Goal: Task Accomplishment & Management: Use online tool/utility

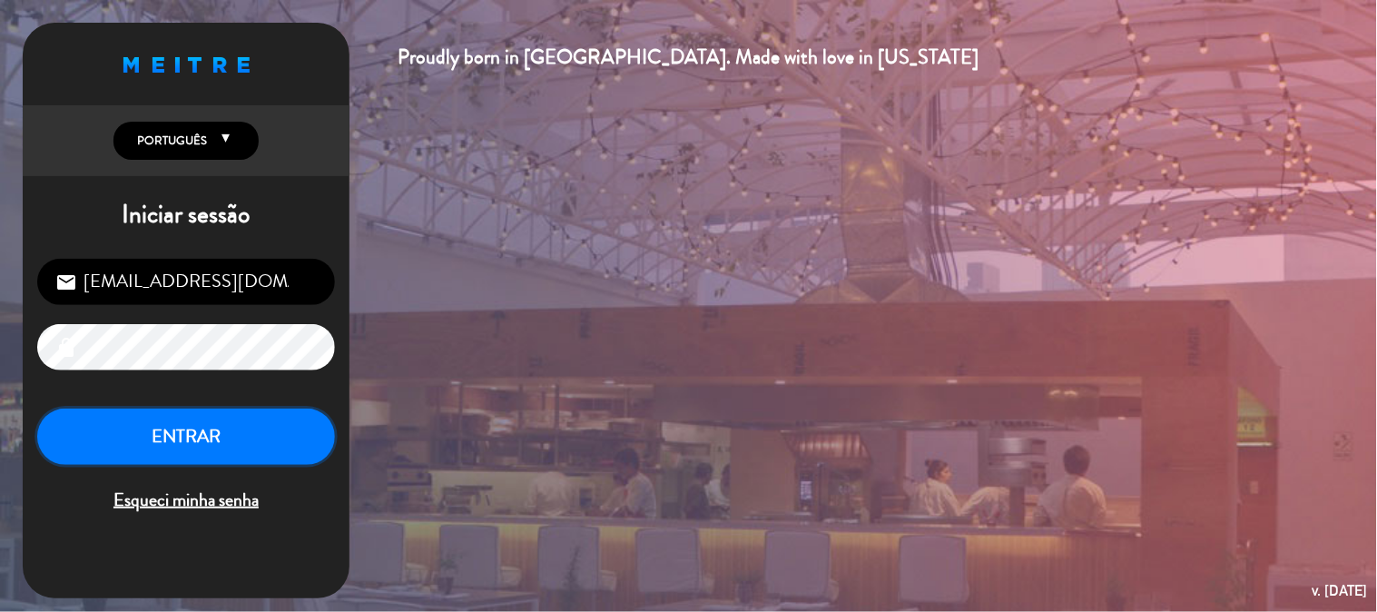
click at [297, 414] on button "ENTRAR" at bounding box center [186, 436] width 298 height 57
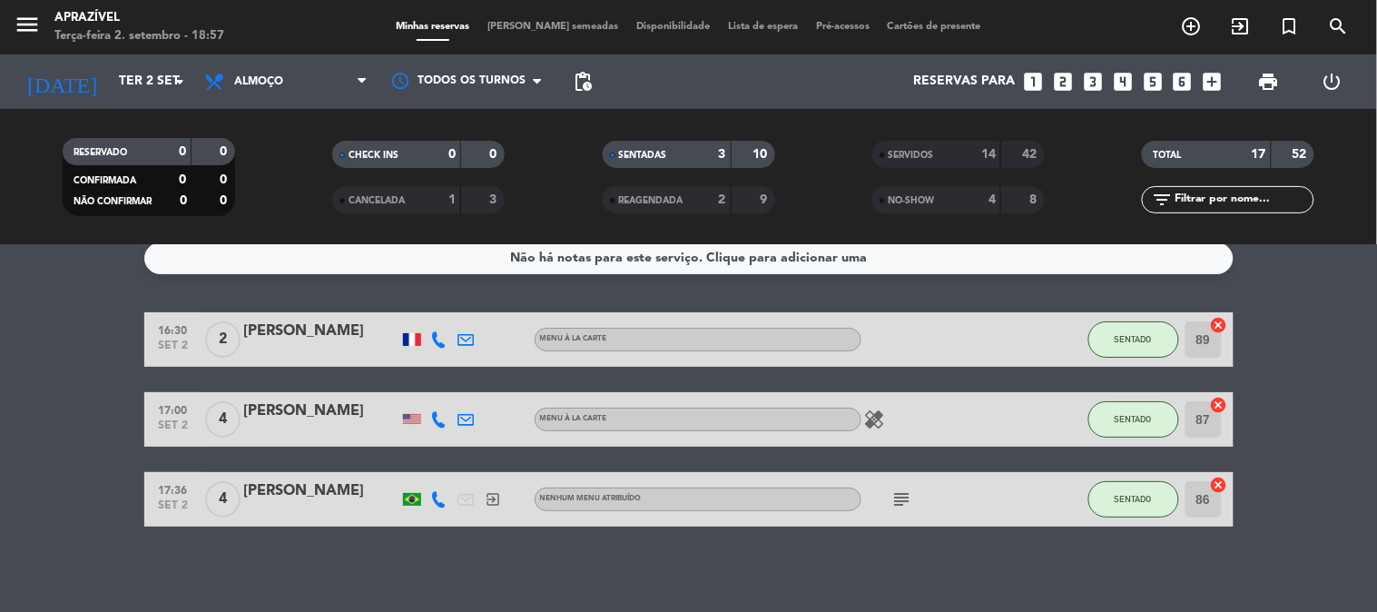
scroll to position [21, 0]
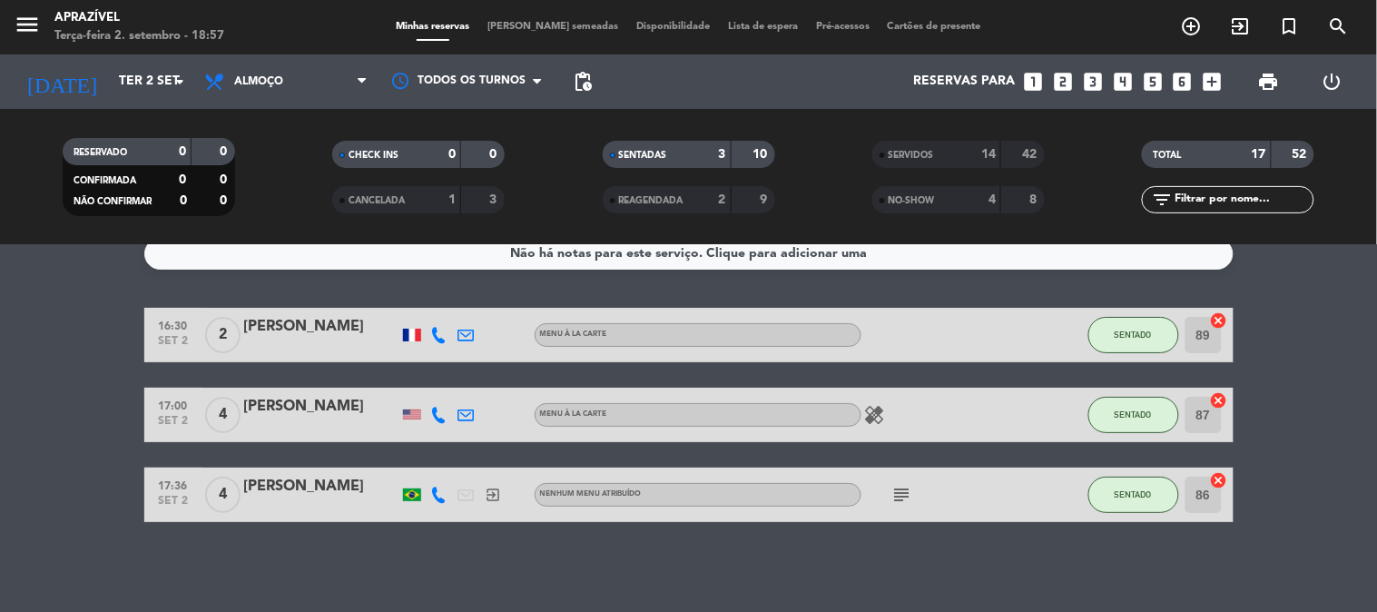
click at [372, 476] on div "[PERSON_NAME]" at bounding box center [321, 487] width 154 height 24
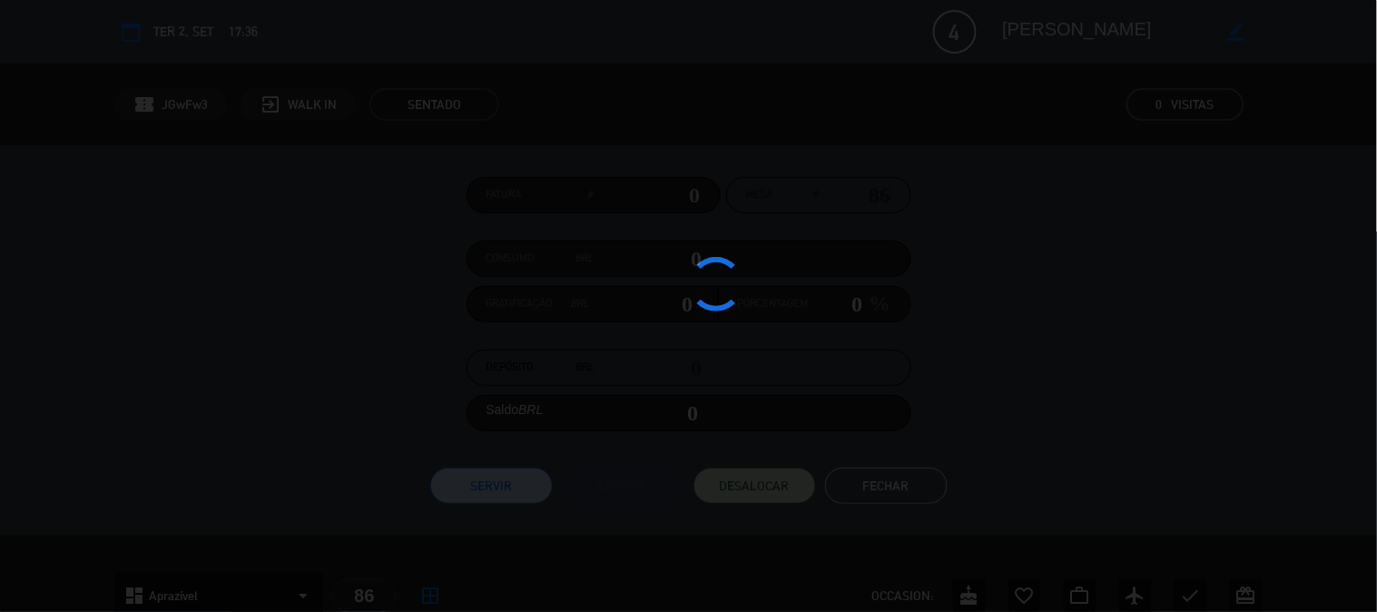
click at [372, 477] on div at bounding box center [688, 306] width 1377 height 612
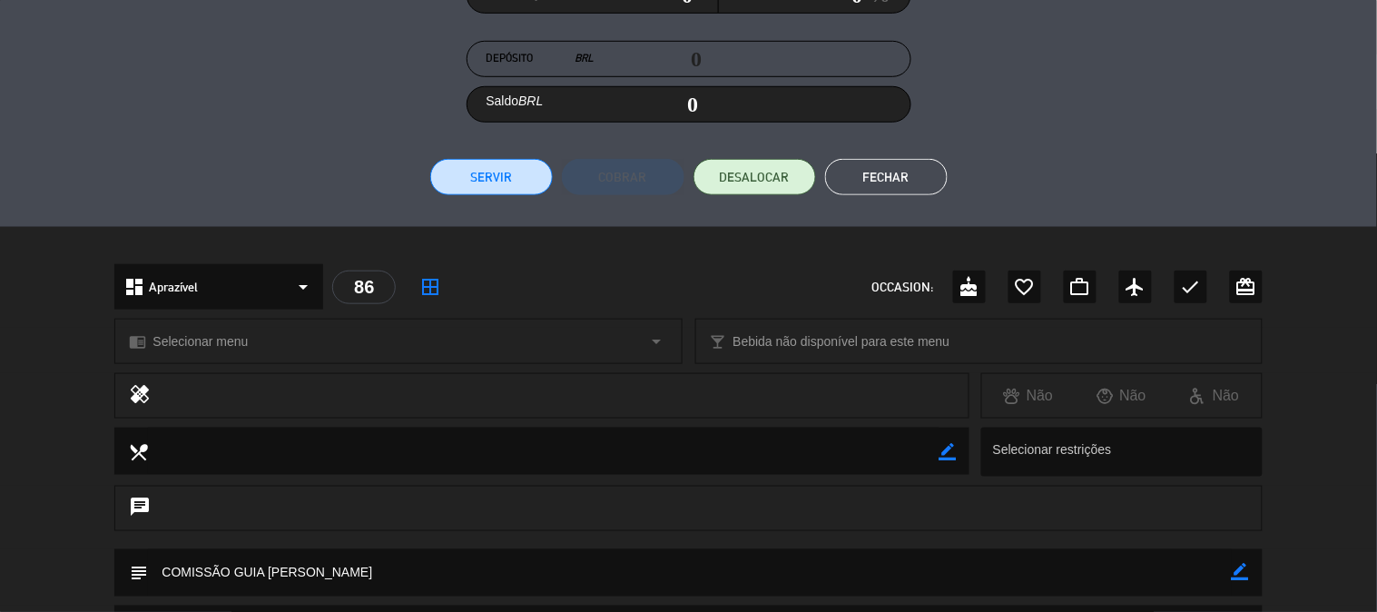
scroll to position [0, 0]
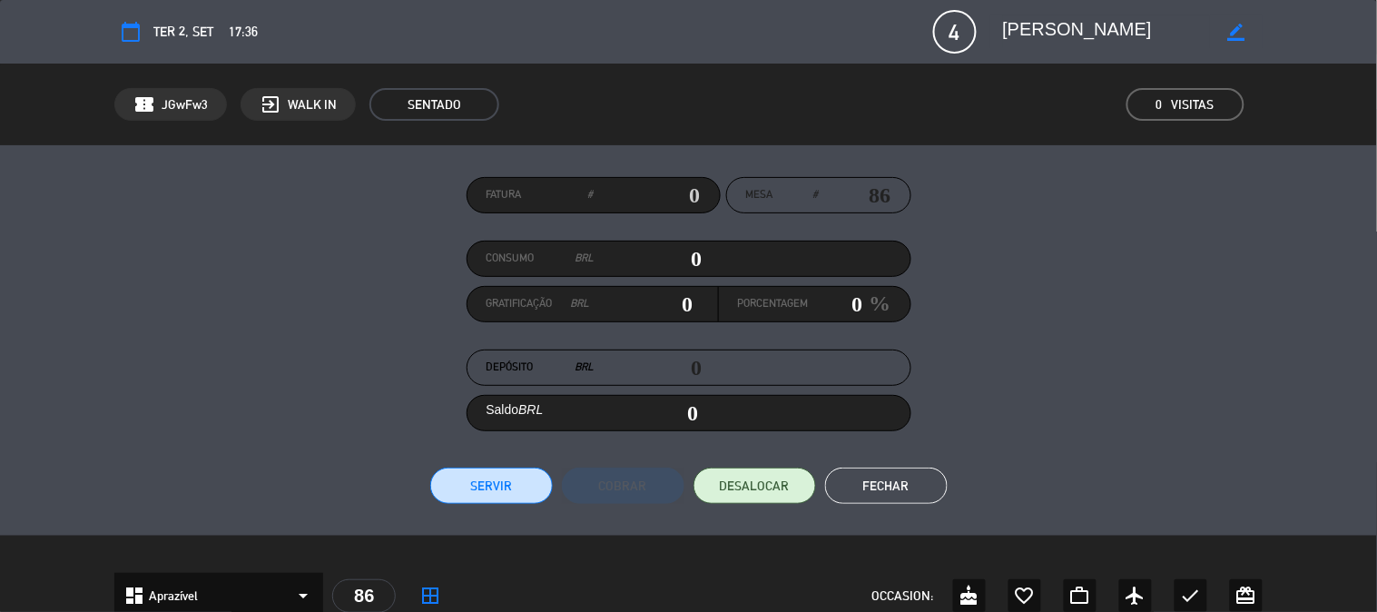
drag, startPoint x: 701, startPoint y: 252, endPoint x: 760, endPoint y: 260, distance: 59.6
click at [760, 260] on div "Consumo BRL 0" at bounding box center [688, 258] width 445 height 36
type input "1"
type input "01"
type input "13"
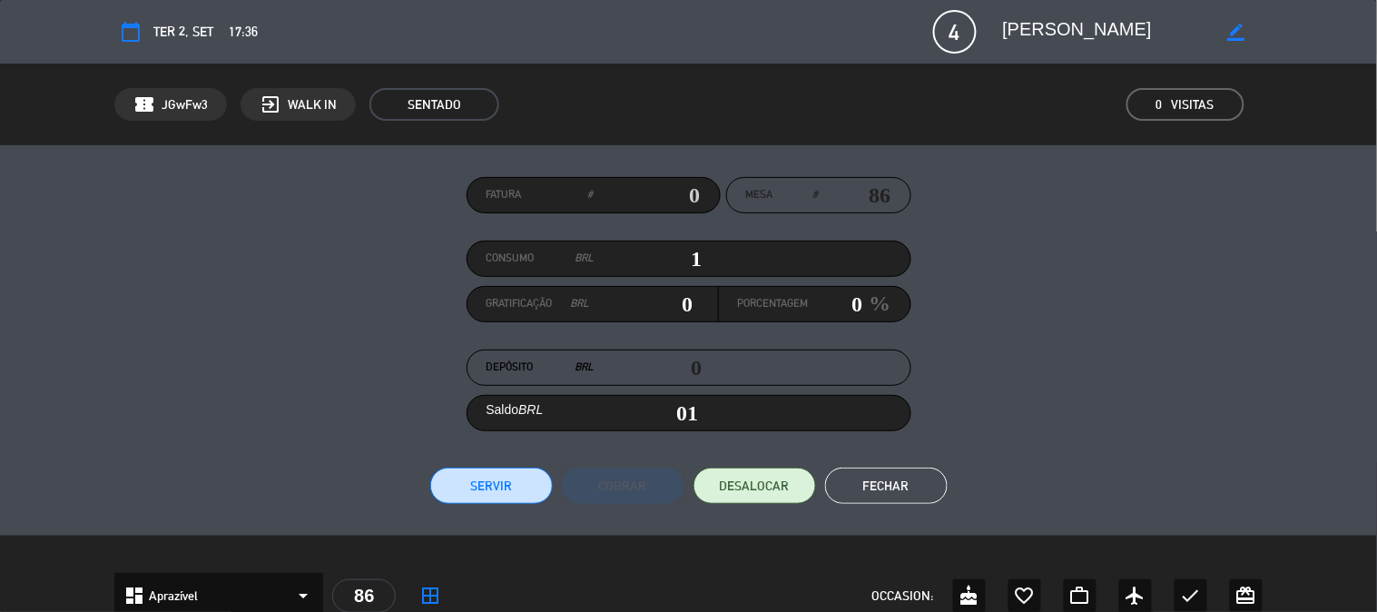
type input "13"
type input "135"
click at [523, 476] on button "Servir" at bounding box center [491, 485] width 123 height 36
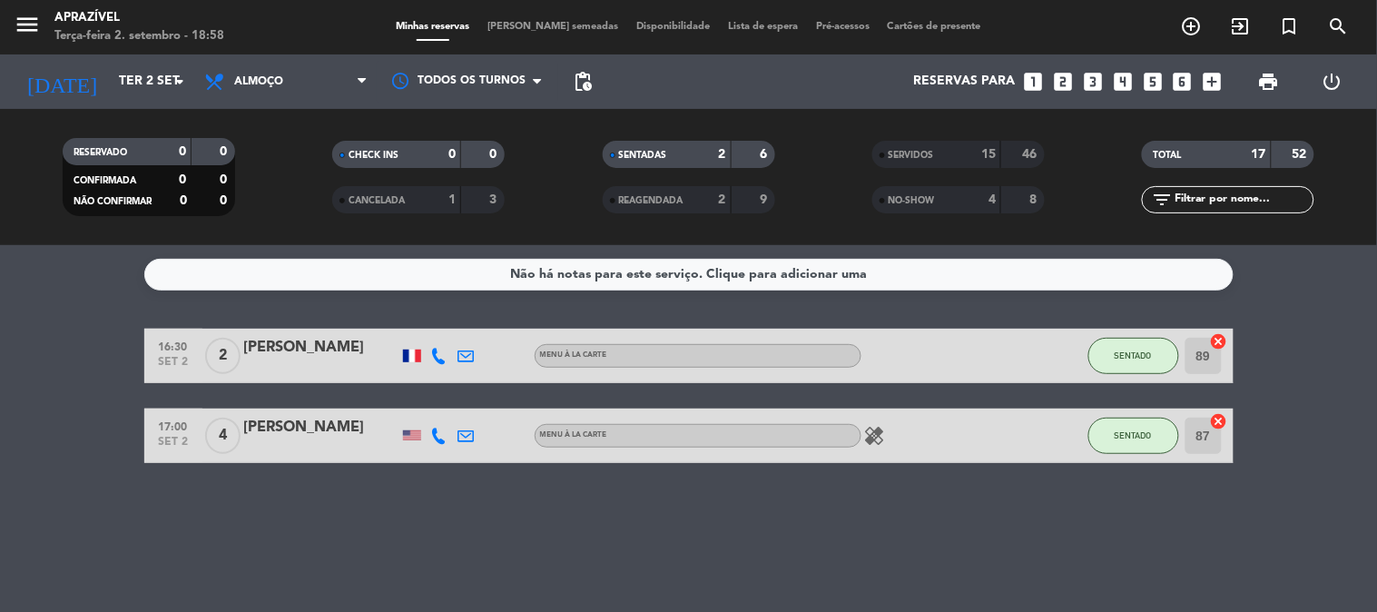
click at [594, 460] on div "17:00 [DATE] 4 [PERSON_NAME] À La Carte healing SENTADO 87 cancel" at bounding box center [688, 435] width 1089 height 54
click at [313, 348] on div "[PERSON_NAME]" at bounding box center [321, 348] width 154 height 24
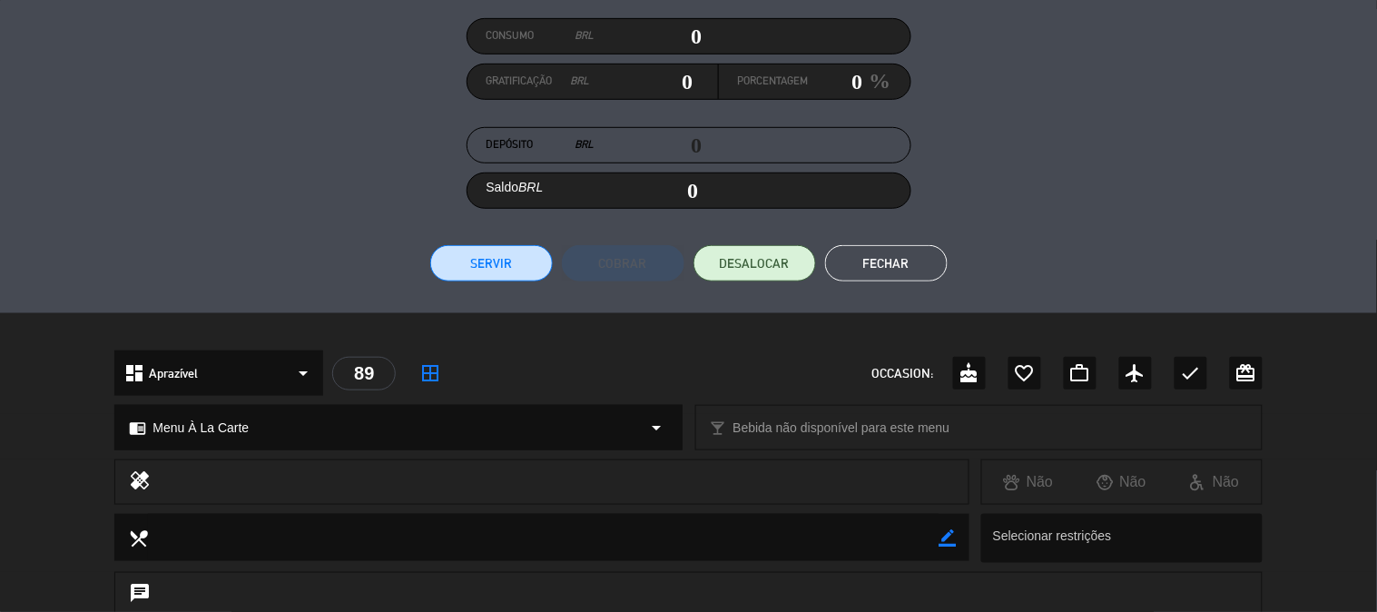
scroll to position [219, 0]
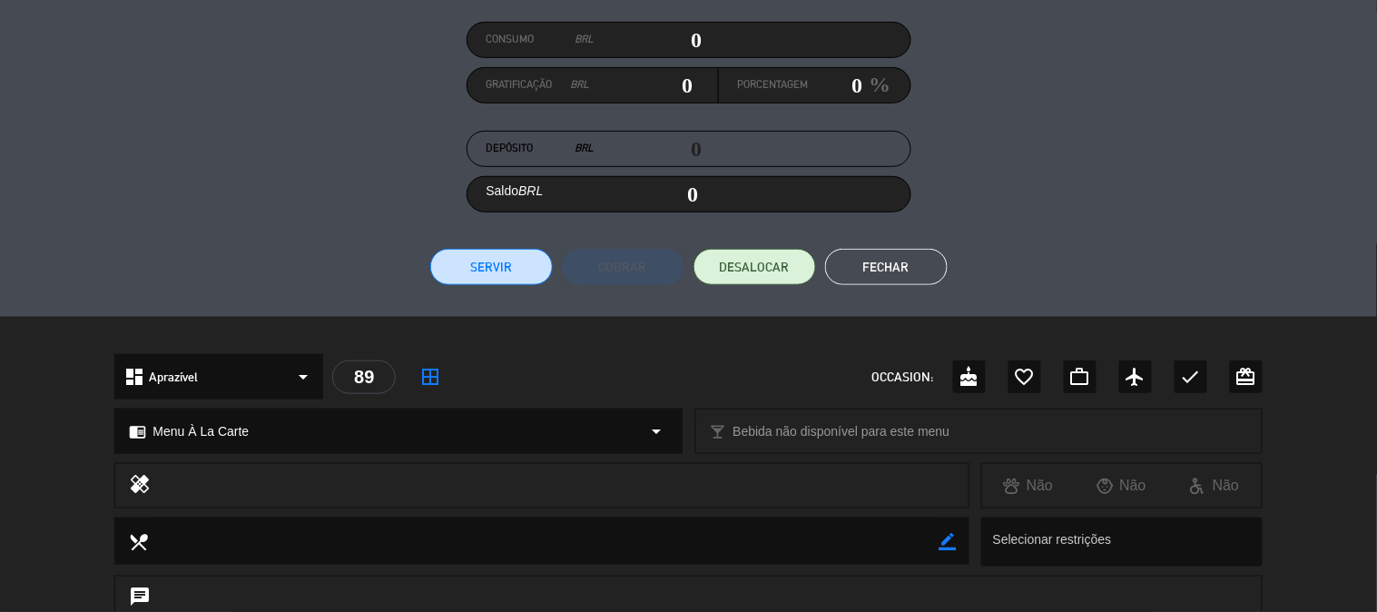
click at [458, 260] on button "Servir" at bounding box center [491, 267] width 123 height 36
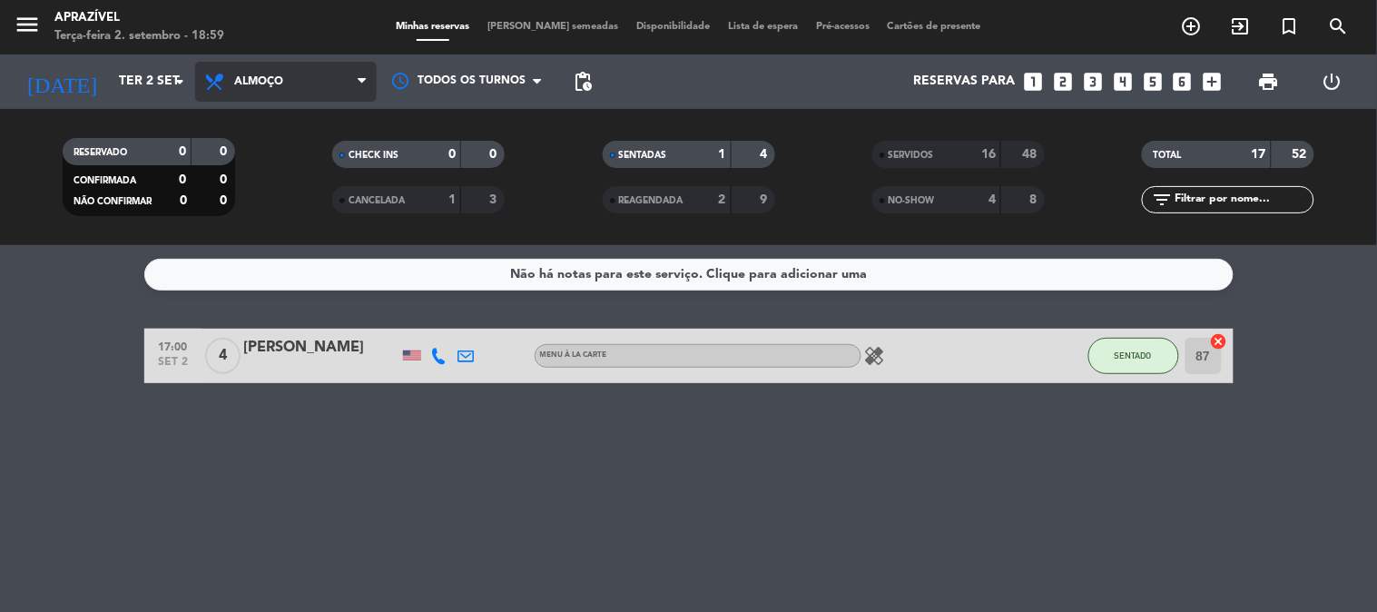
click at [287, 70] on span "Almoço" at bounding box center [286, 82] width 182 height 40
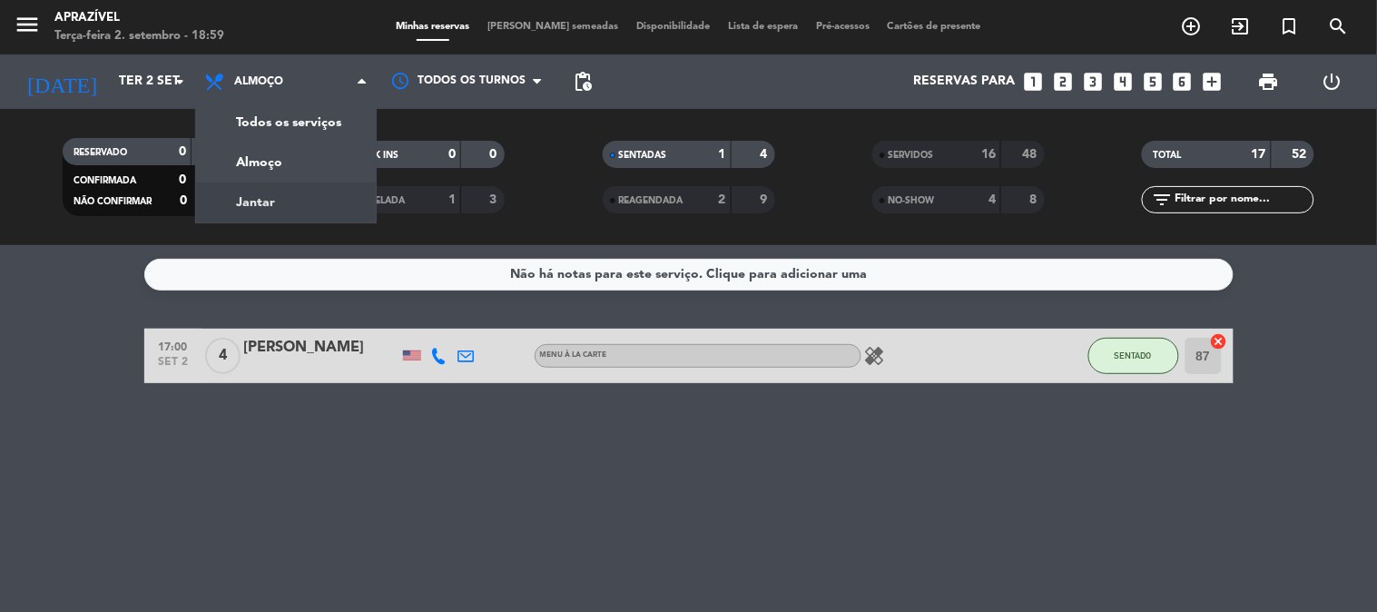
click at [309, 187] on div "menu Aprazível Terça-feira 2. setembro - 18:59 Minhas reservas Mesas semeadas D…" at bounding box center [688, 122] width 1377 height 245
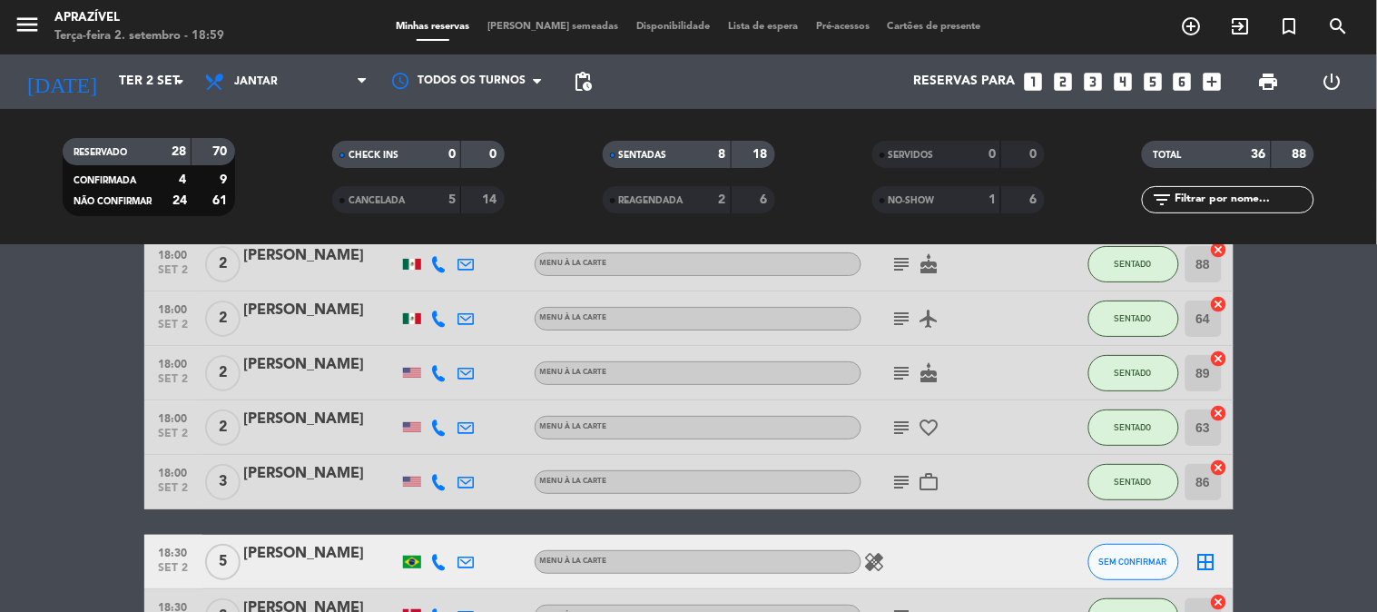
scroll to position [54, 0]
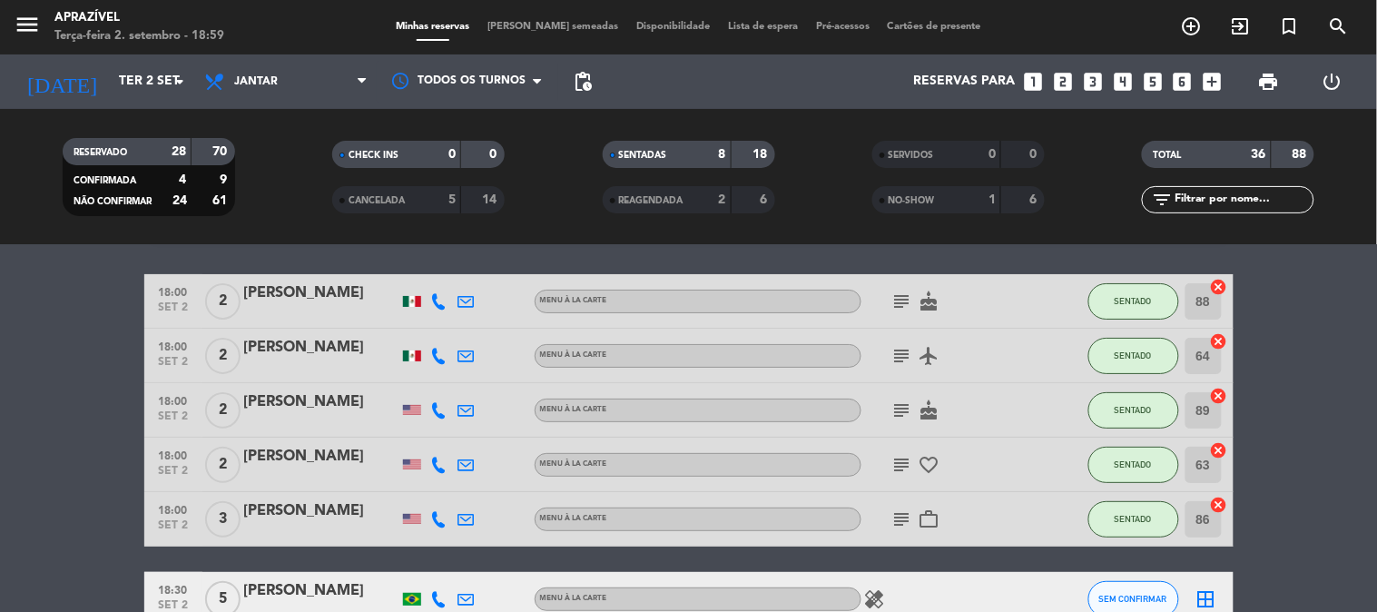
click at [891, 523] on icon "subject" at bounding box center [902, 519] width 22 height 22
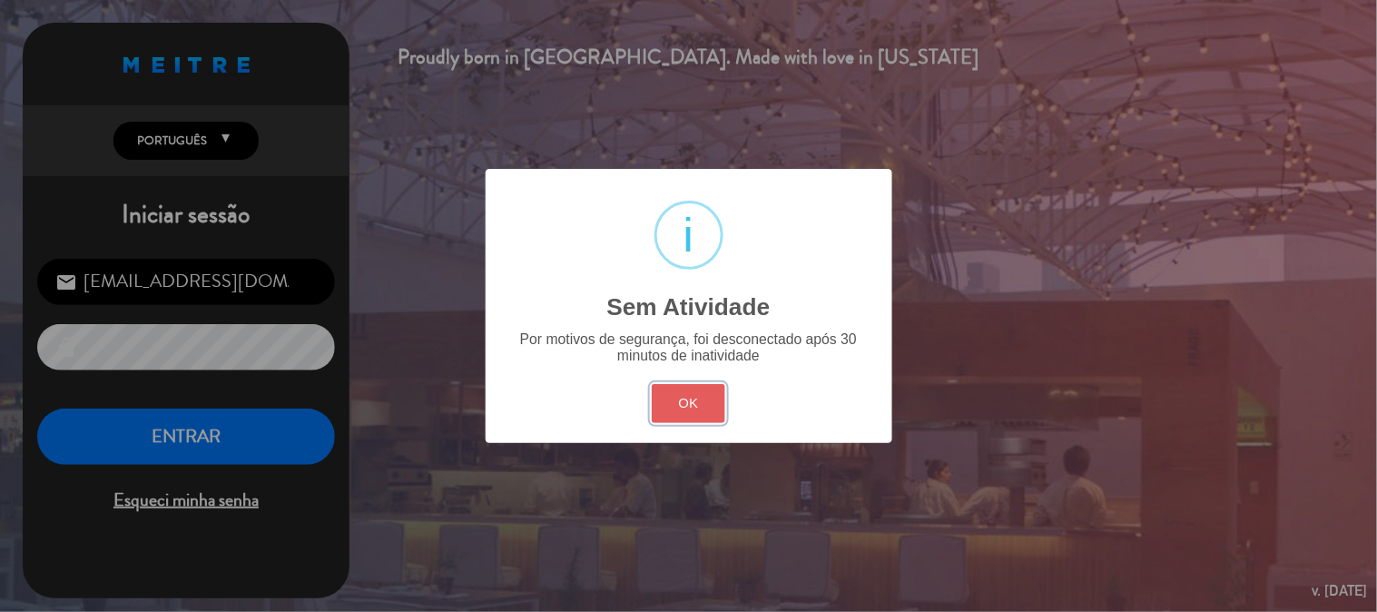
click at [692, 401] on button "OK" at bounding box center [689, 403] width 74 height 39
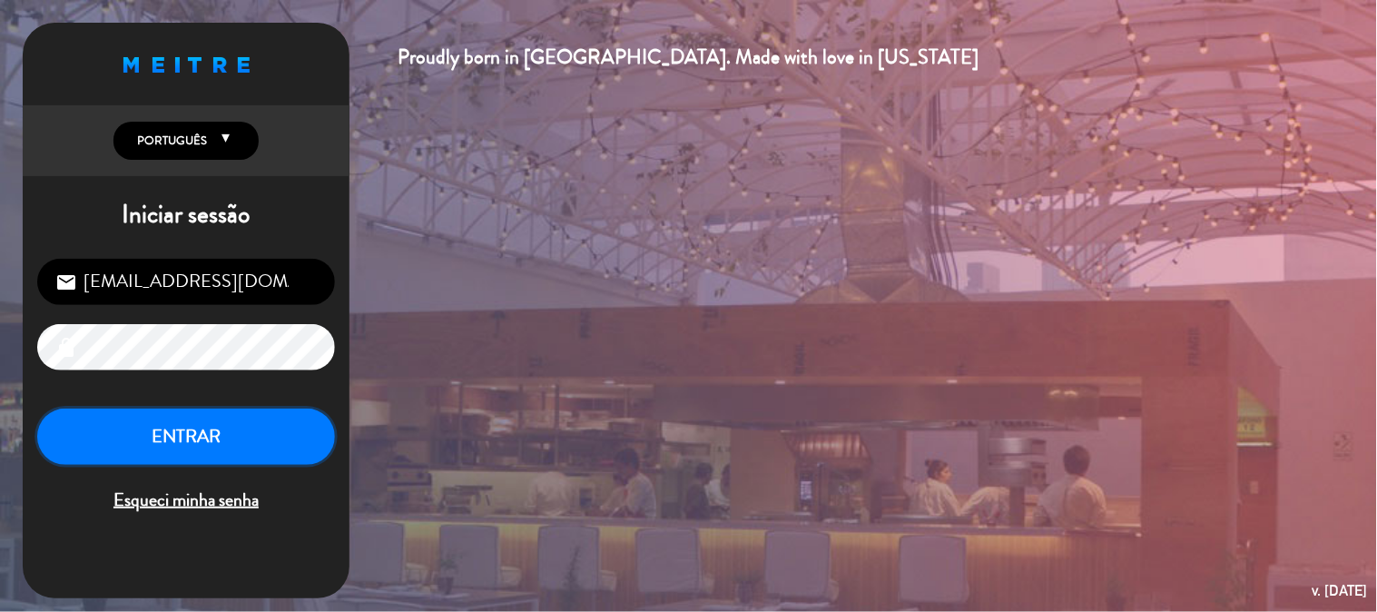
click at [211, 421] on button "ENTRAR" at bounding box center [186, 436] width 298 height 57
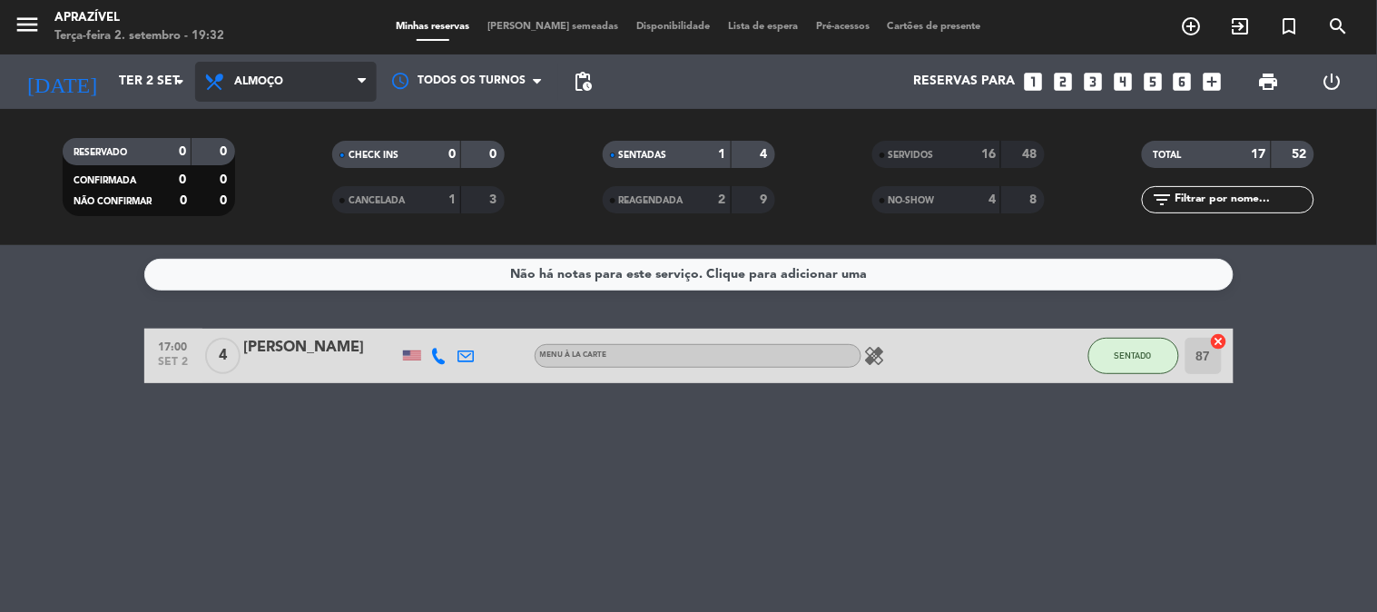
click at [294, 83] on span "Almoço" at bounding box center [286, 82] width 182 height 40
click at [260, 198] on div "menu Aprazível Terça-feira 2. setembro - 19:32 Minhas reservas Mesas semeadas D…" at bounding box center [688, 122] width 1377 height 245
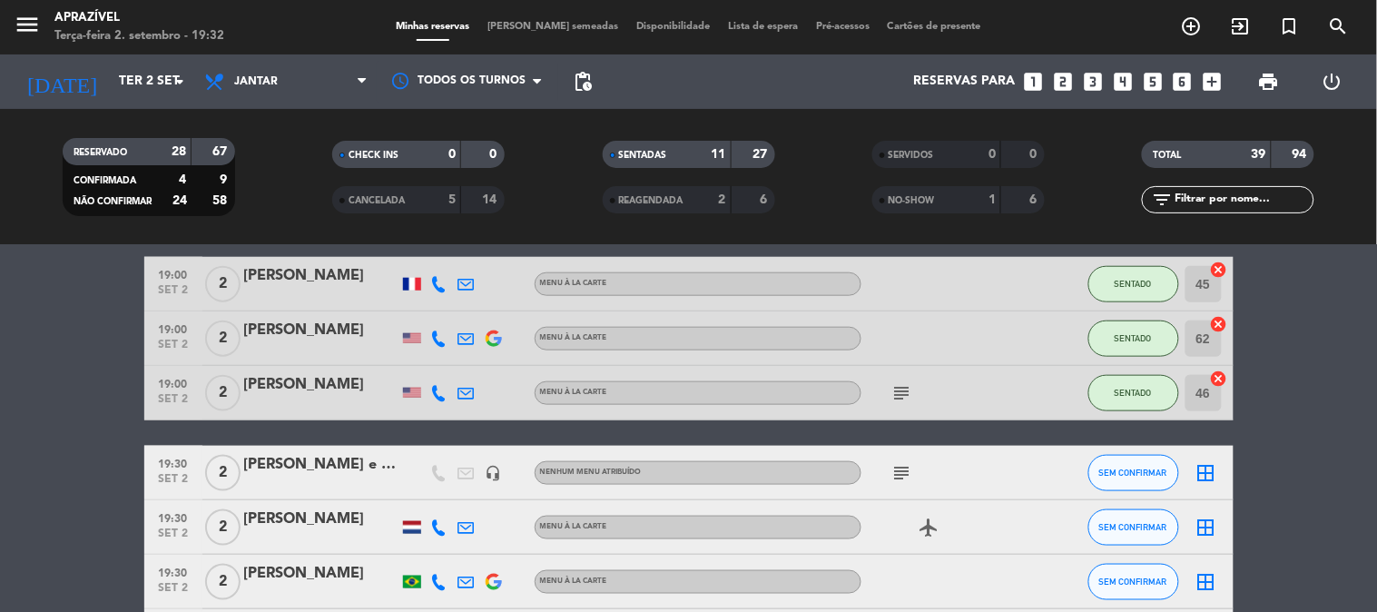
scroll to position [403, 0]
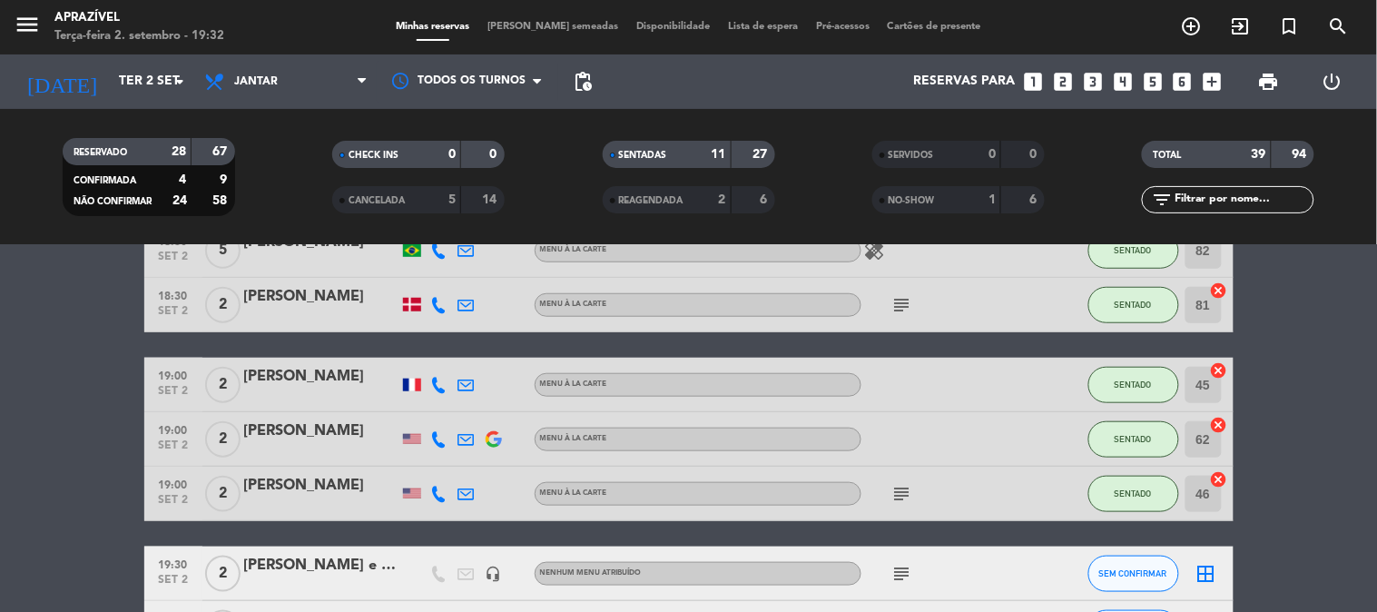
click at [322, 437] on div "[PERSON_NAME]" at bounding box center [321, 431] width 154 height 24
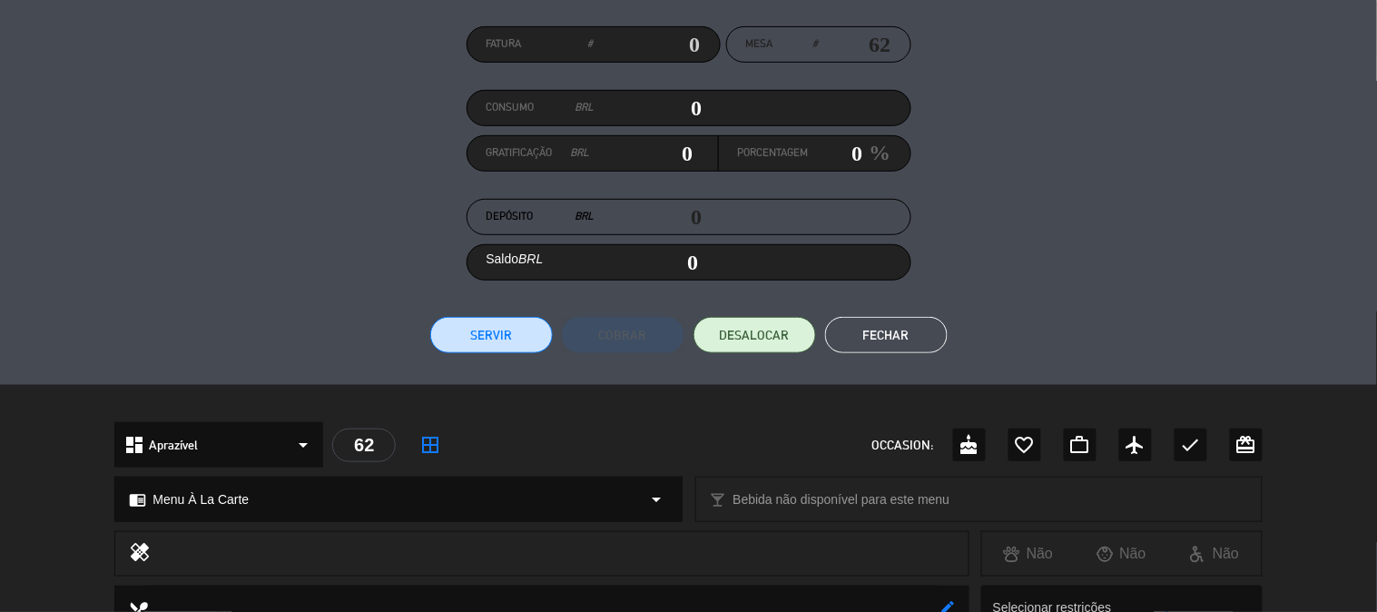
scroll to position [71, 0]
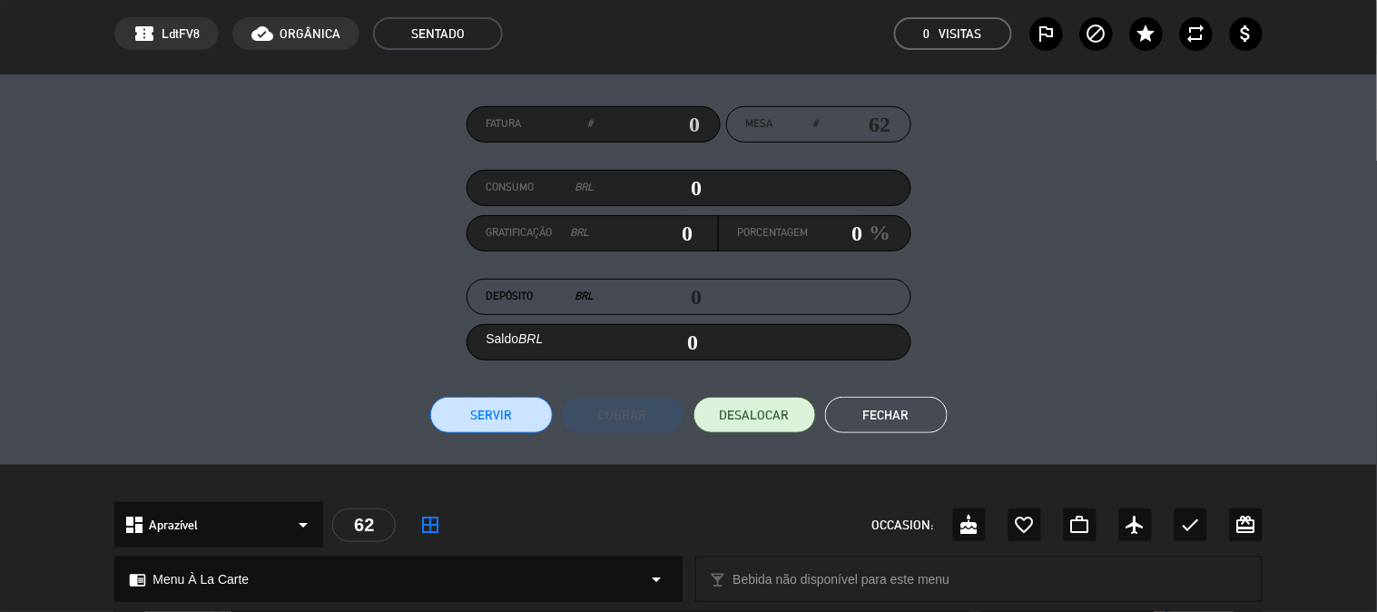
click at [514, 397] on button "Servir" at bounding box center [491, 415] width 123 height 36
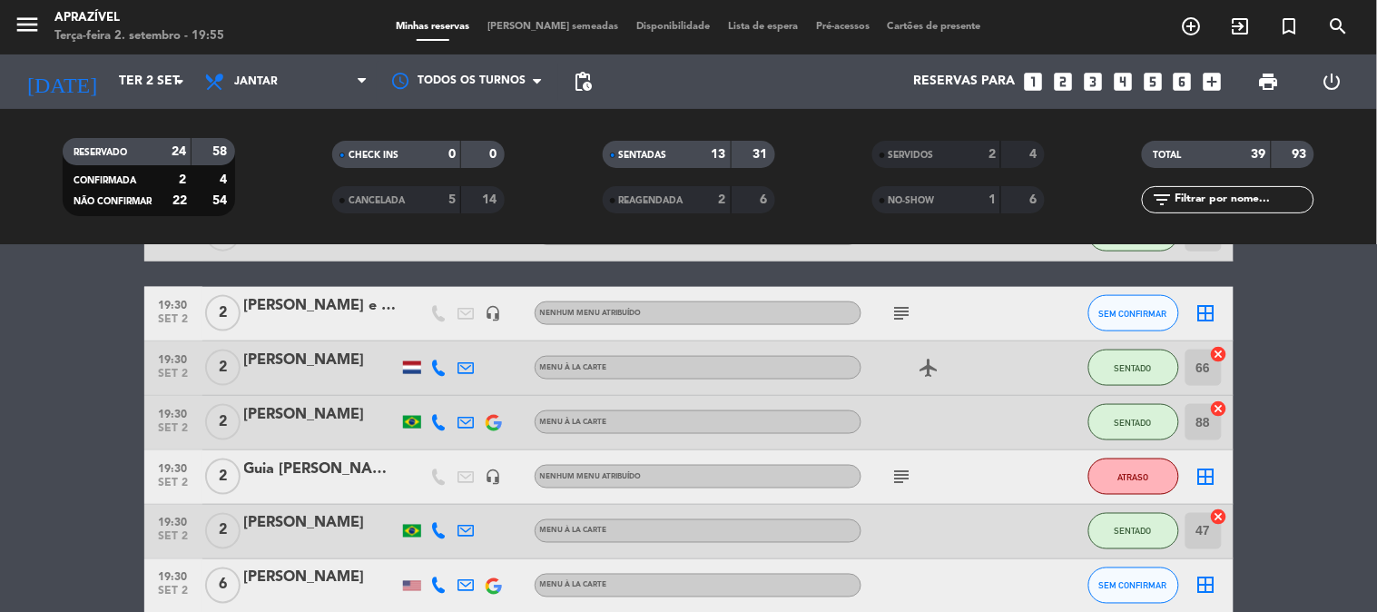
scroll to position [604, 0]
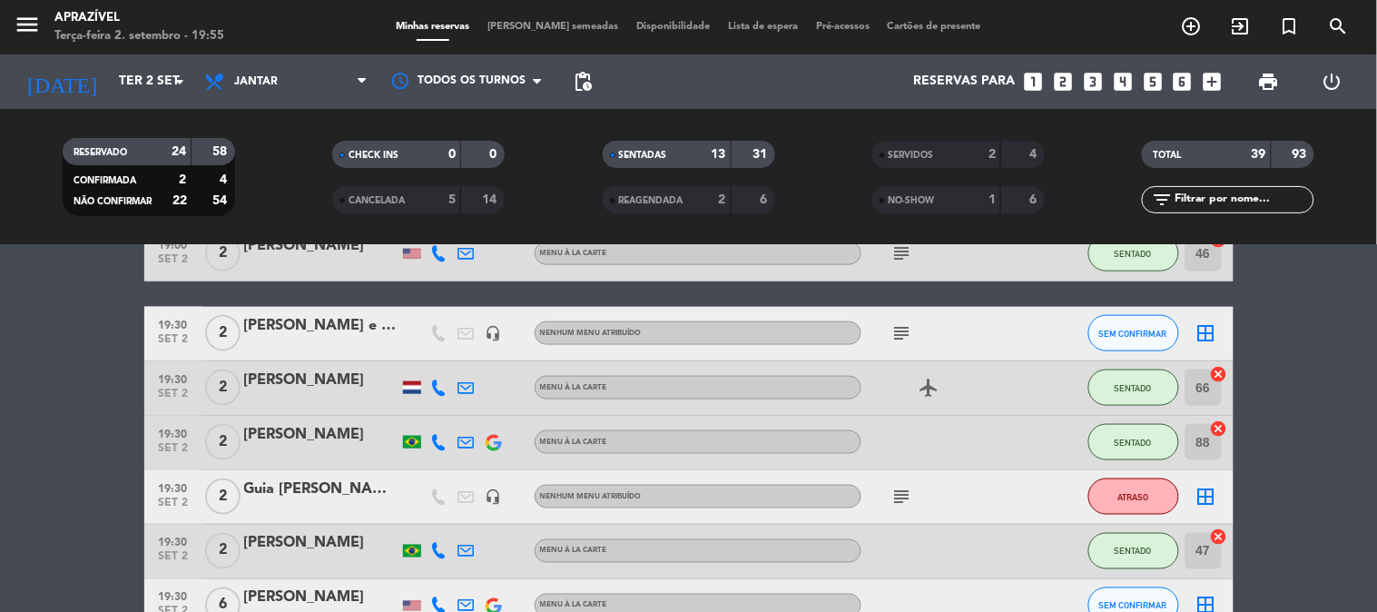
click at [369, 439] on div "[PERSON_NAME]" at bounding box center [321, 435] width 154 height 24
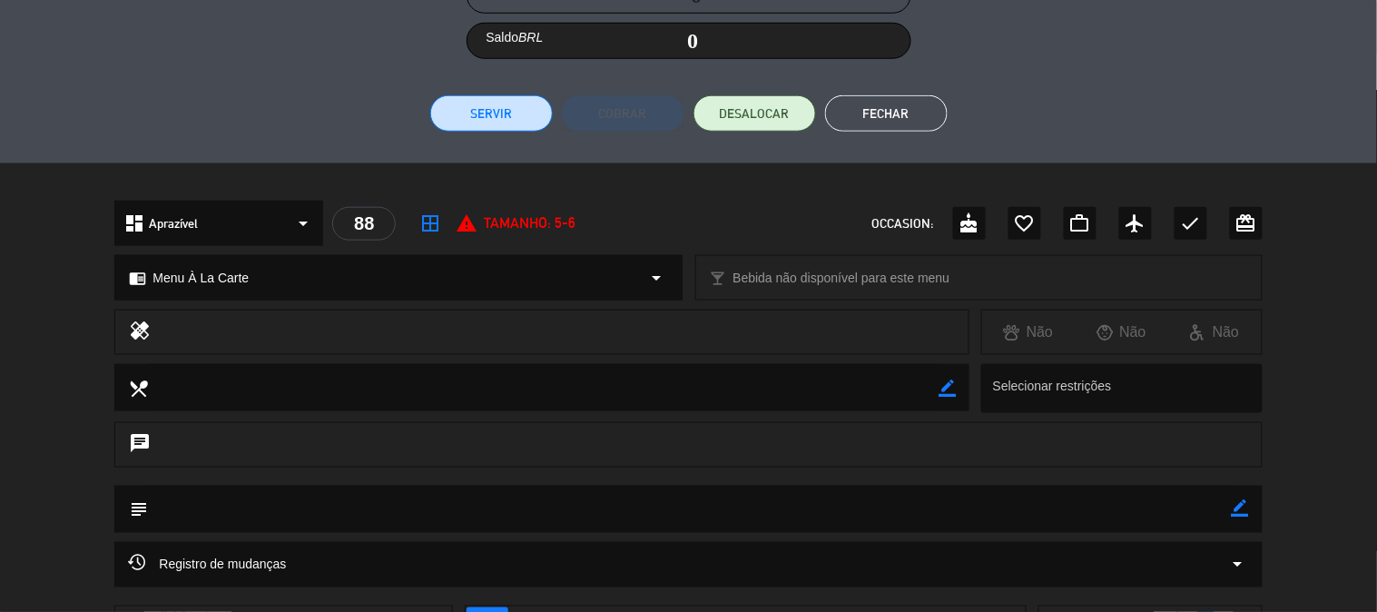
scroll to position [118, 0]
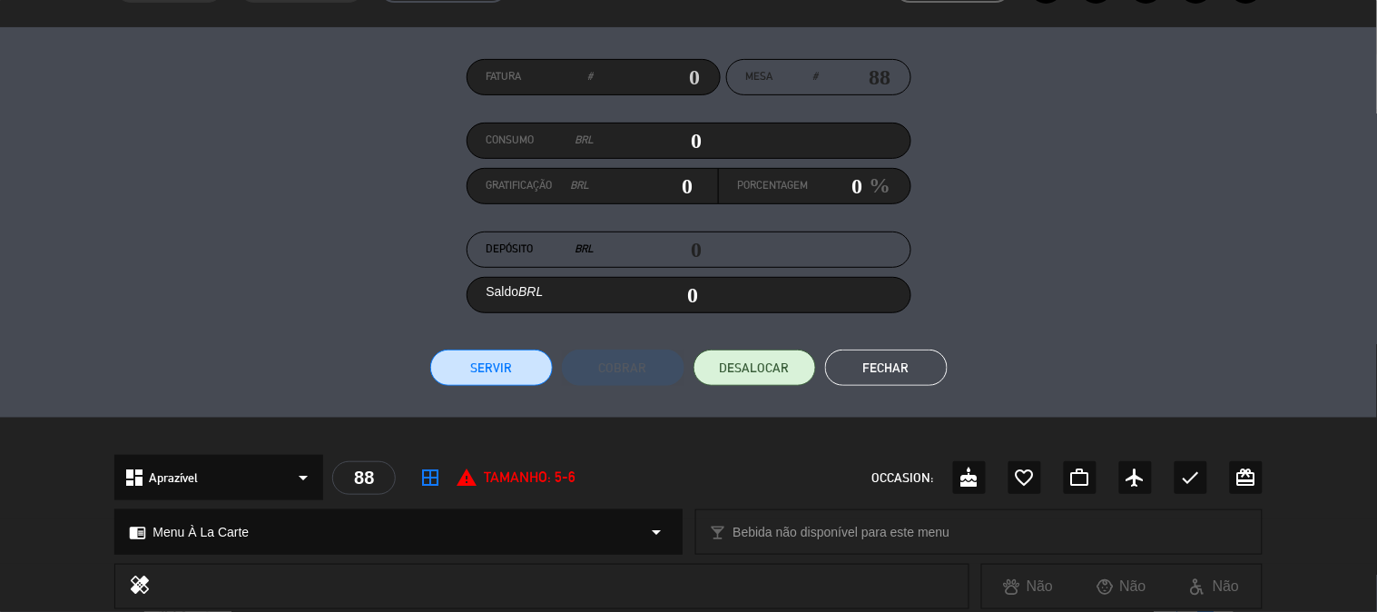
click at [526, 357] on button "Servir" at bounding box center [491, 367] width 123 height 36
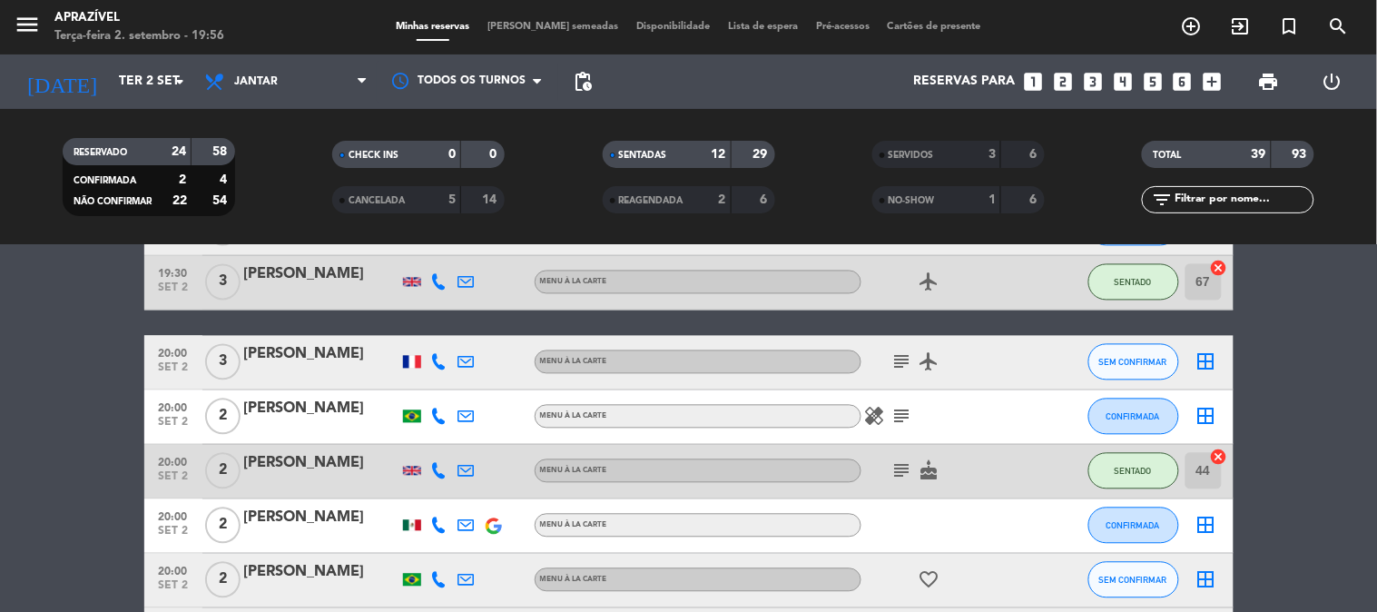
scroll to position [908, 0]
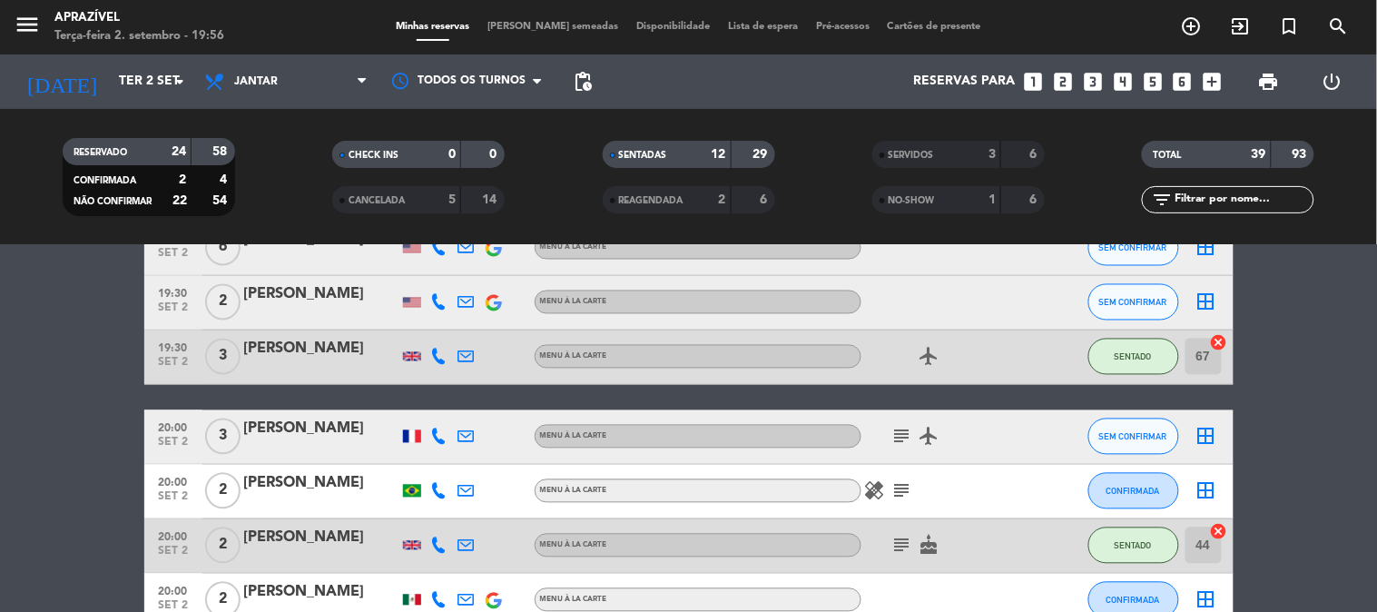
click at [295, 358] on div "[PERSON_NAME]" at bounding box center [321, 350] width 154 height 24
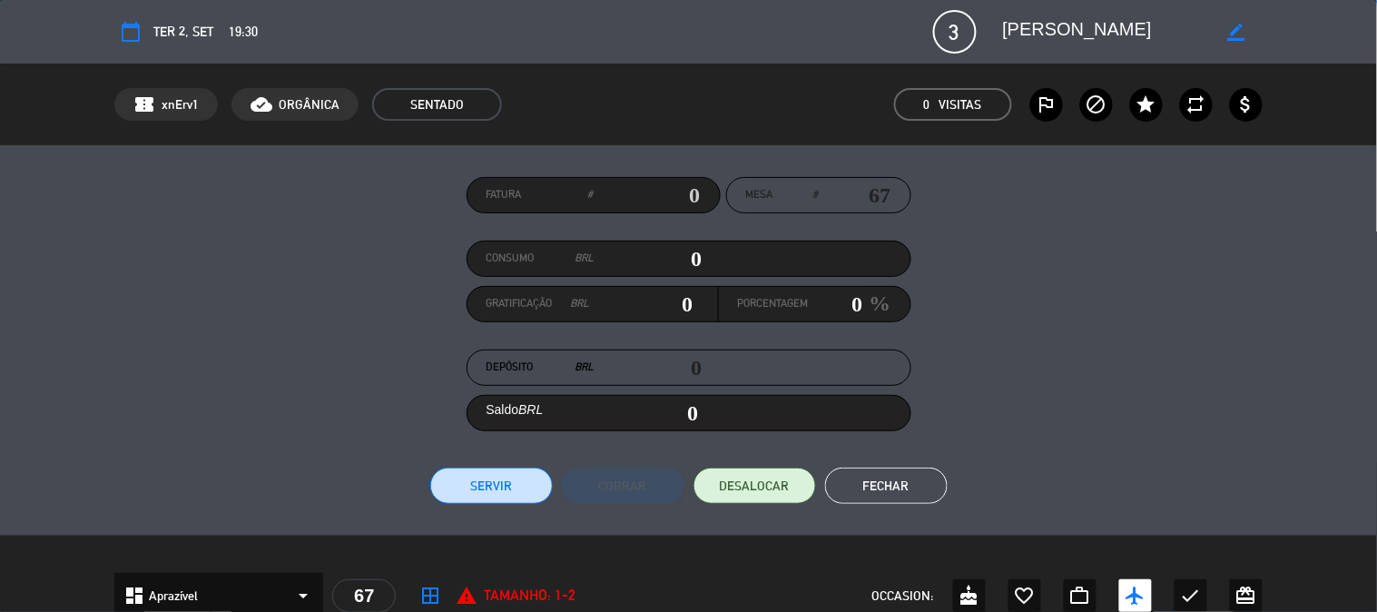
click at [466, 475] on button "Servir" at bounding box center [491, 485] width 123 height 36
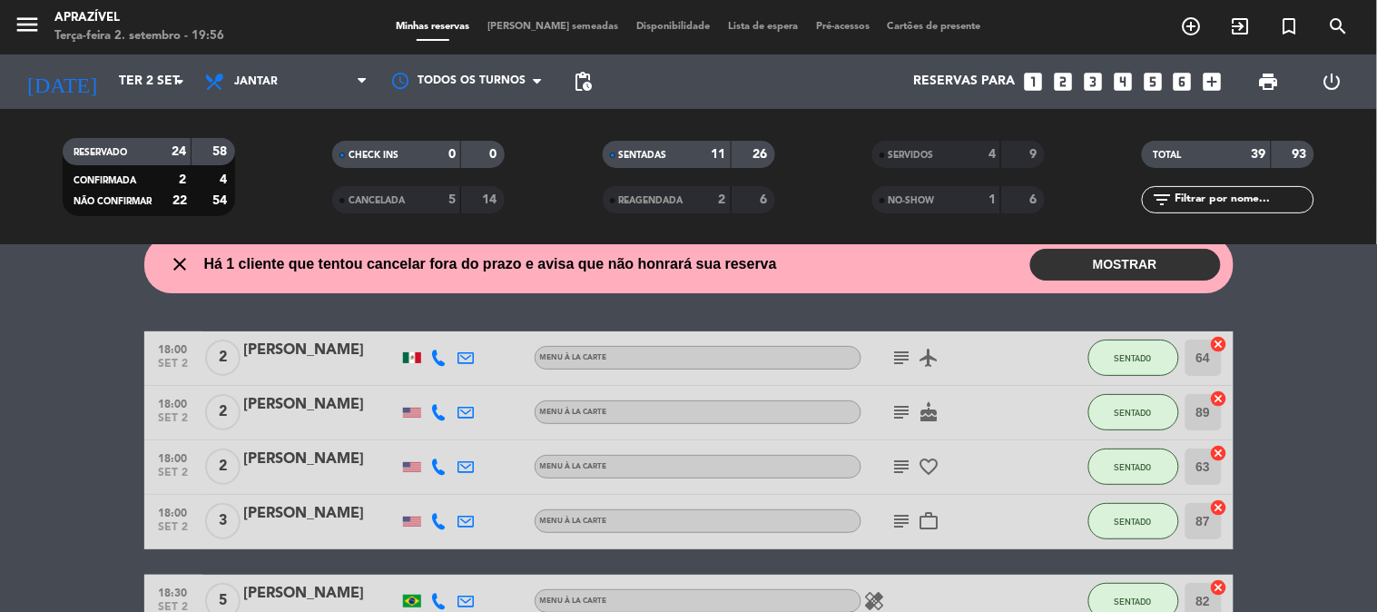
scroll to position [101, 0]
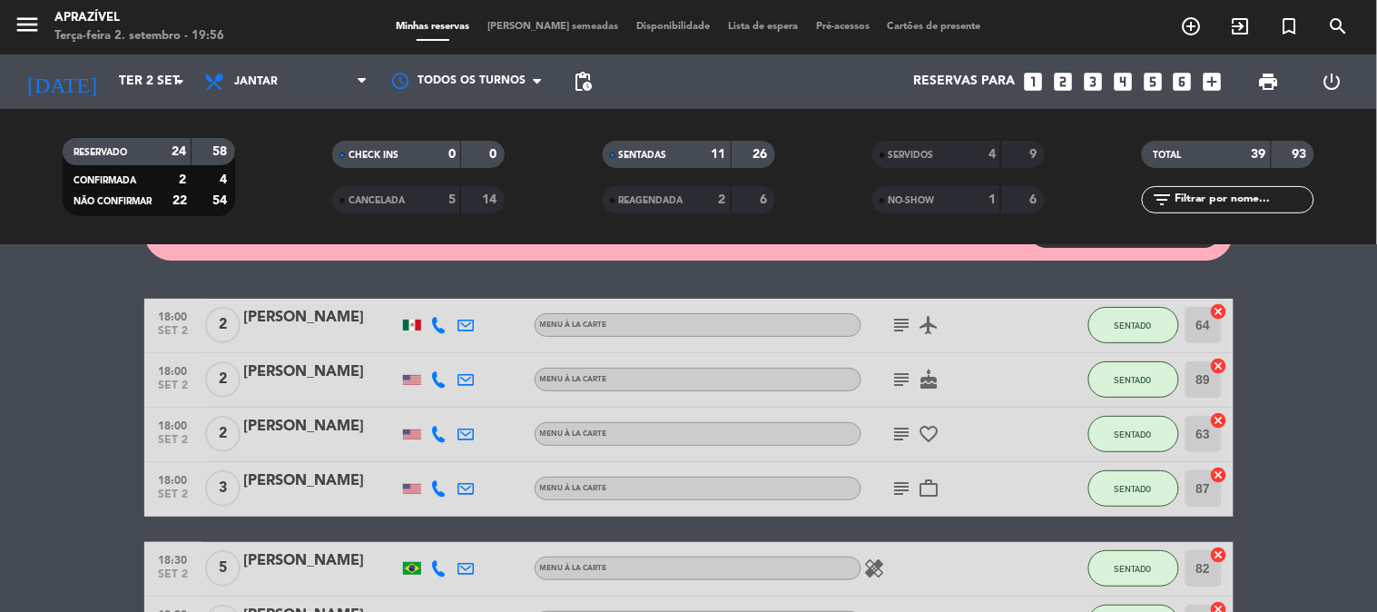
click at [288, 439] on div at bounding box center [321, 445] width 154 height 15
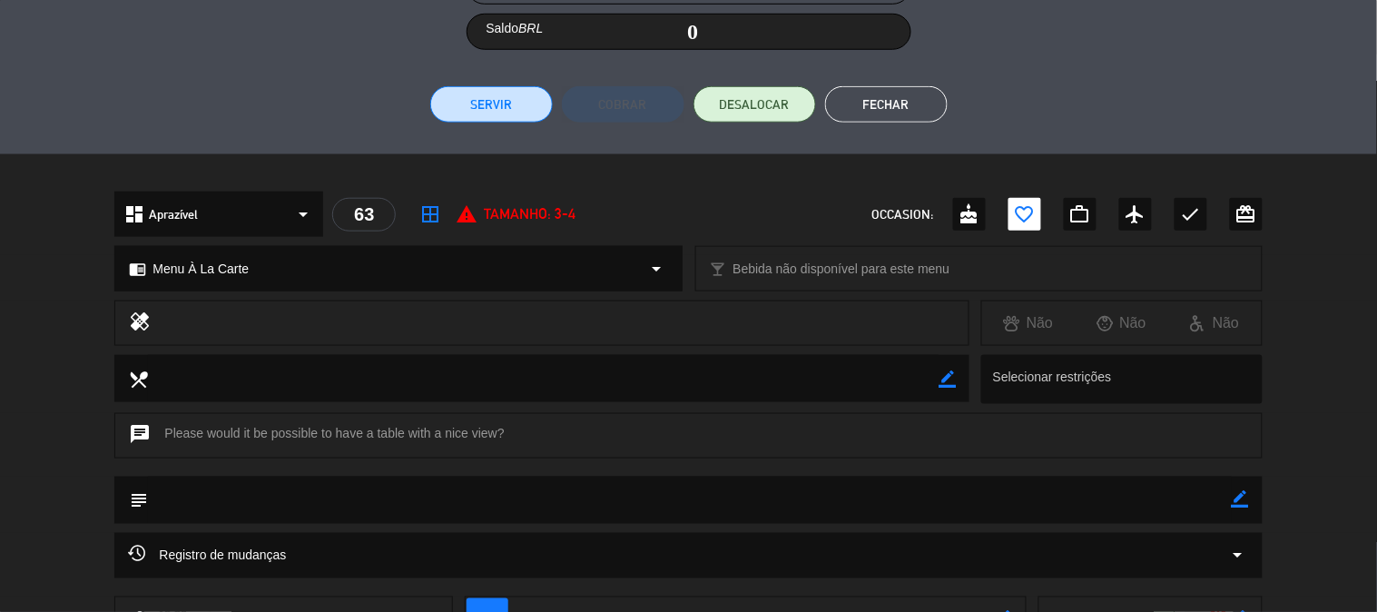
scroll to position [374, 0]
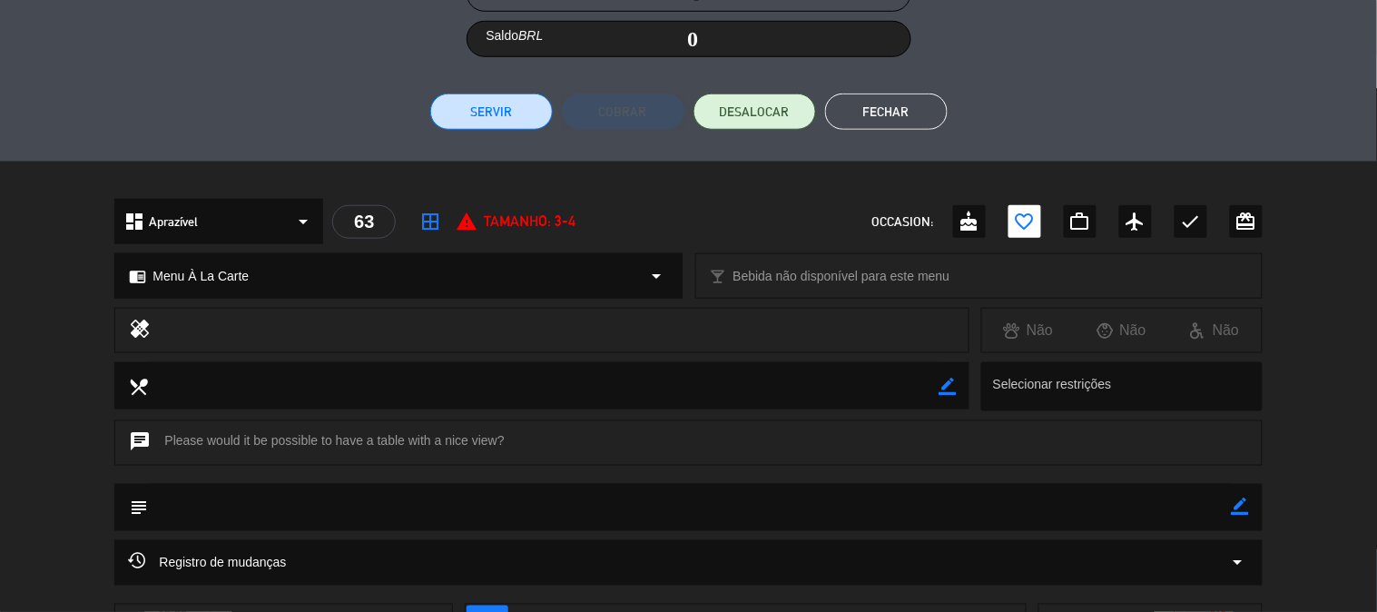
click at [485, 116] on button "Servir" at bounding box center [491, 111] width 123 height 36
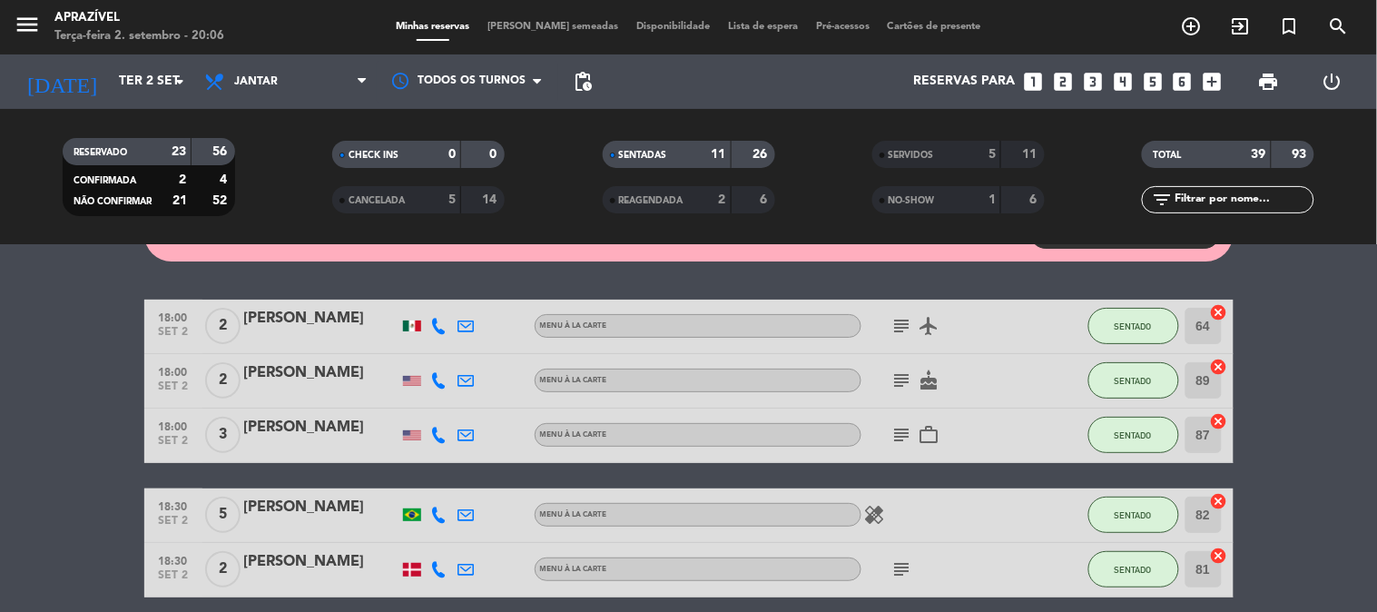
scroll to position [0, 0]
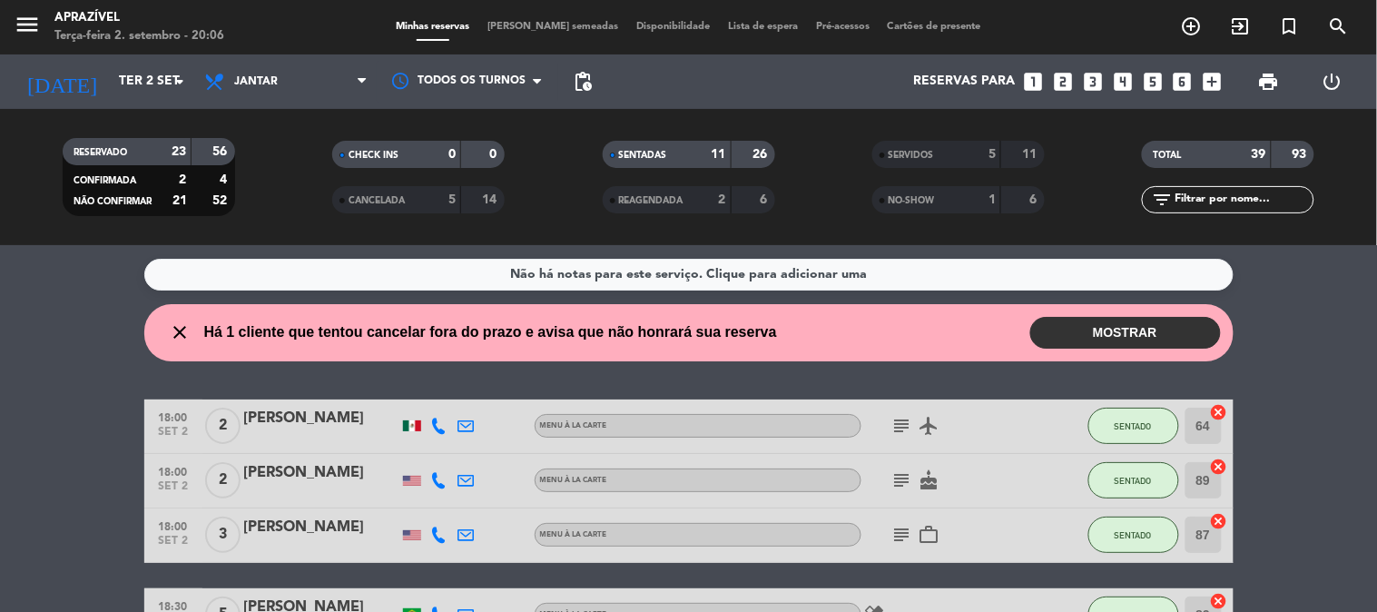
click at [375, 428] on div "[PERSON_NAME]" at bounding box center [321, 419] width 154 height 24
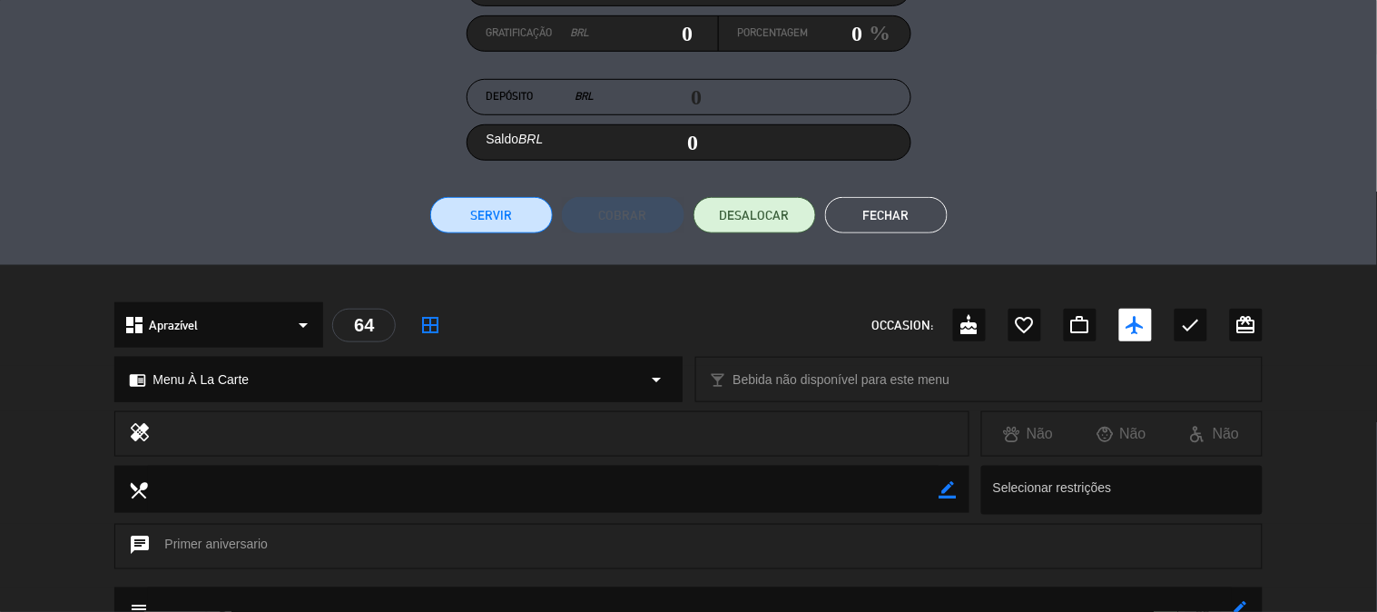
scroll to position [219, 0]
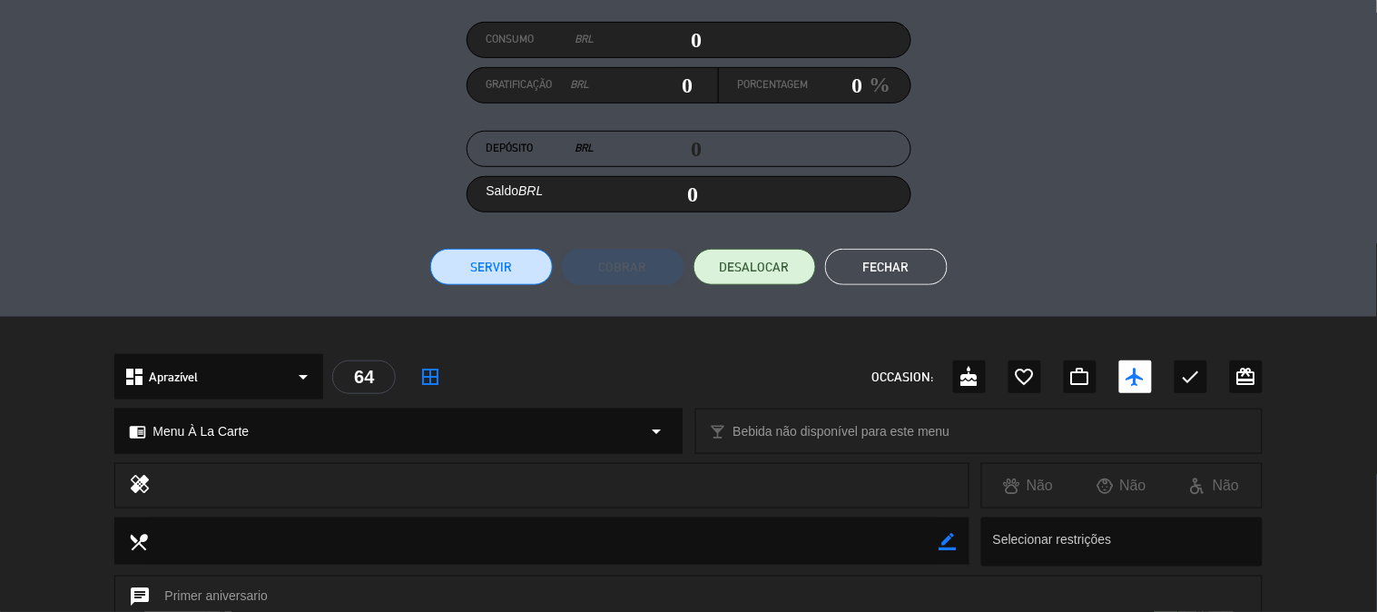
click at [497, 285] on div "Fatura # Mesa # 64 Consumo BRL 0 Gratificação BRL 0 Porcentagem 0 % Depósito BR…" at bounding box center [688, 121] width 1377 height 390
click at [497, 283] on button "Servir" at bounding box center [491, 267] width 123 height 36
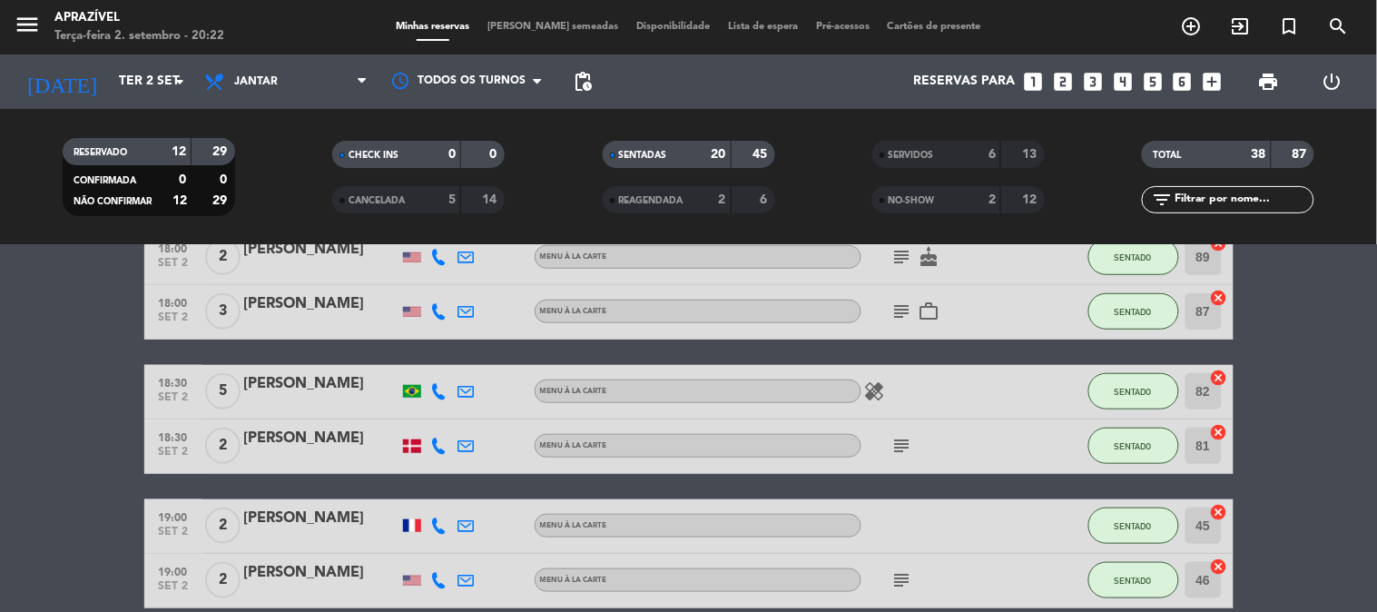
scroll to position [424, 0]
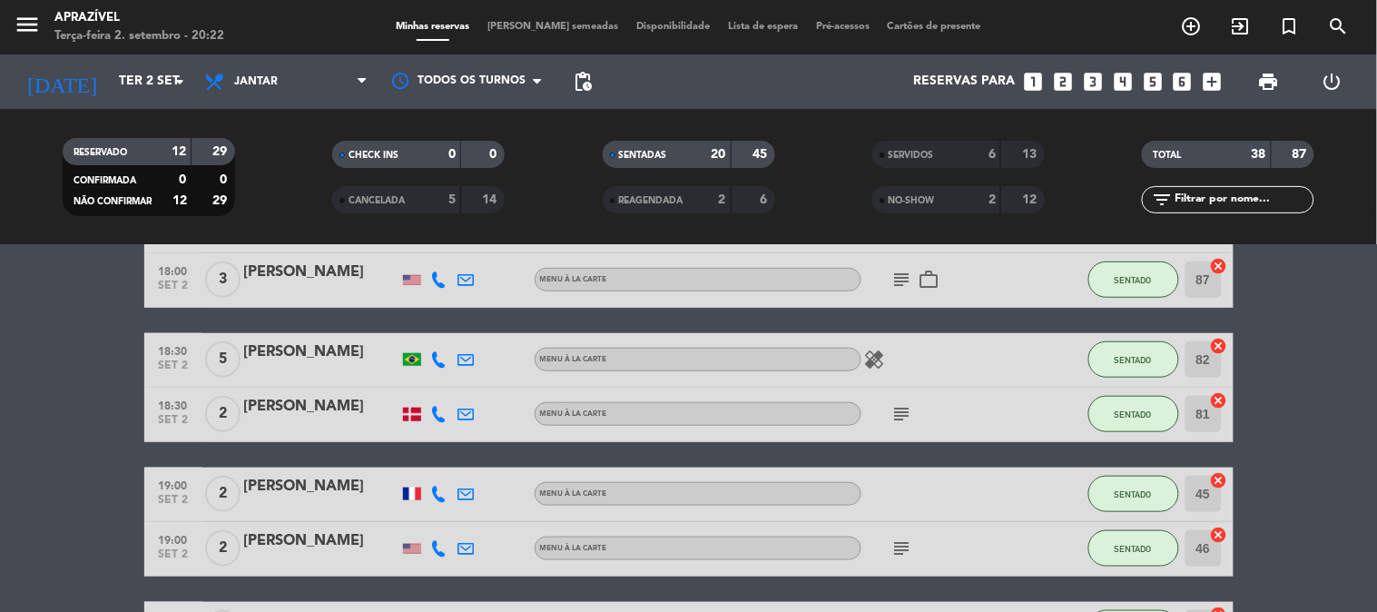
click at [298, 405] on div "[PERSON_NAME]" at bounding box center [321, 407] width 154 height 24
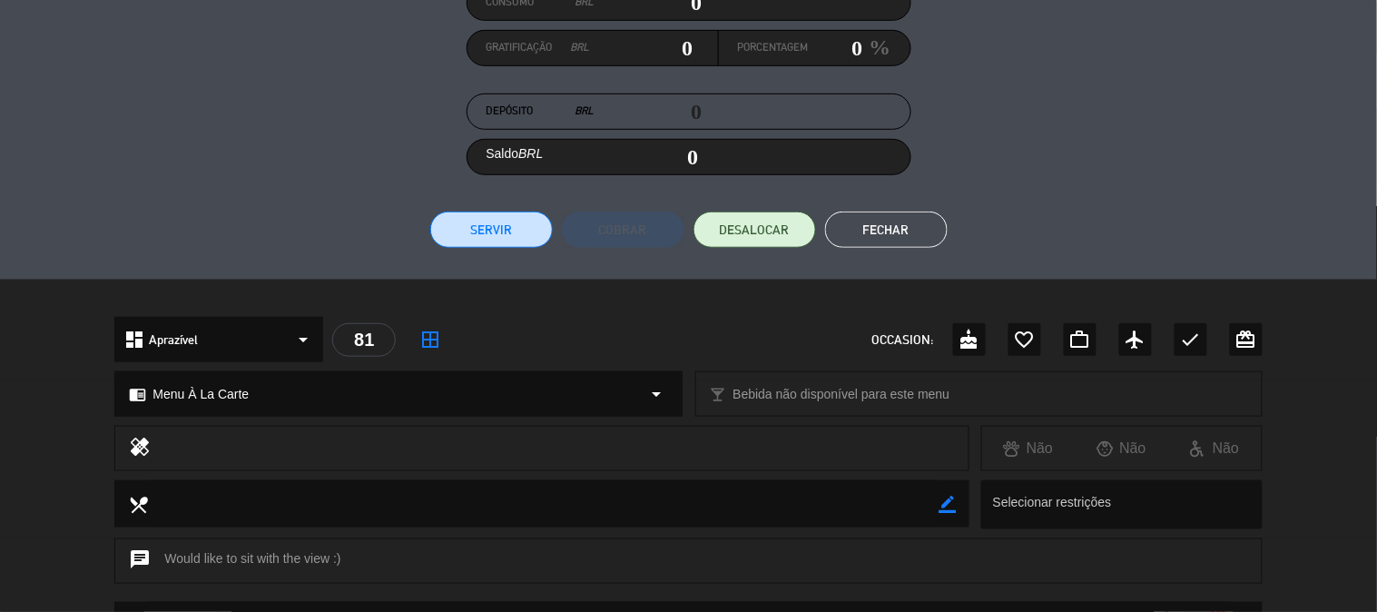
scroll to position [219, 0]
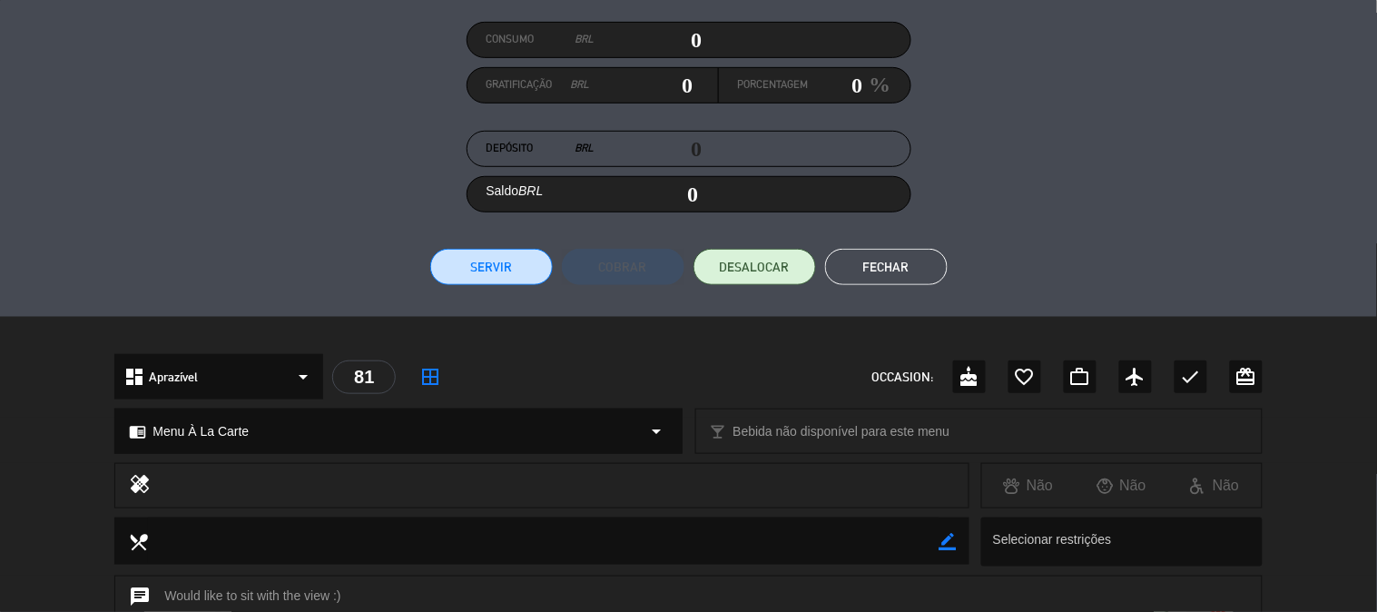
click at [493, 265] on button "Servir" at bounding box center [491, 267] width 123 height 36
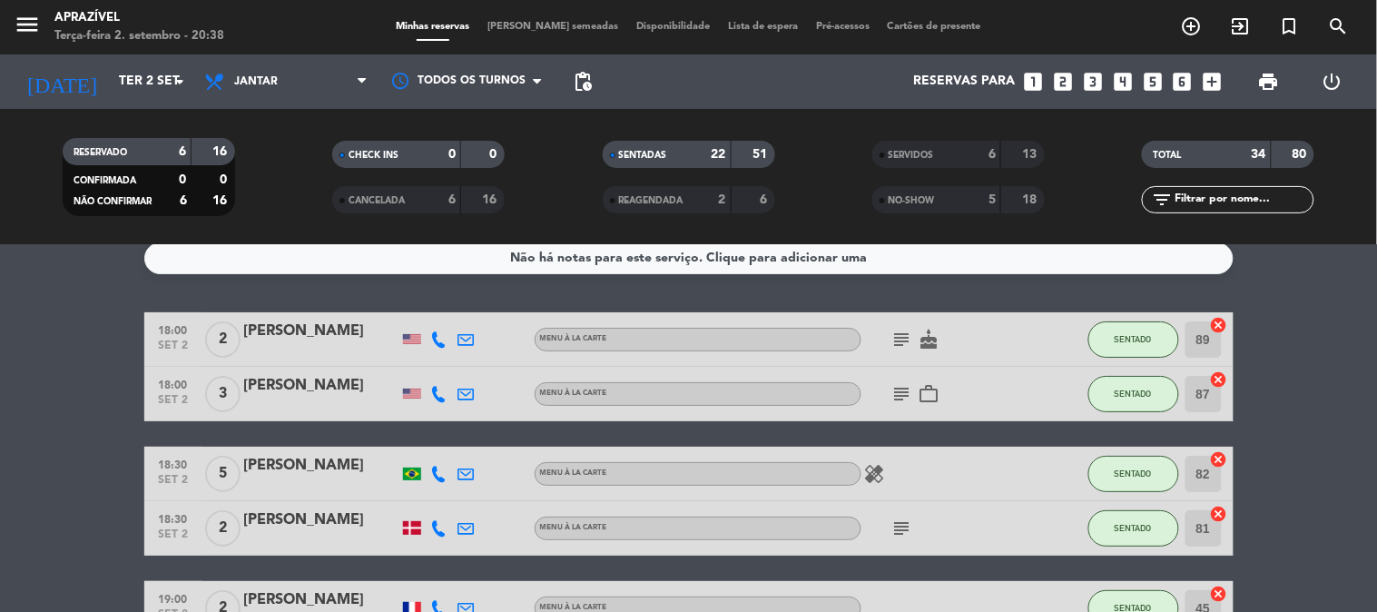
scroll to position [0, 0]
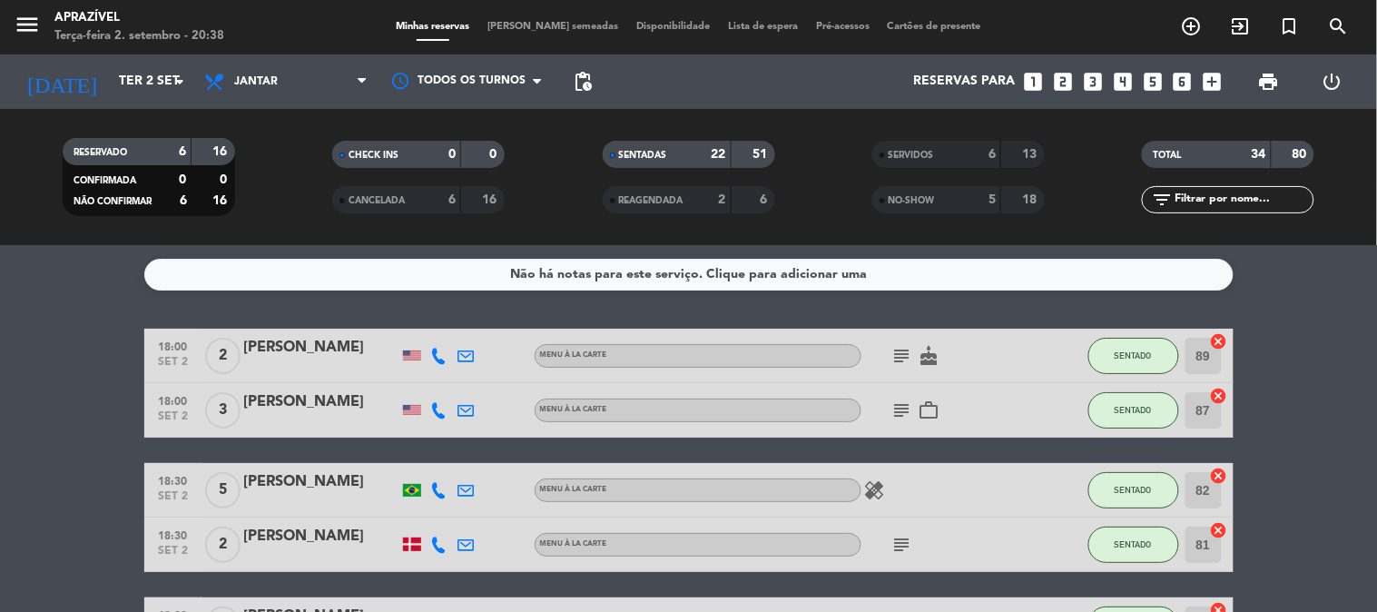
click at [334, 340] on div "[PERSON_NAME]" at bounding box center [321, 348] width 154 height 24
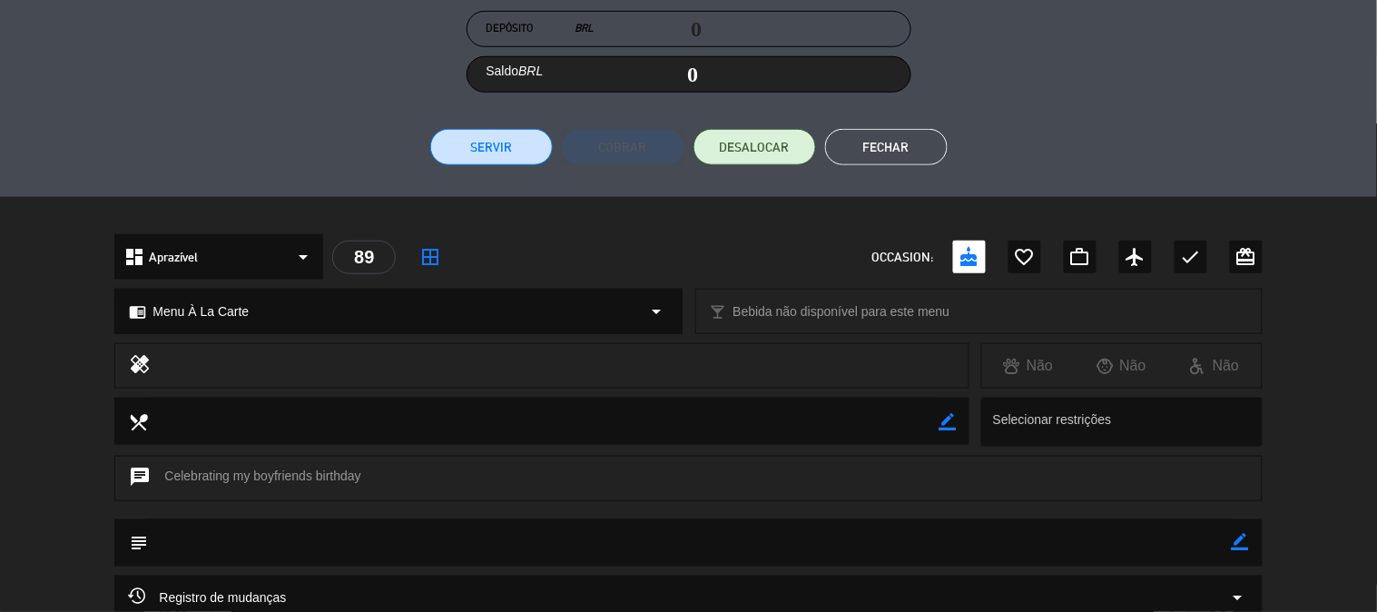
scroll to position [319, 0]
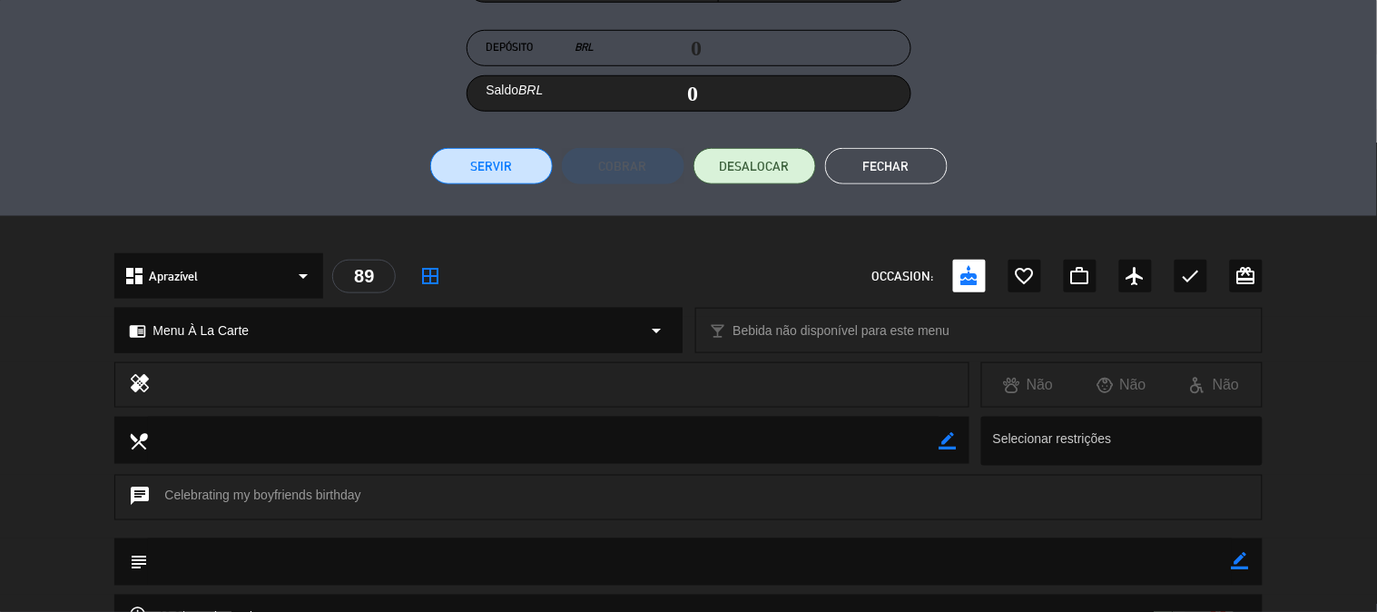
click at [461, 149] on button "Servir" at bounding box center [491, 166] width 123 height 36
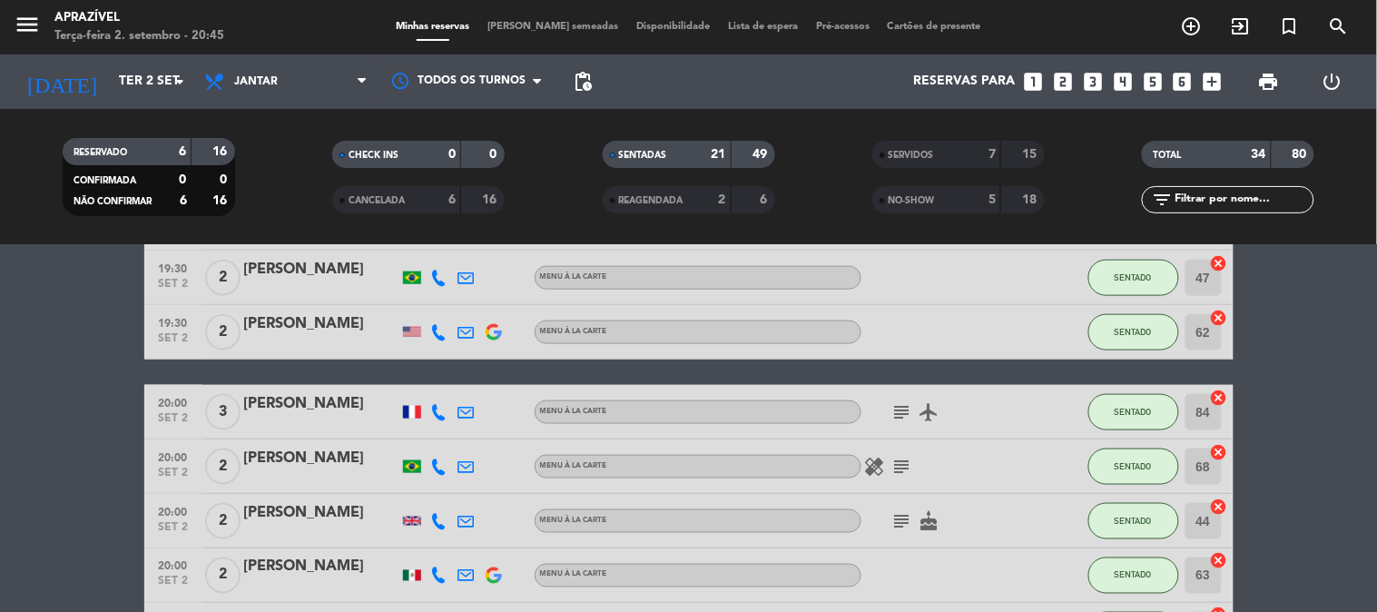
scroll to position [705, 0]
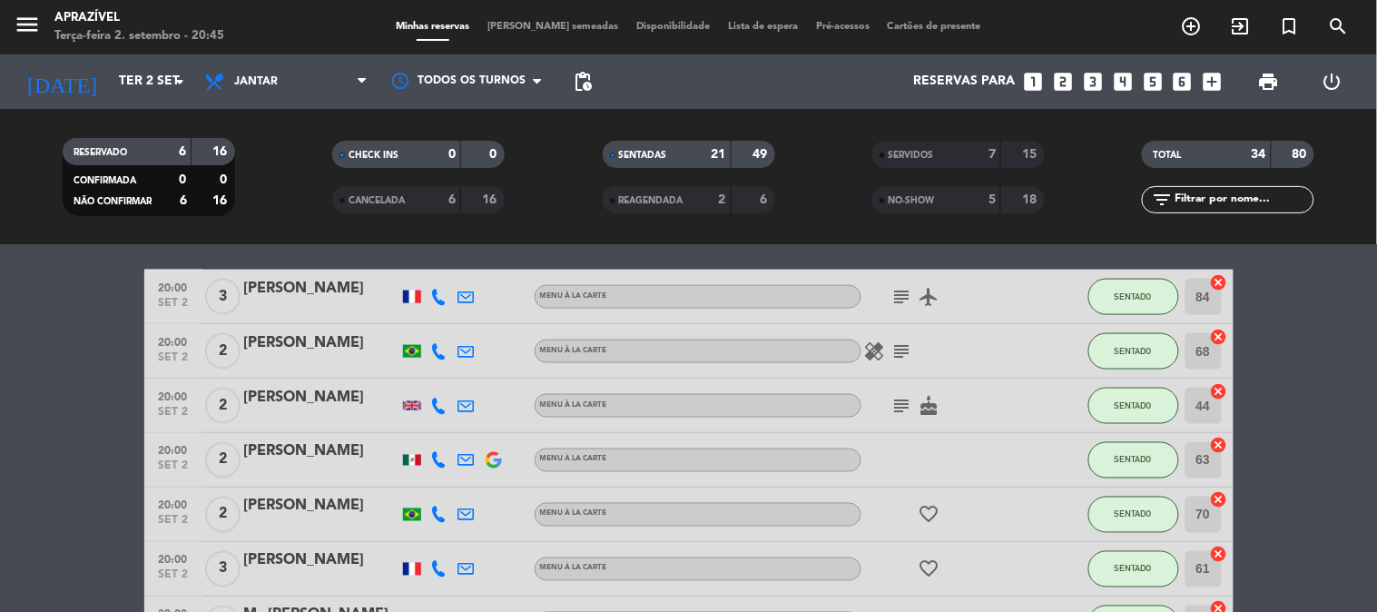
click at [351, 392] on div "[PERSON_NAME]" at bounding box center [321, 398] width 154 height 24
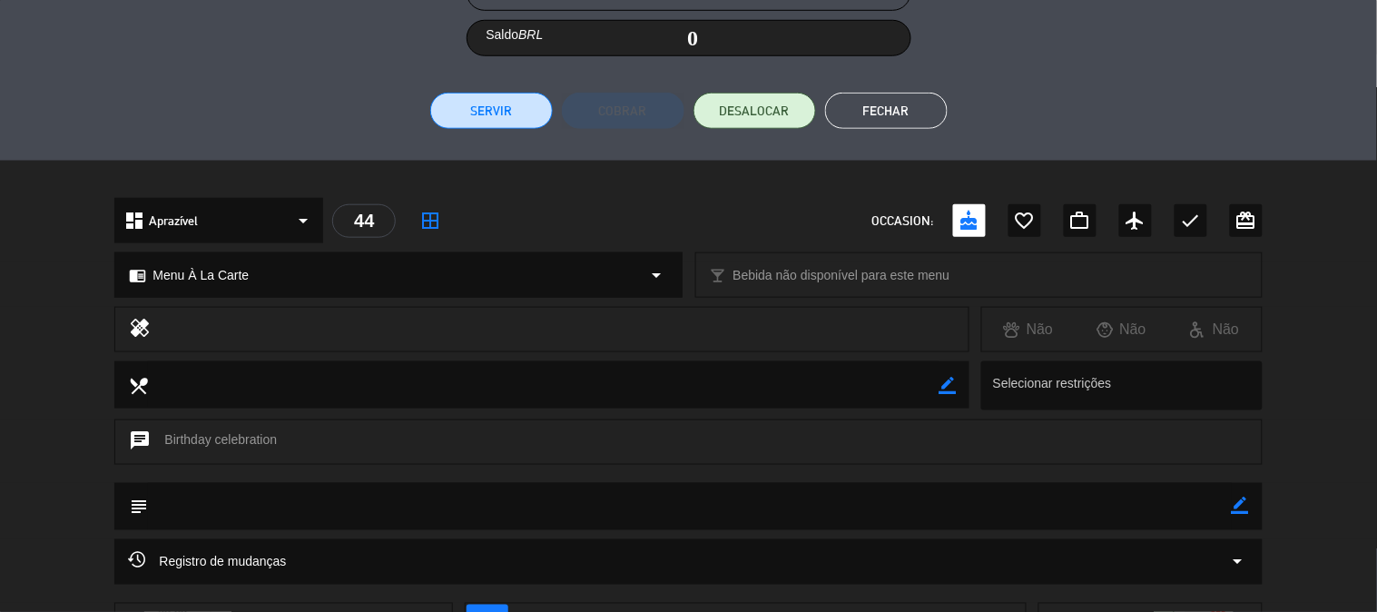
scroll to position [219, 0]
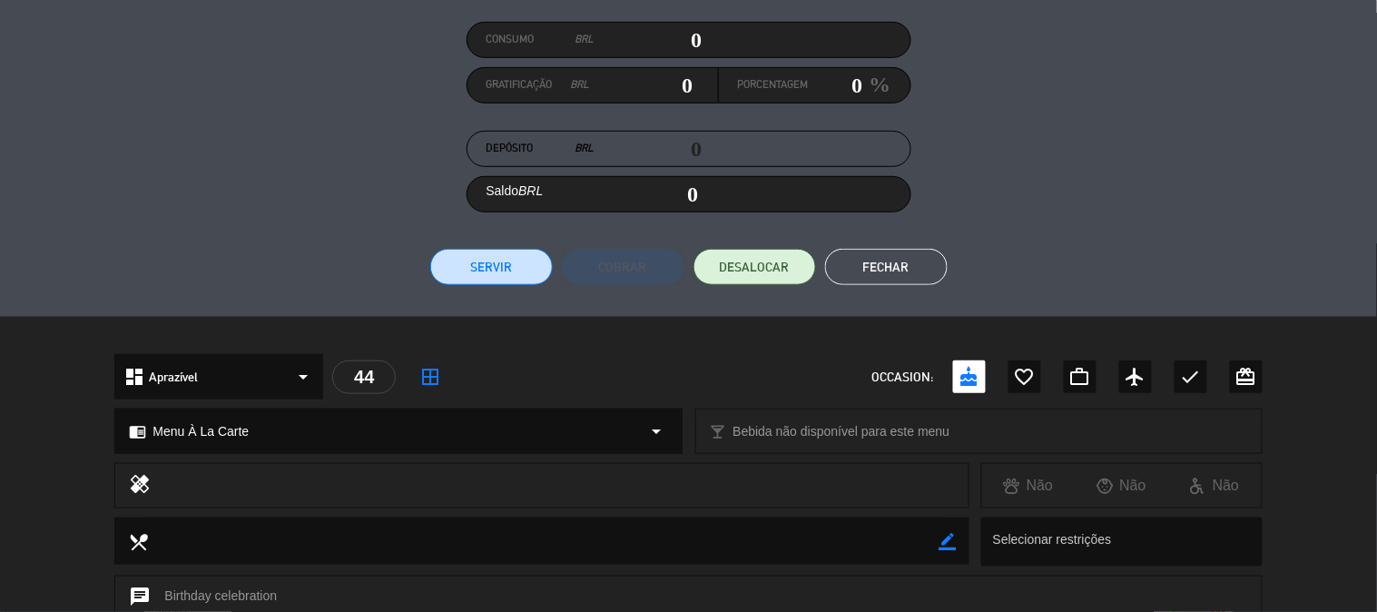
click at [520, 267] on button "Servir" at bounding box center [491, 267] width 123 height 36
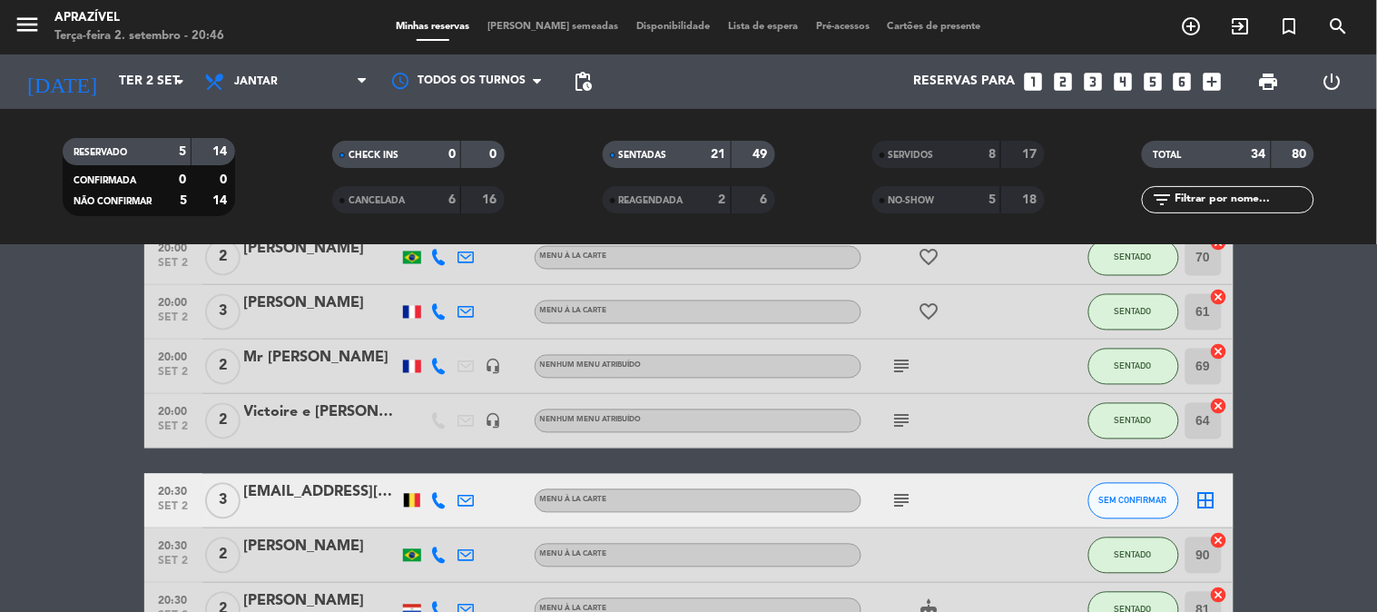
scroll to position [1210, 0]
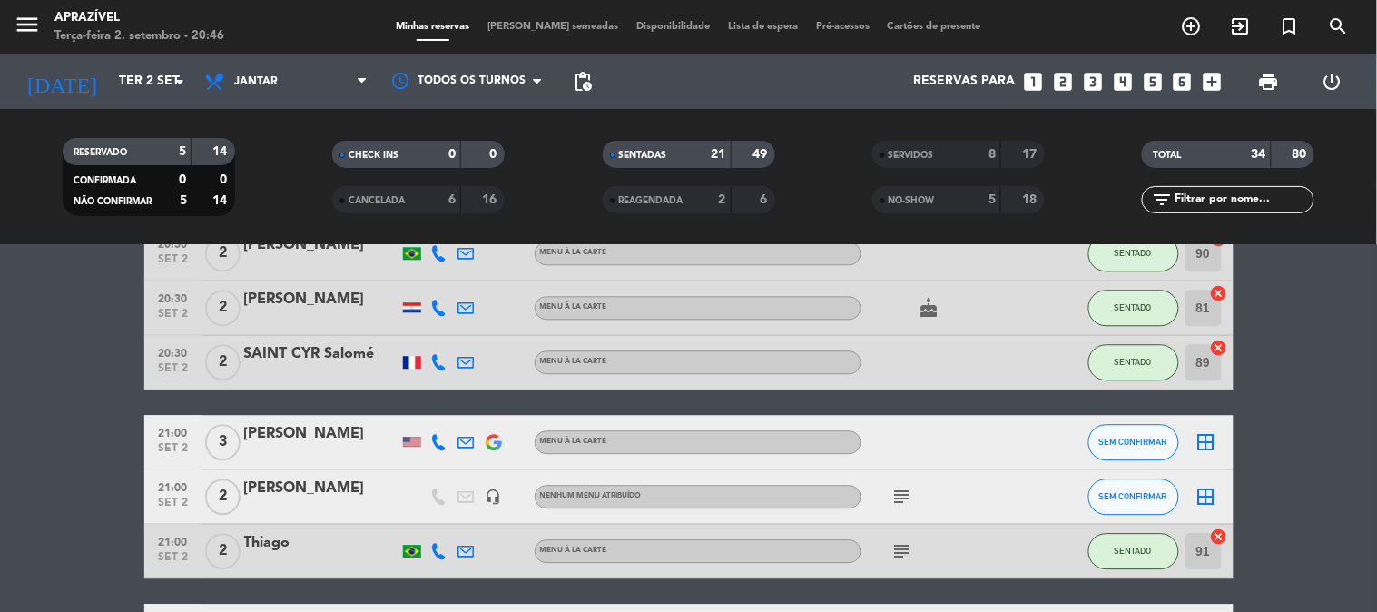
click at [334, 342] on div "SAINT CYR Salomé" at bounding box center [321, 354] width 154 height 24
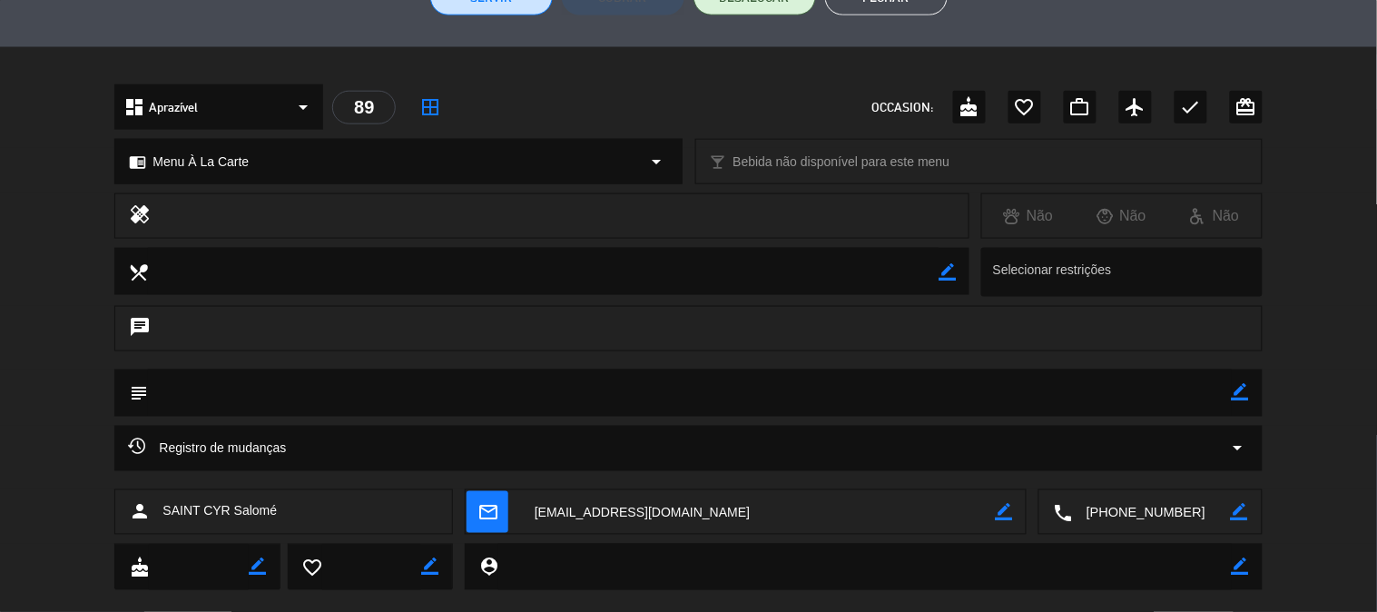
scroll to position [319, 0]
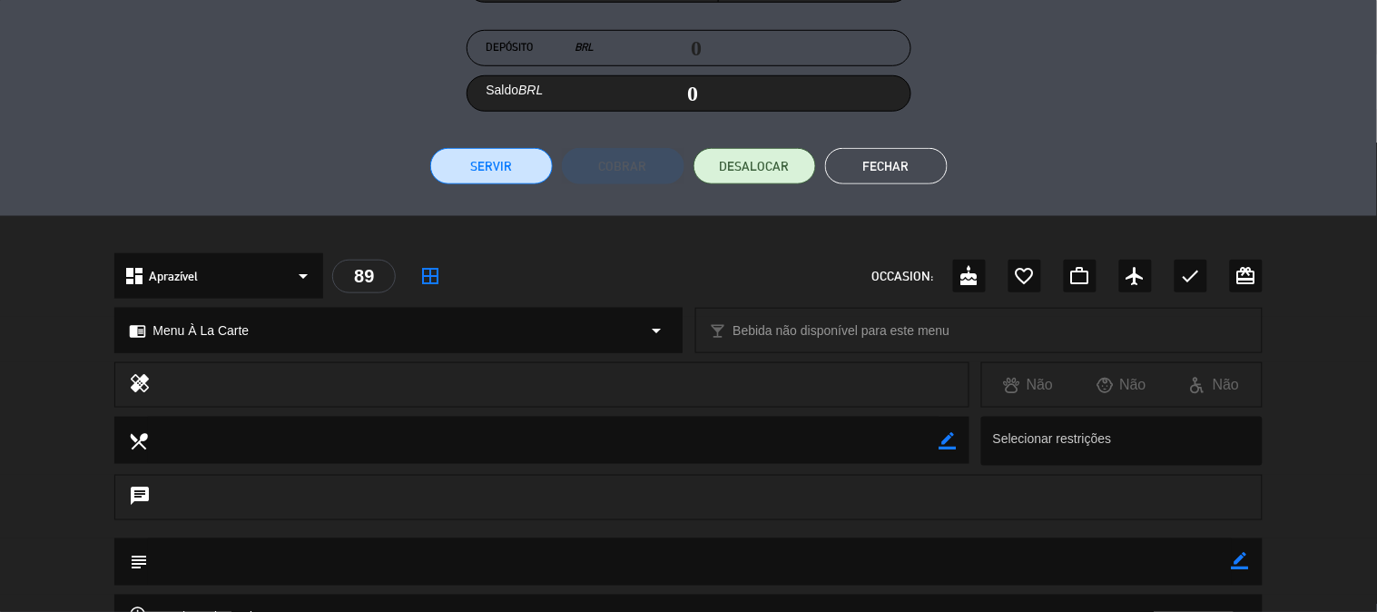
click at [492, 185] on div "Fatura # Mesa # 89 Consumo BRL 0 Gratificação BRL 0 Porcentagem 0 % Depósito BR…" at bounding box center [688, 21] width 1377 height 390
click at [496, 178] on button "Servir" at bounding box center [491, 166] width 123 height 36
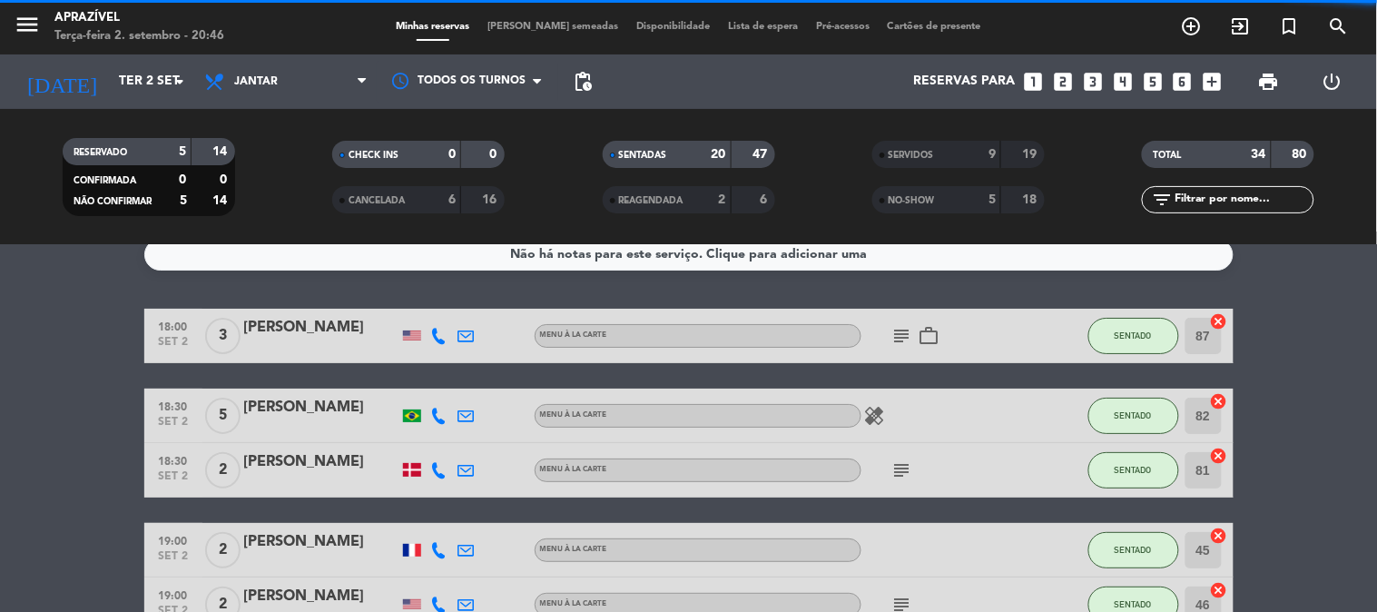
scroll to position [0, 0]
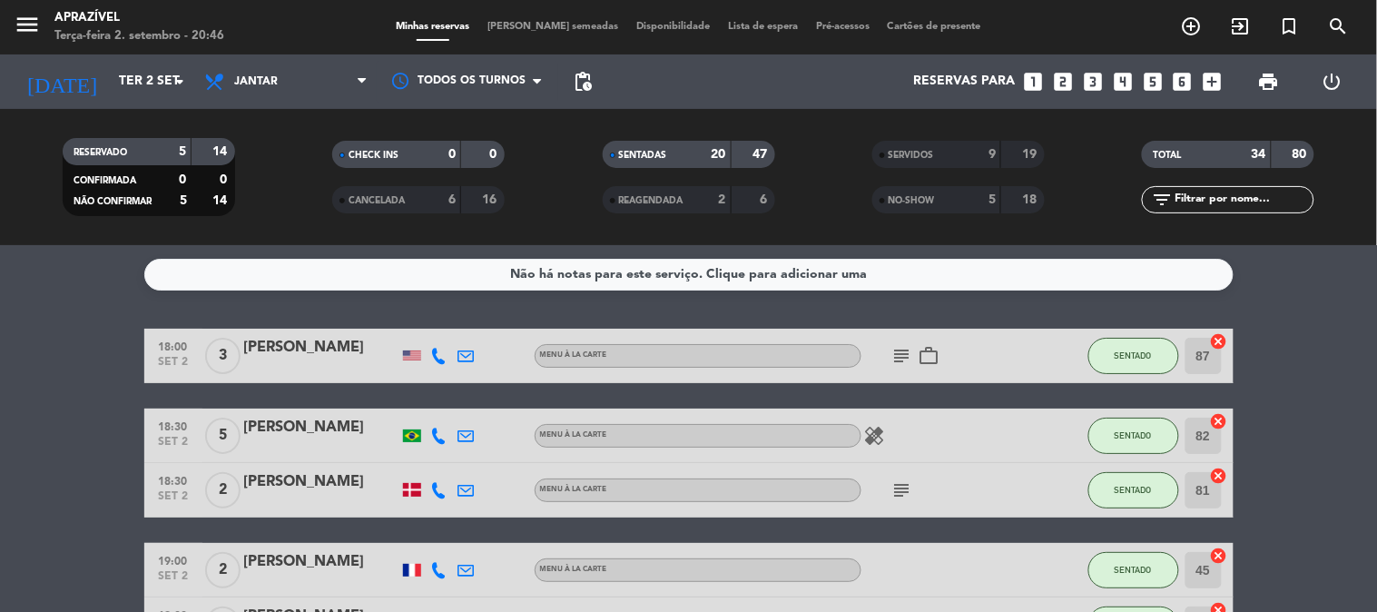
click at [298, 348] on div "[PERSON_NAME]" at bounding box center [321, 348] width 154 height 24
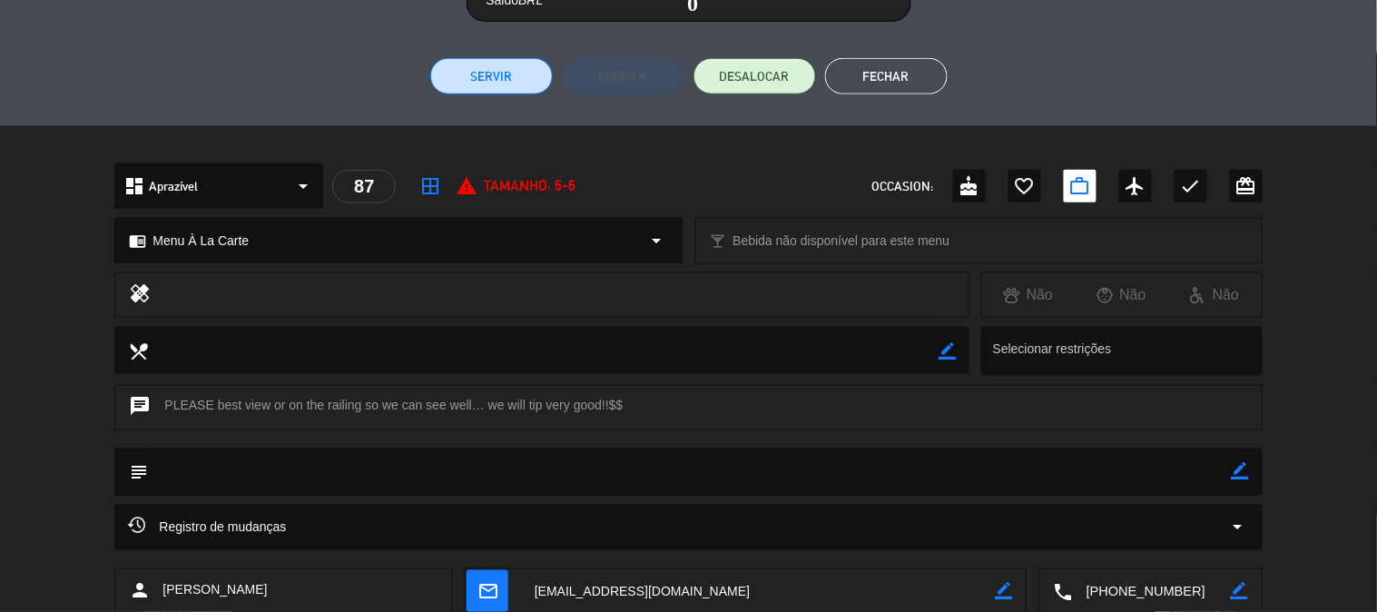
scroll to position [319, 0]
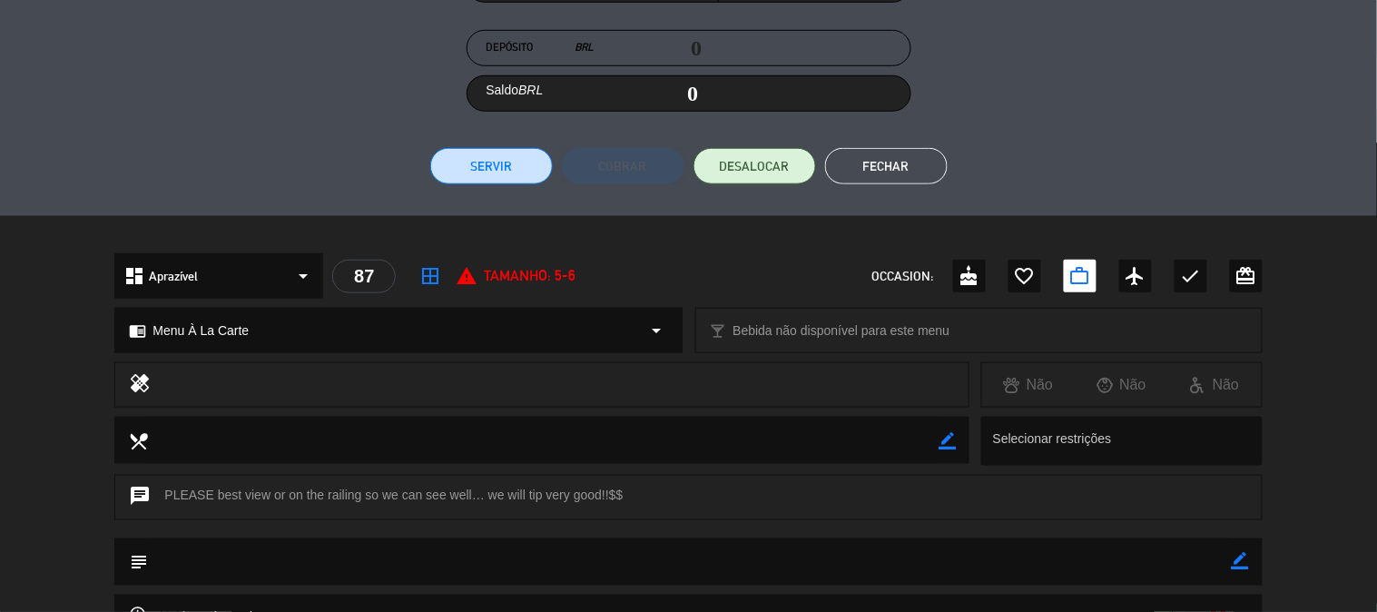
click at [475, 178] on button "Servir" at bounding box center [491, 166] width 123 height 36
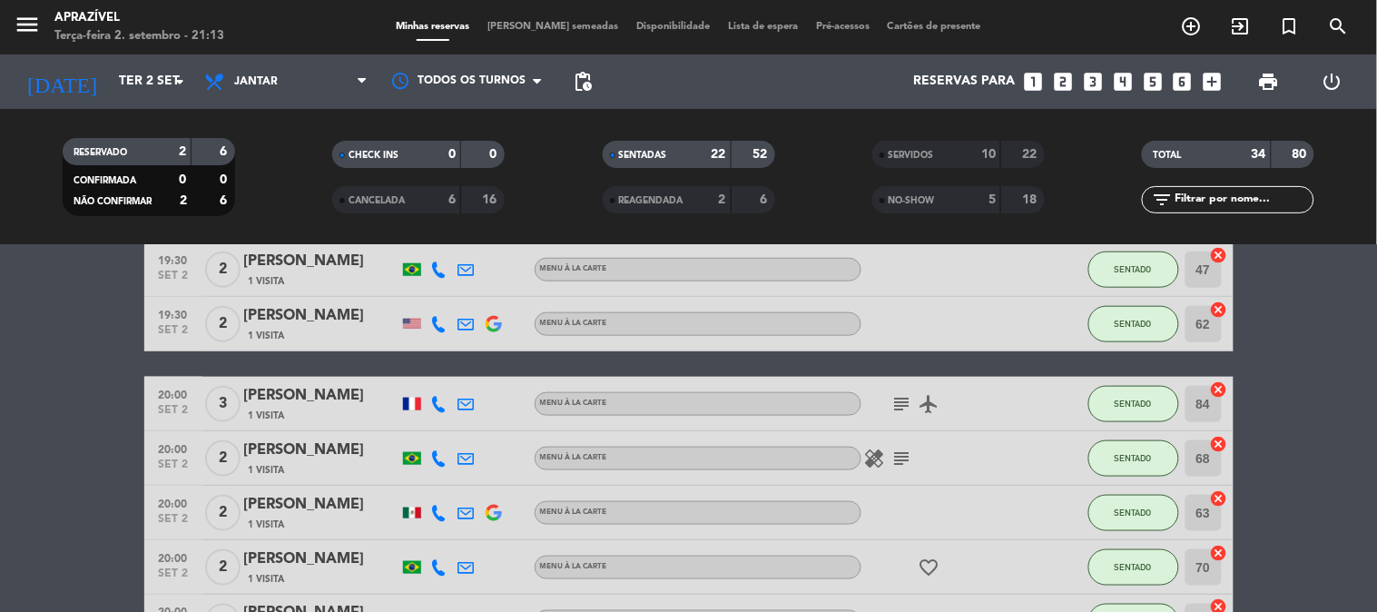
scroll to position [403, 0]
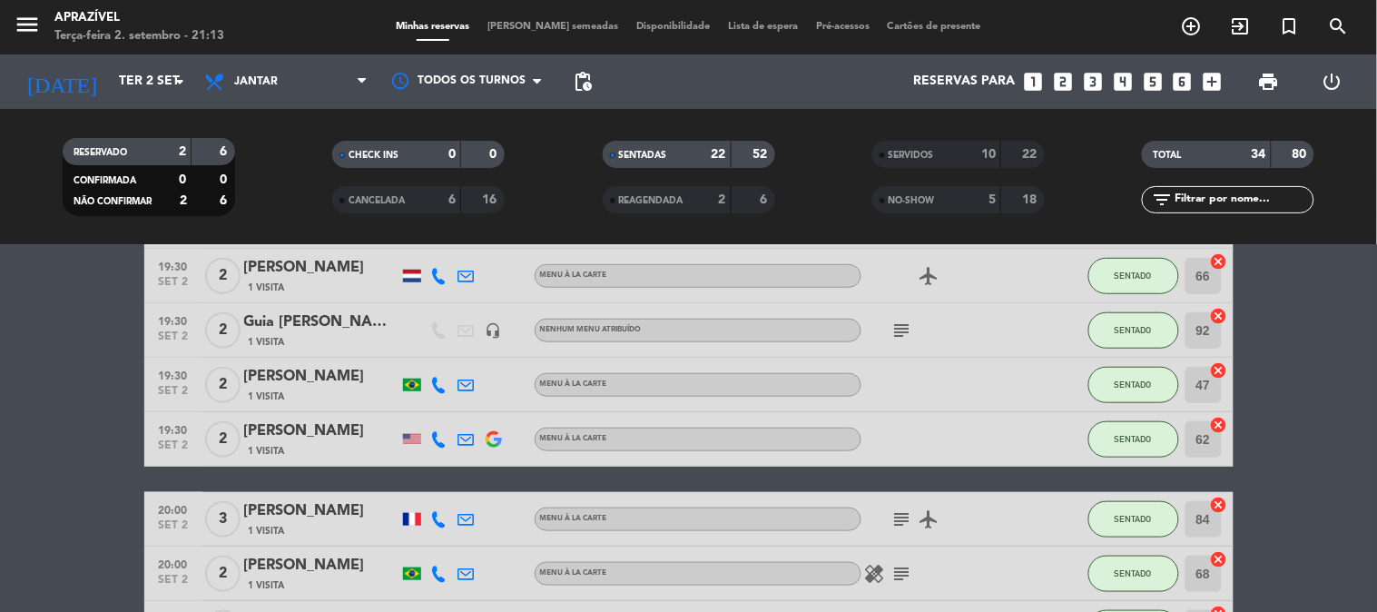
click at [323, 390] on div "1 Visita" at bounding box center [321, 395] width 154 height 15
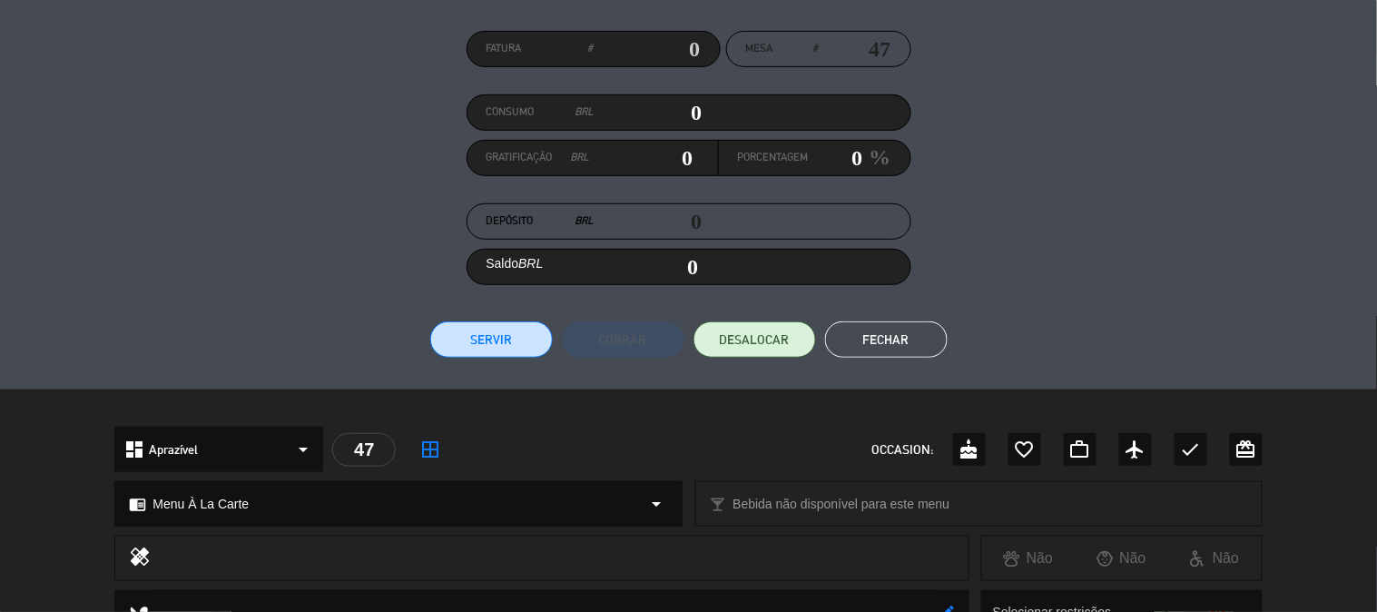
scroll to position [16, 0]
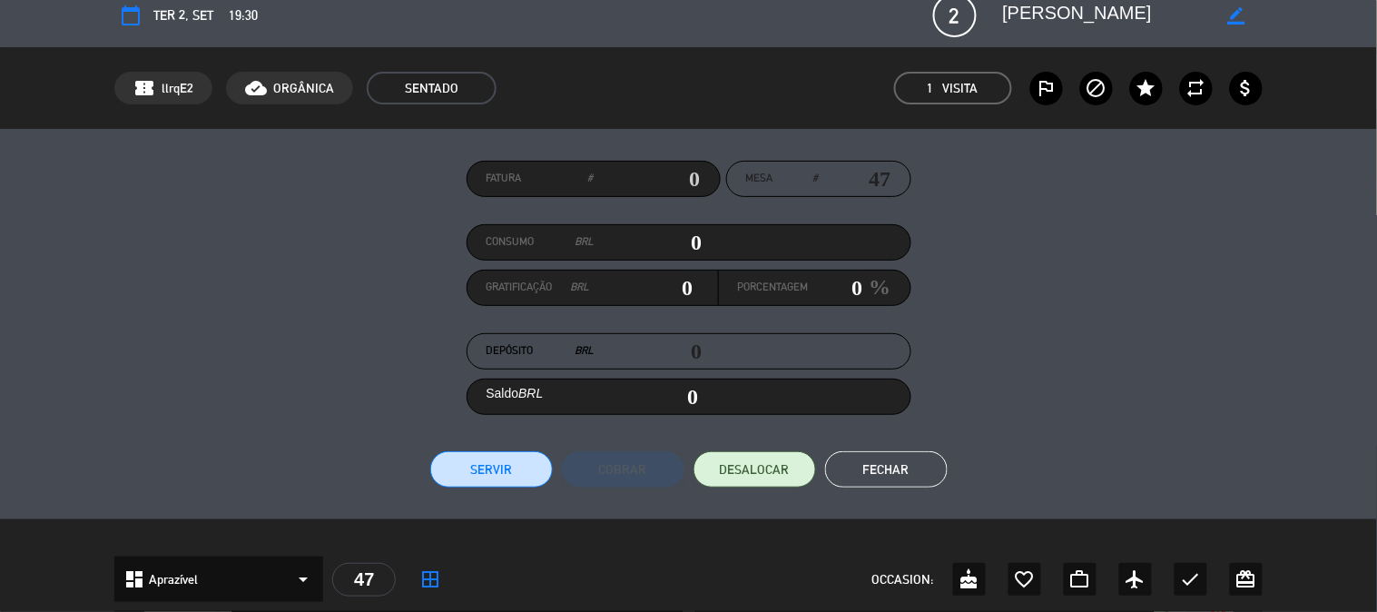
click at [496, 469] on button "Servir" at bounding box center [491, 469] width 123 height 36
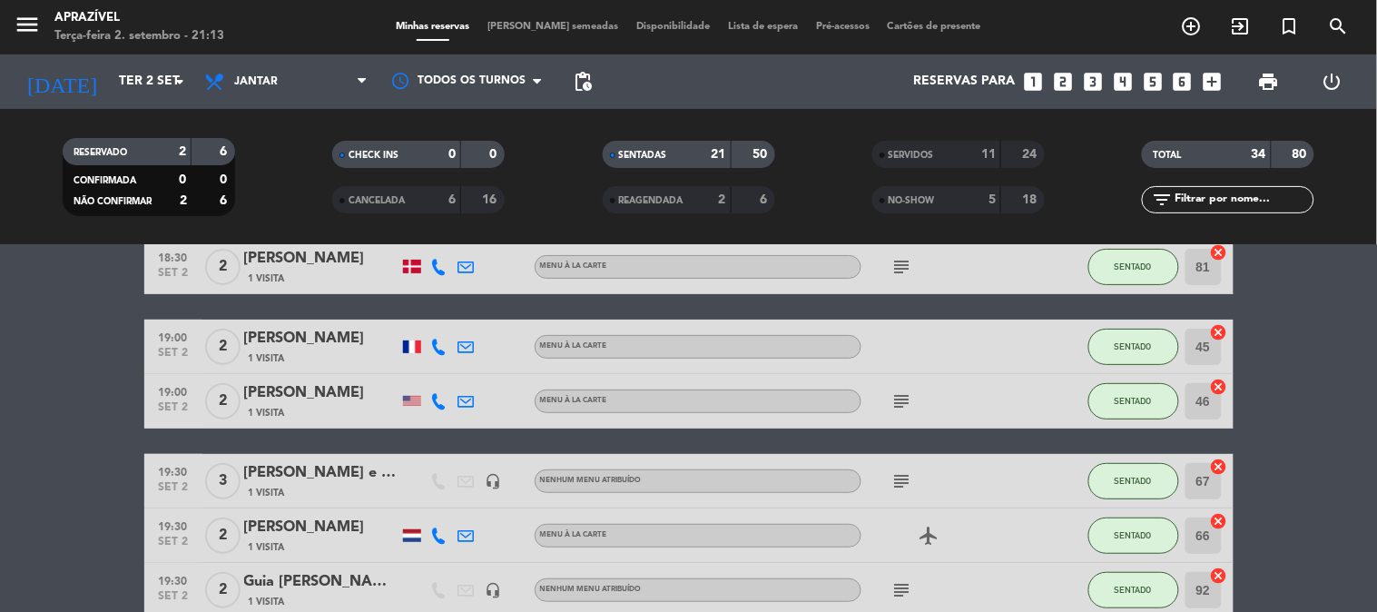
scroll to position [201, 0]
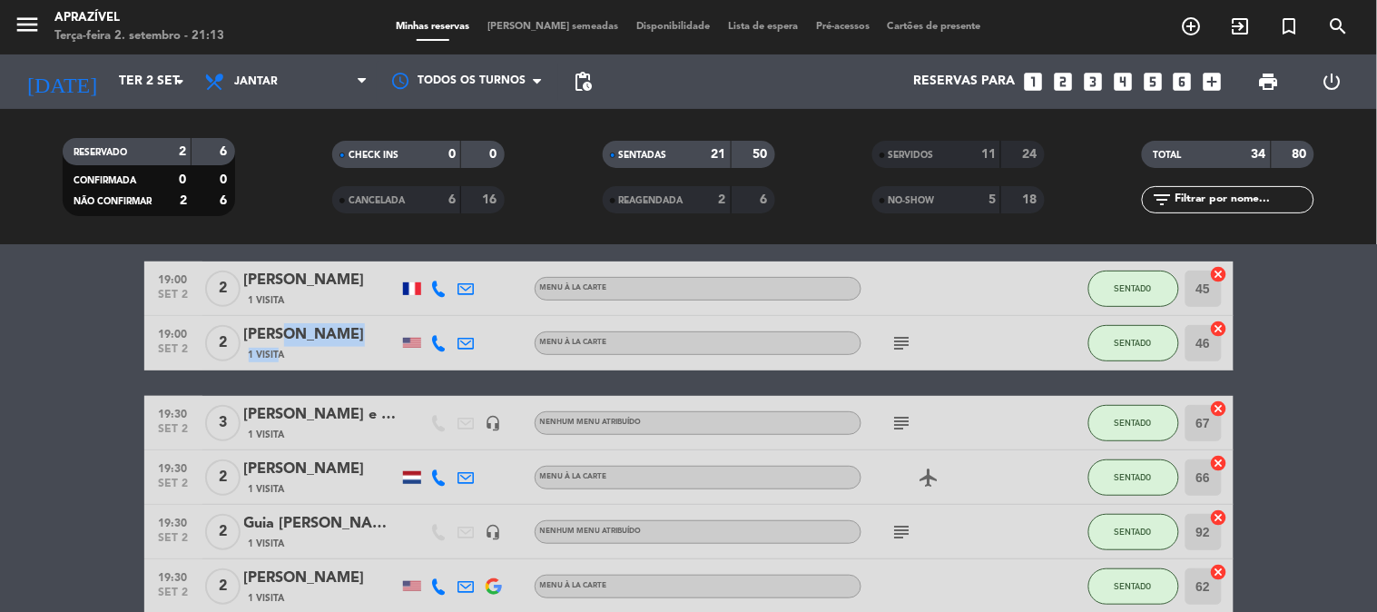
click at [270, 346] on div "[PERSON_NAME] 1 Visita" at bounding box center [321, 342] width 154 height 39
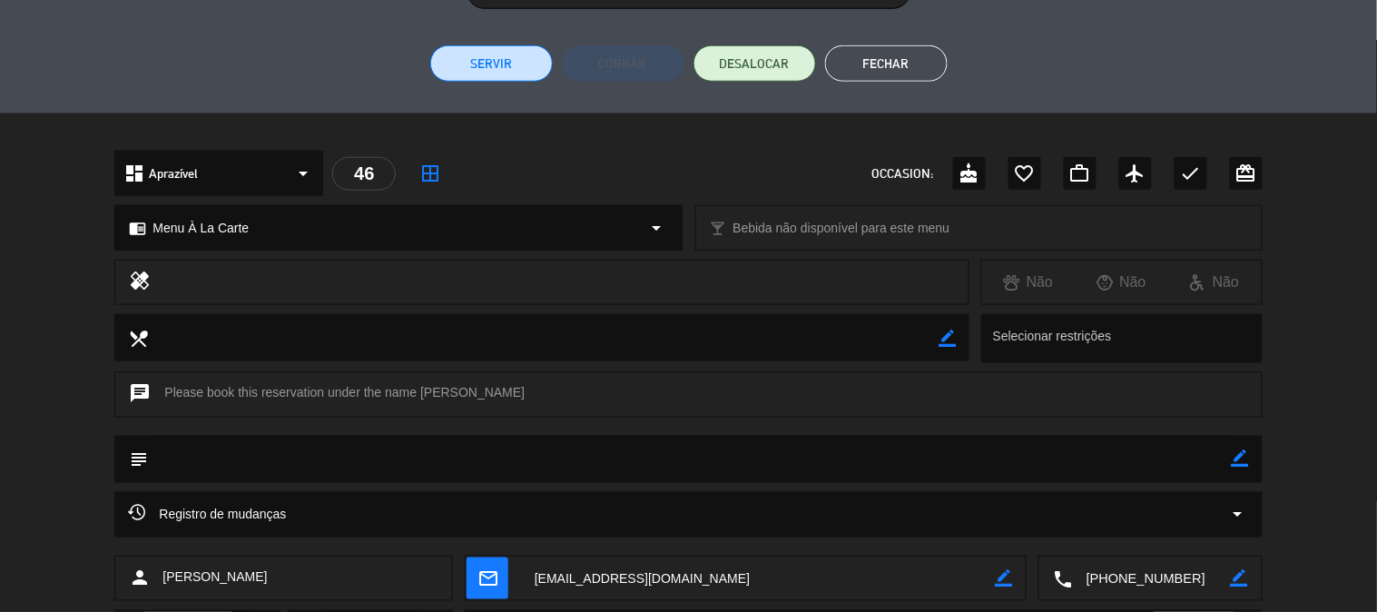
scroll to position [319, 0]
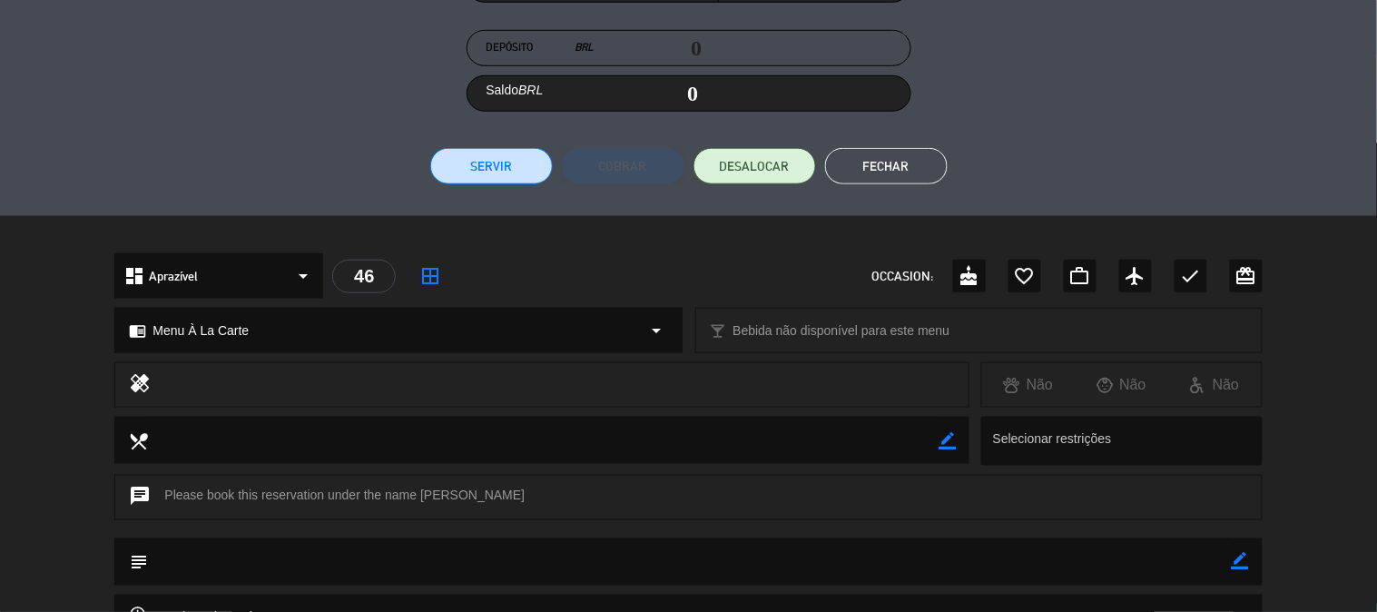
click at [502, 182] on button "Servir" at bounding box center [491, 166] width 123 height 36
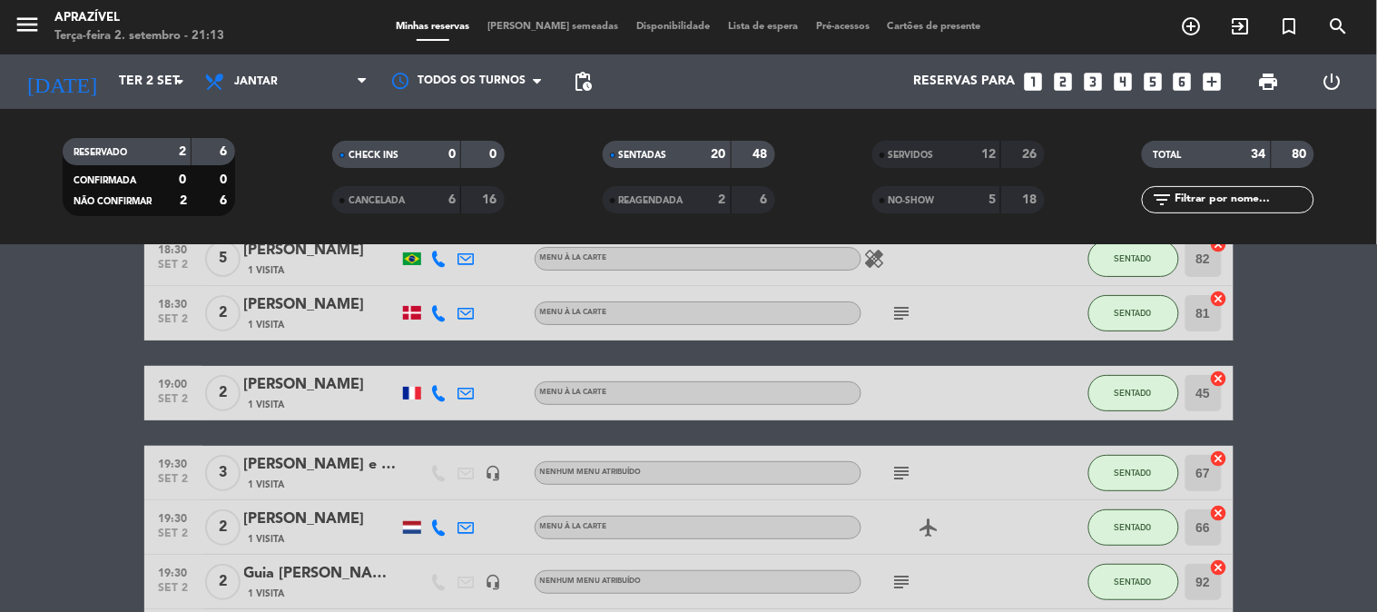
scroll to position [0, 0]
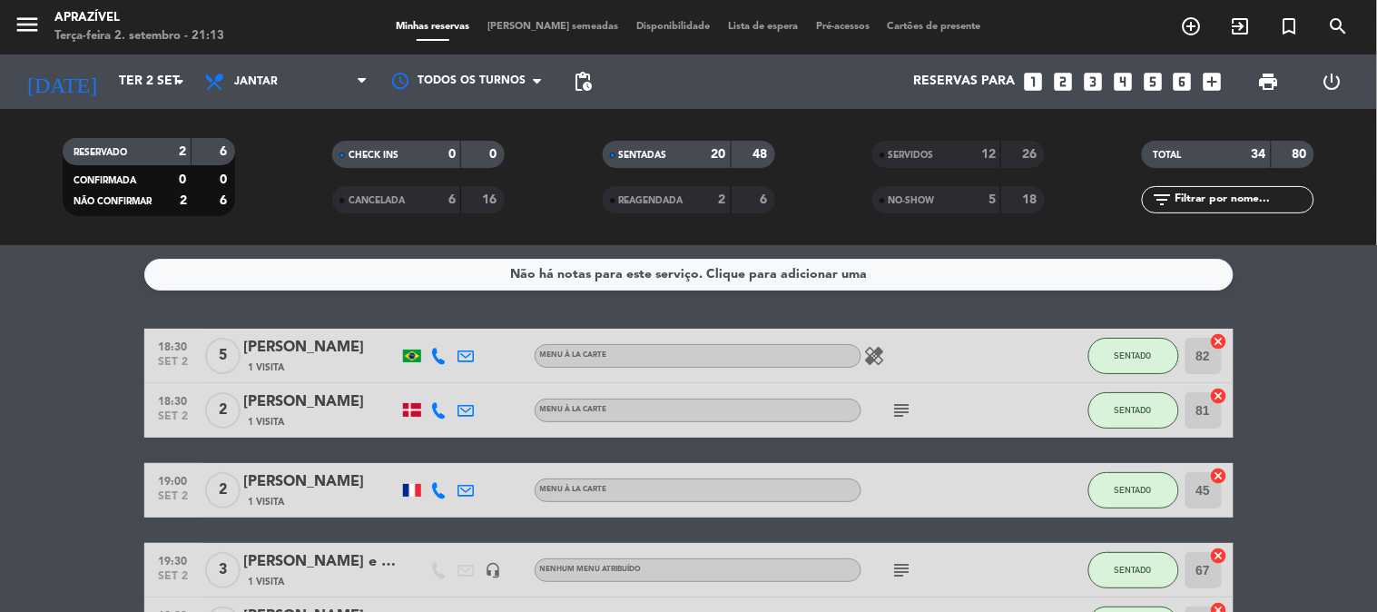
click at [372, 500] on div "1 Visita" at bounding box center [321, 501] width 154 height 15
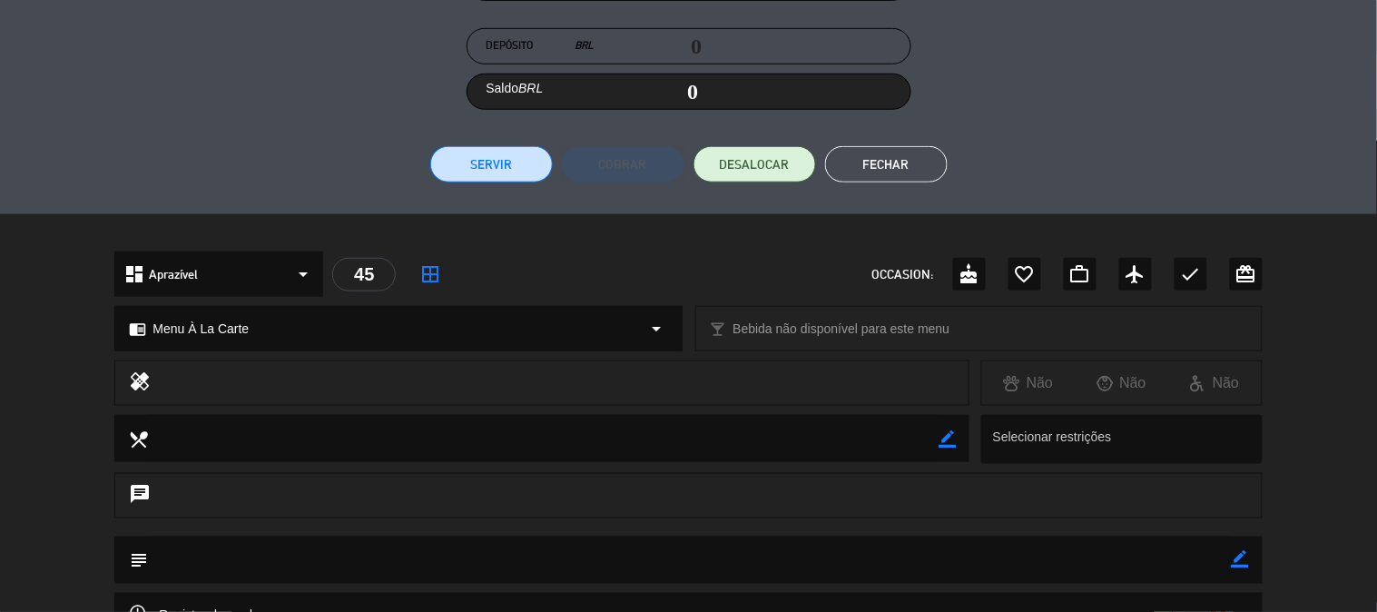
scroll to position [319, 0]
click at [499, 171] on button "Servir" at bounding box center [491, 166] width 123 height 36
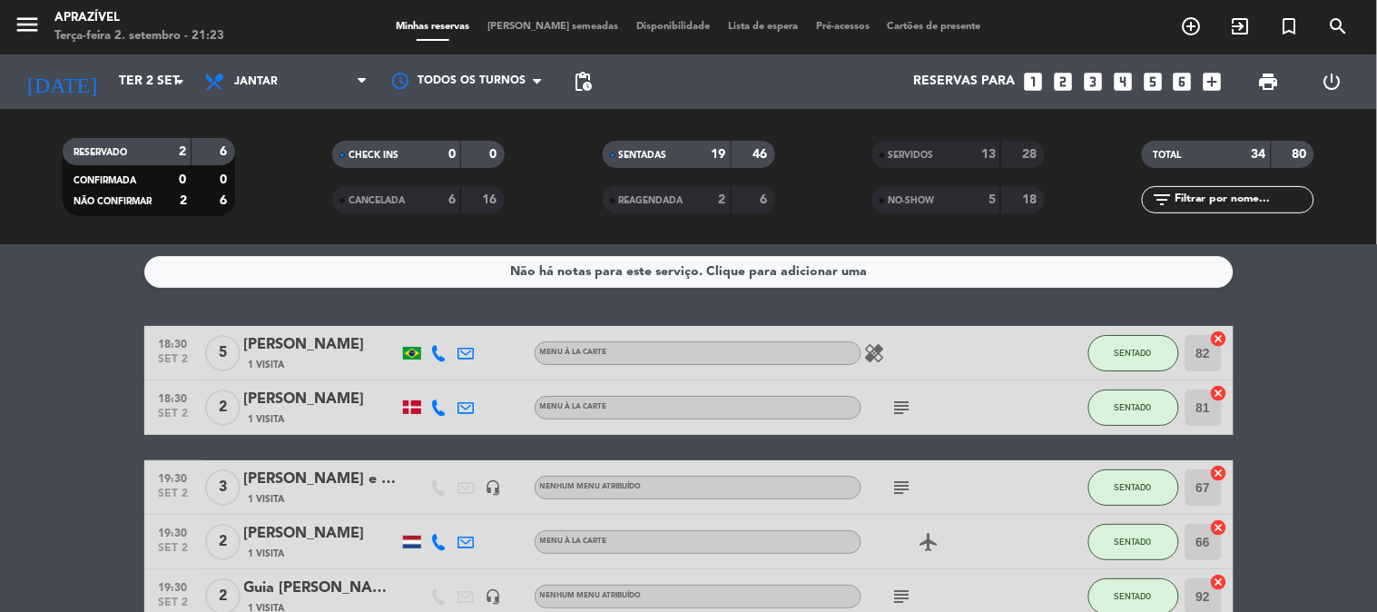
scroll to position [0, 0]
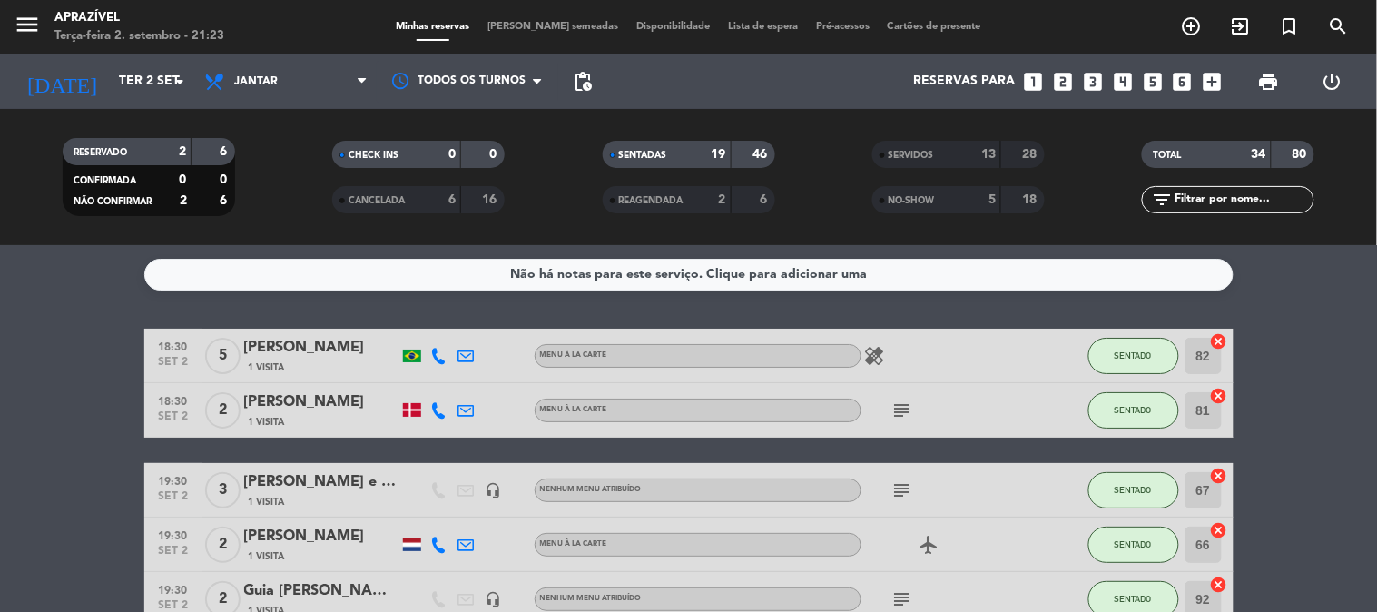
click at [898, 407] on icon "subject" at bounding box center [902, 410] width 22 height 22
click at [899, 491] on icon "subject" at bounding box center [902, 490] width 22 height 22
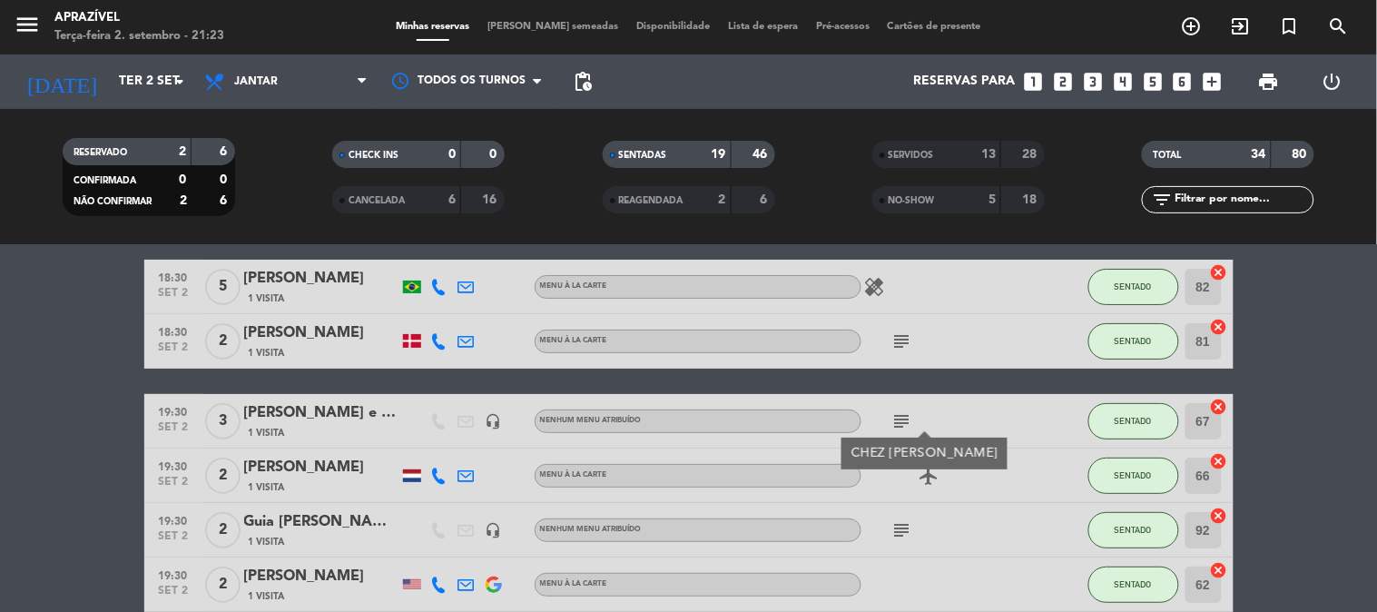
scroll to position [101, 0]
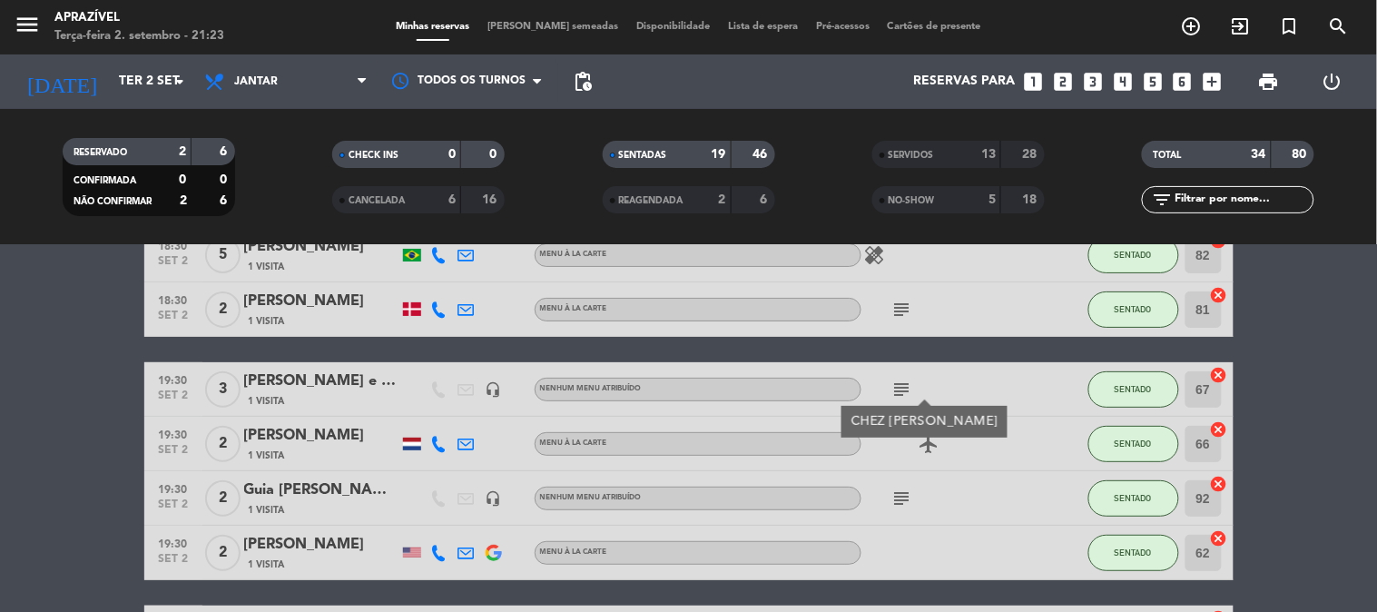
click at [896, 494] on icon "subject" at bounding box center [902, 498] width 22 height 22
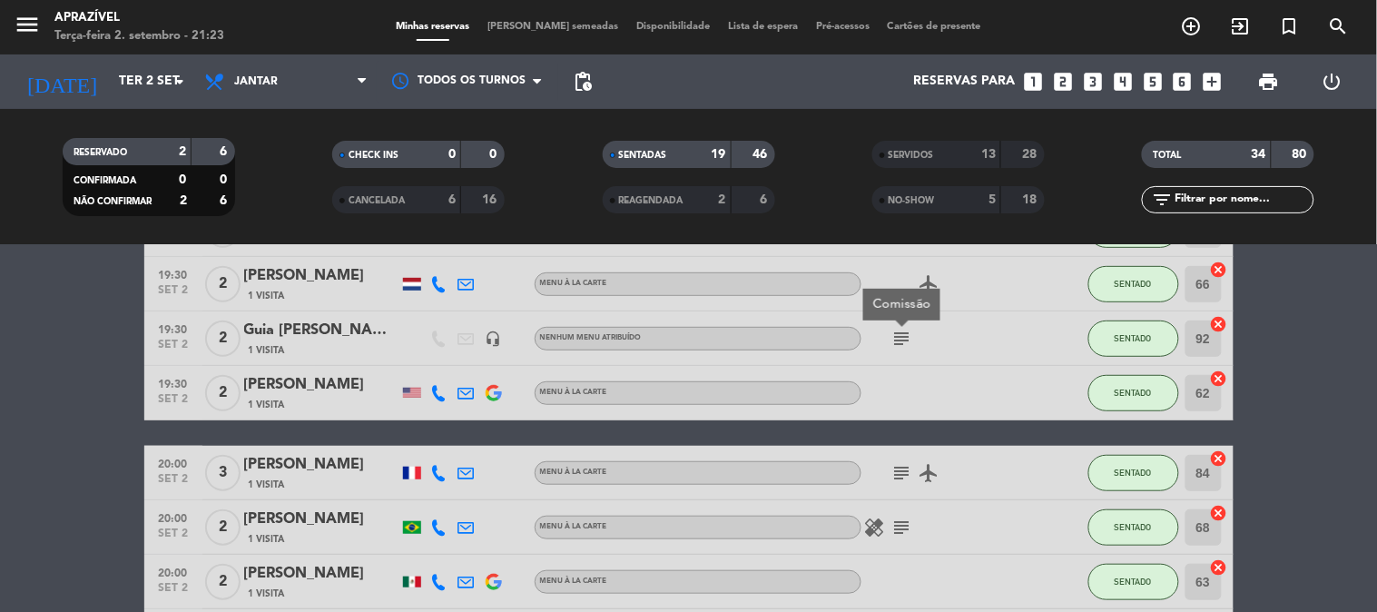
scroll to position [403, 0]
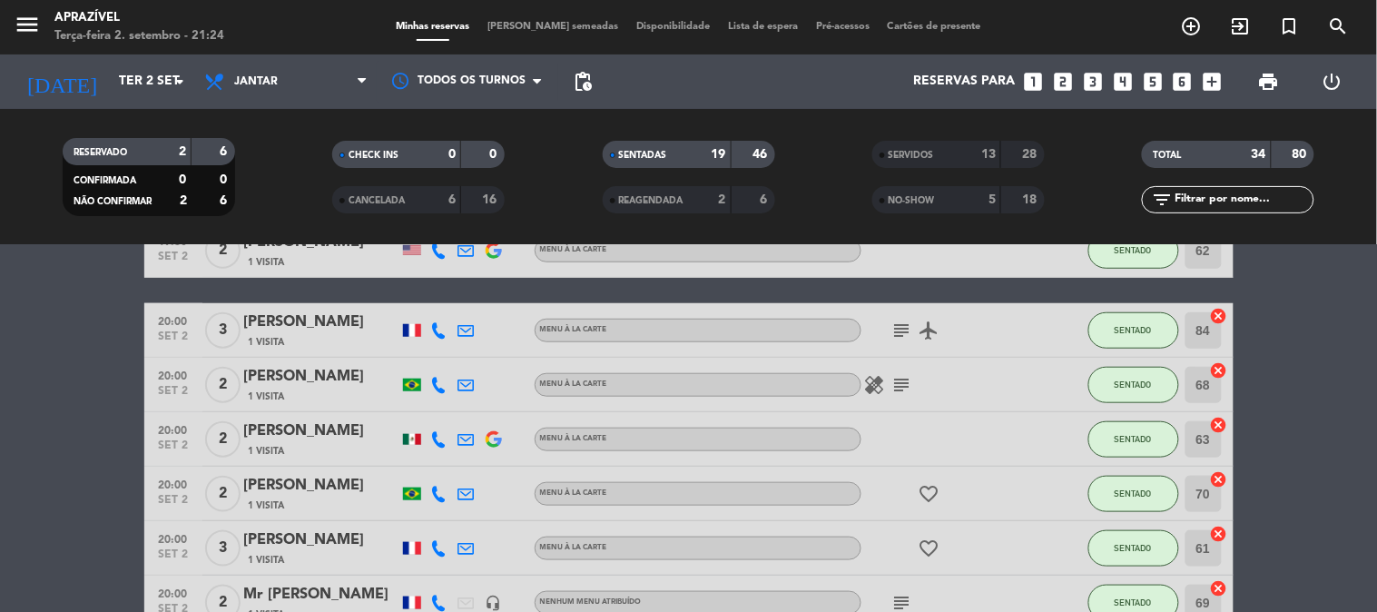
click at [900, 332] on icon "subject" at bounding box center [902, 330] width 22 height 22
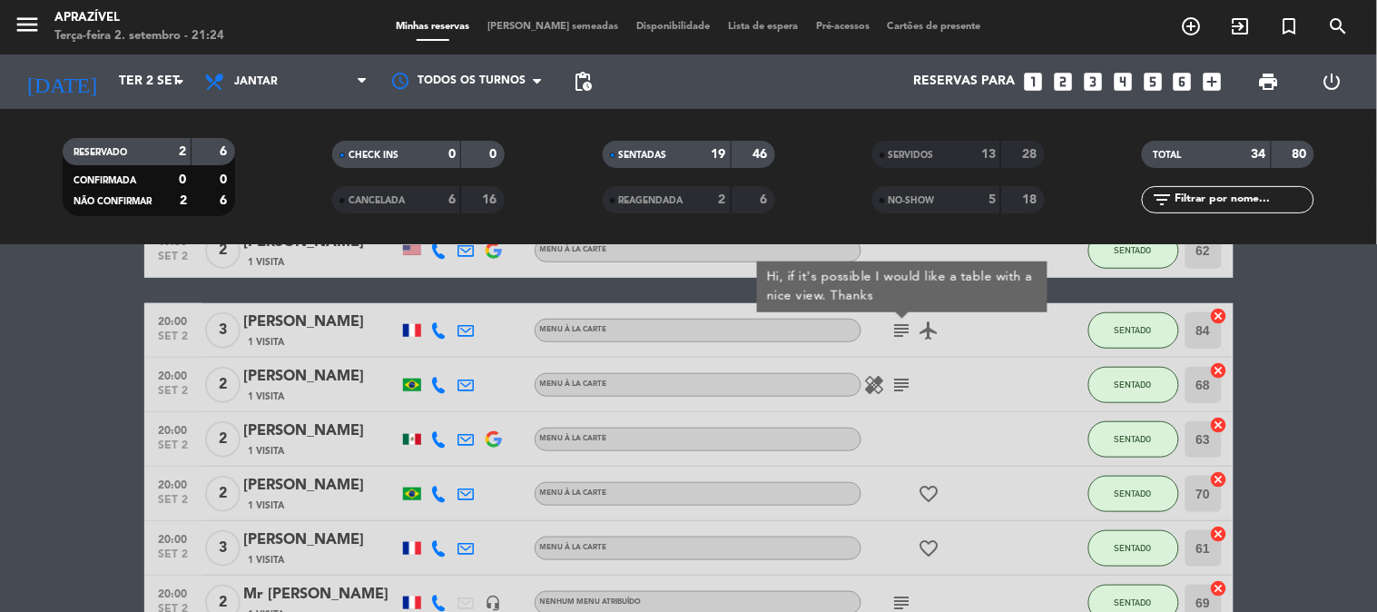
click at [908, 382] on icon "subject" at bounding box center [902, 385] width 22 height 22
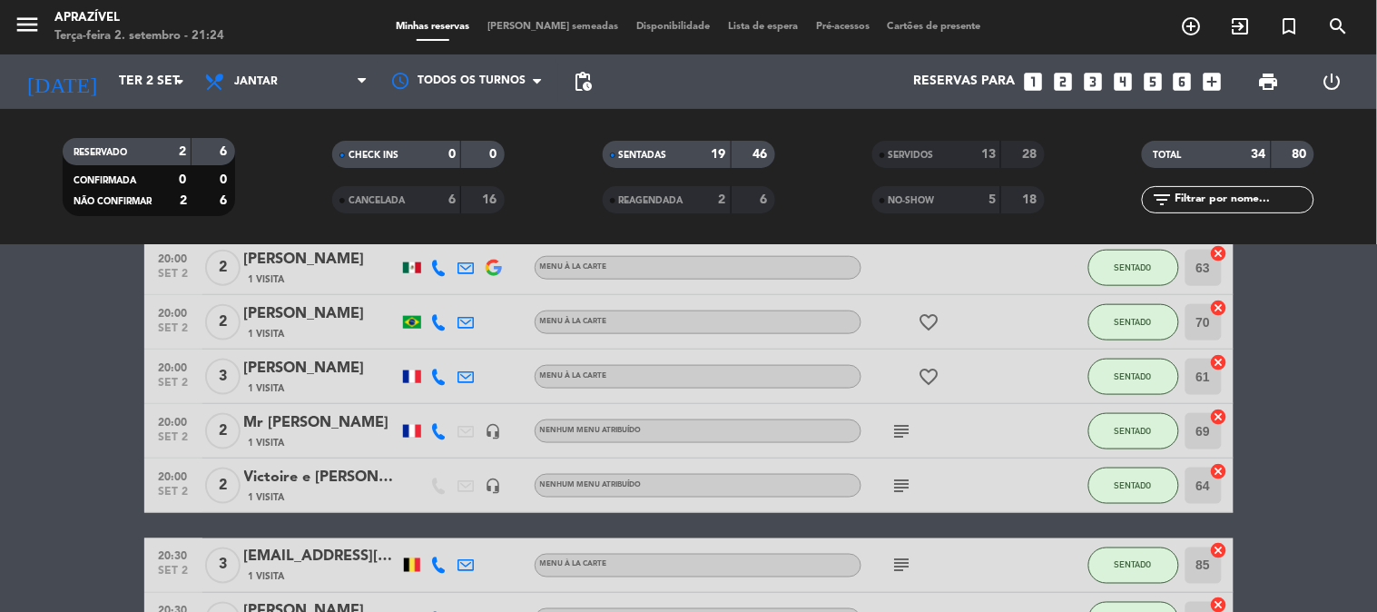
scroll to position [604, 0]
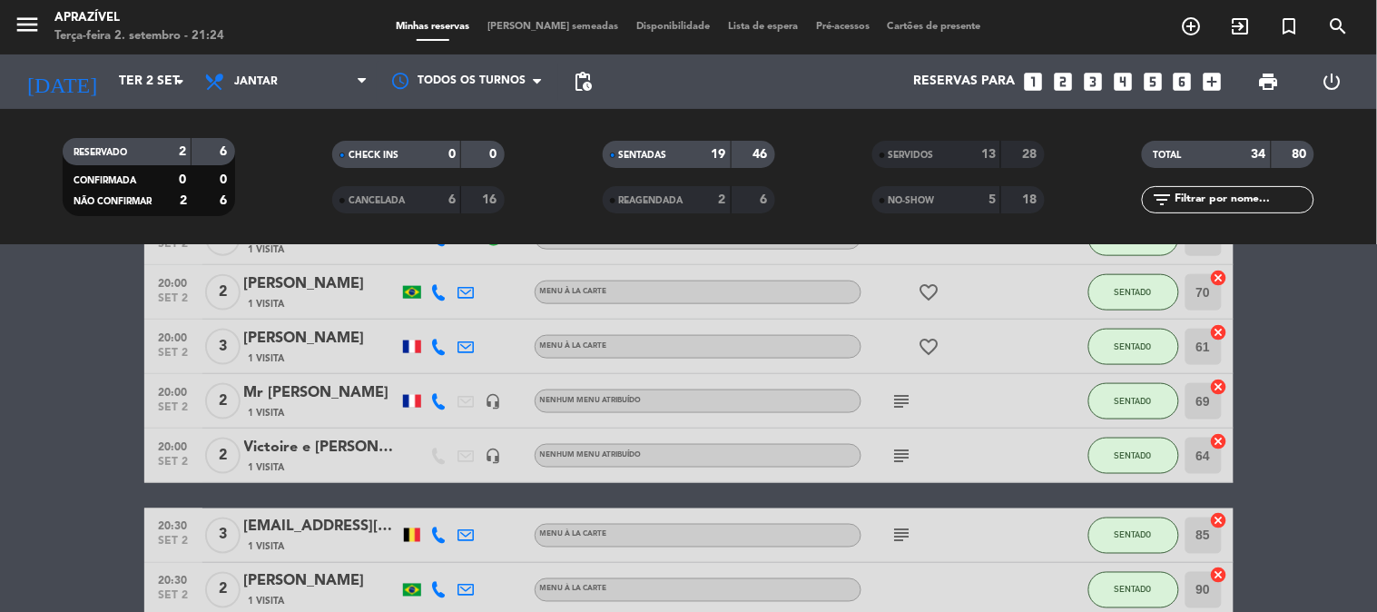
click at [893, 405] on icon "subject" at bounding box center [902, 401] width 22 height 22
click at [903, 452] on icon "subject" at bounding box center [902, 456] width 22 height 22
click at [895, 525] on icon "subject" at bounding box center [902, 536] width 22 height 22
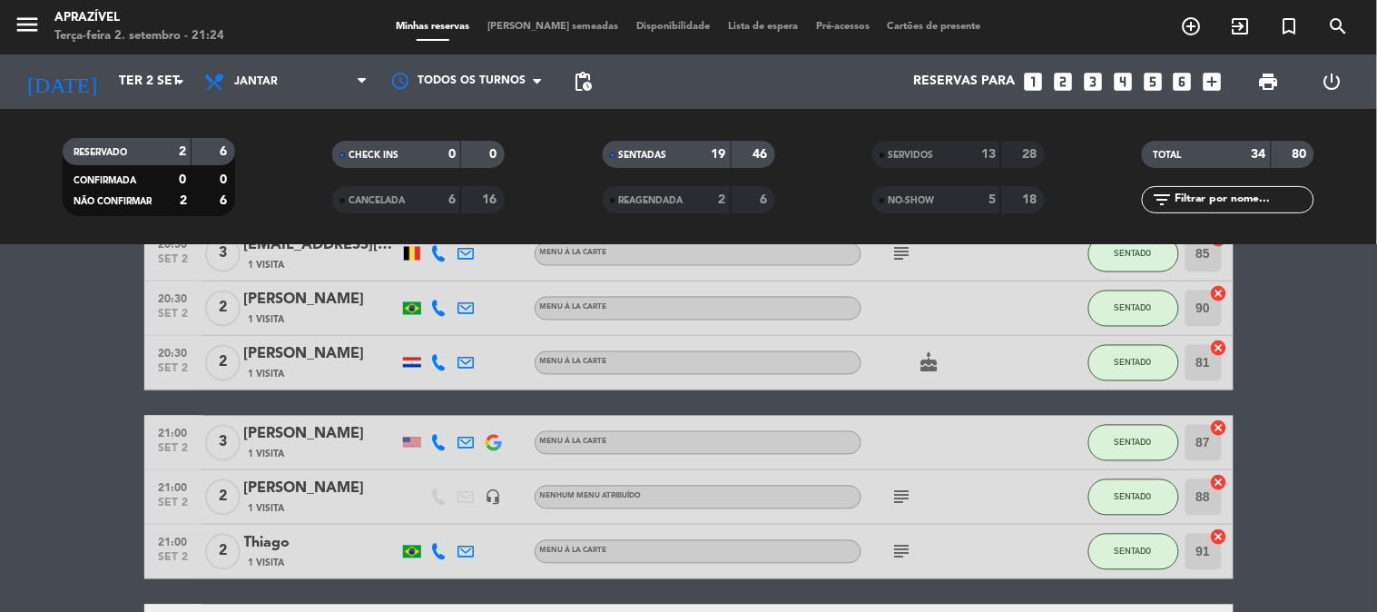
scroll to position [908, 0]
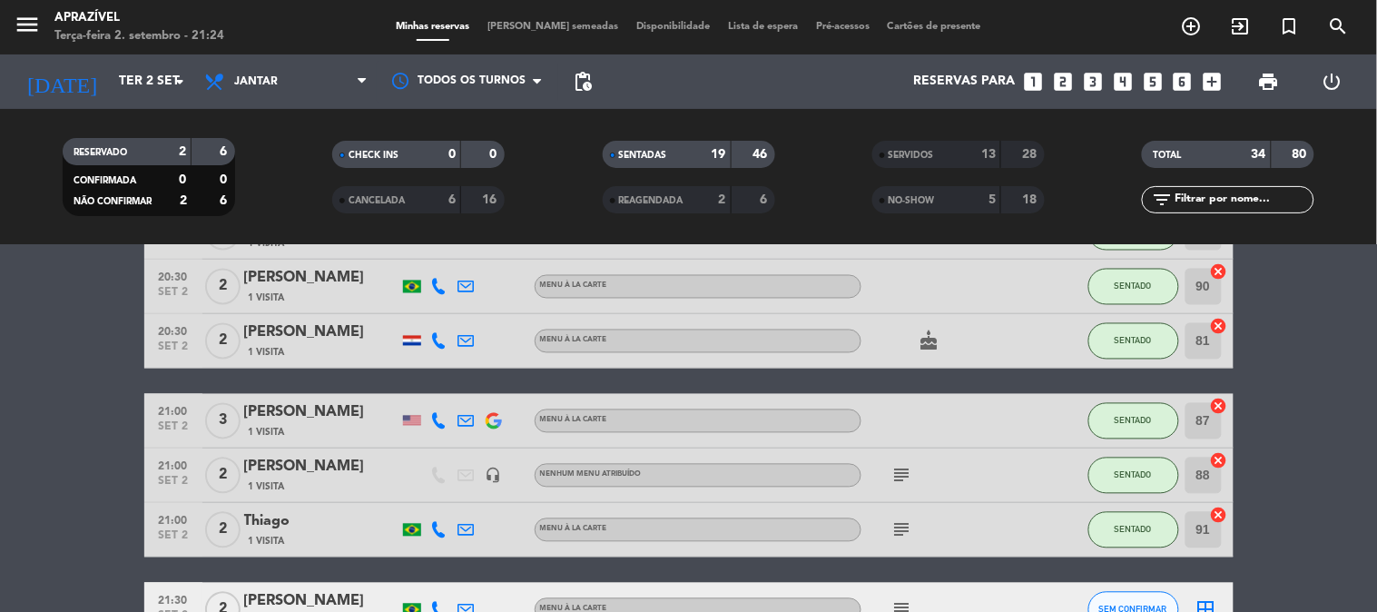
click at [905, 475] on icon "subject" at bounding box center [902, 476] width 22 height 22
click at [905, 523] on icon "subject" at bounding box center [902, 530] width 22 height 22
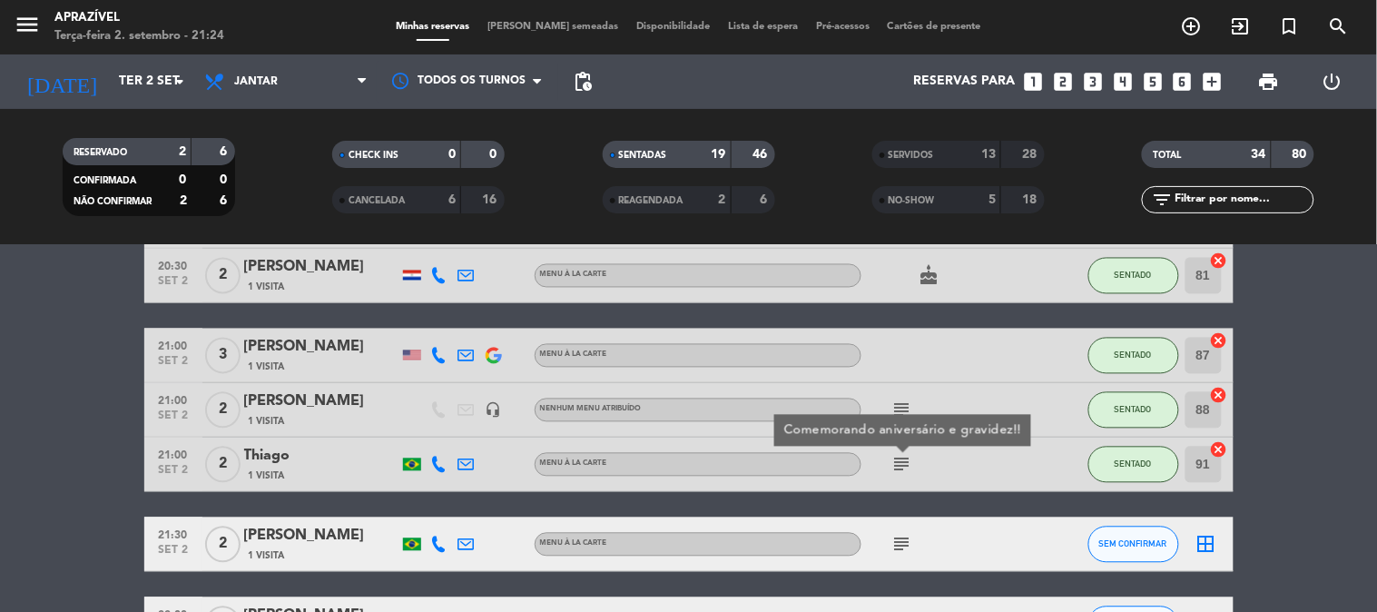
scroll to position [1008, 0]
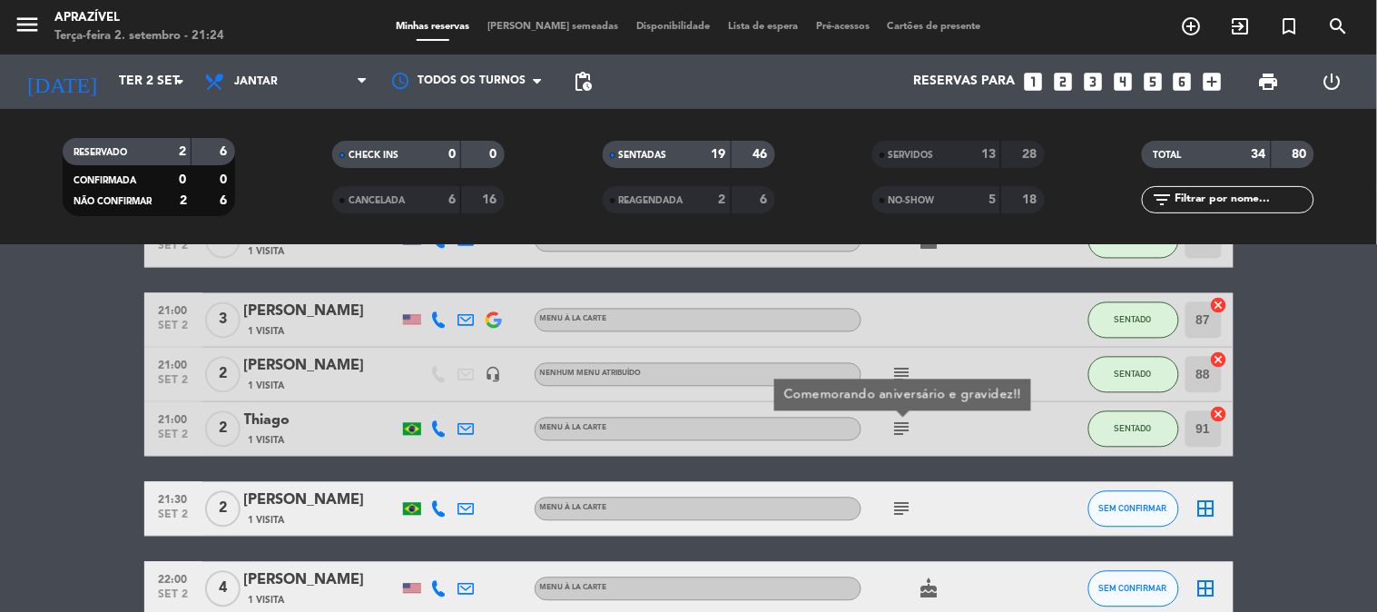
click at [903, 524] on div "subject" at bounding box center [942, 509] width 163 height 54
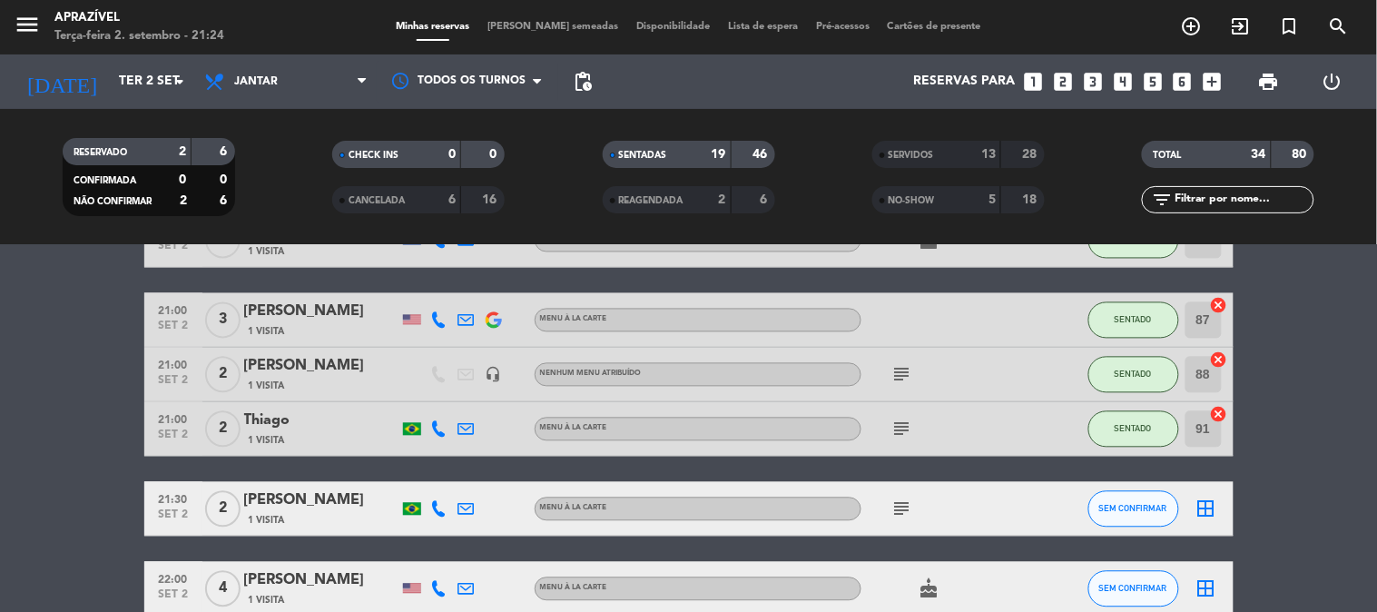
click at [904, 518] on icon "subject" at bounding box center [902, 509] width 22 height 22
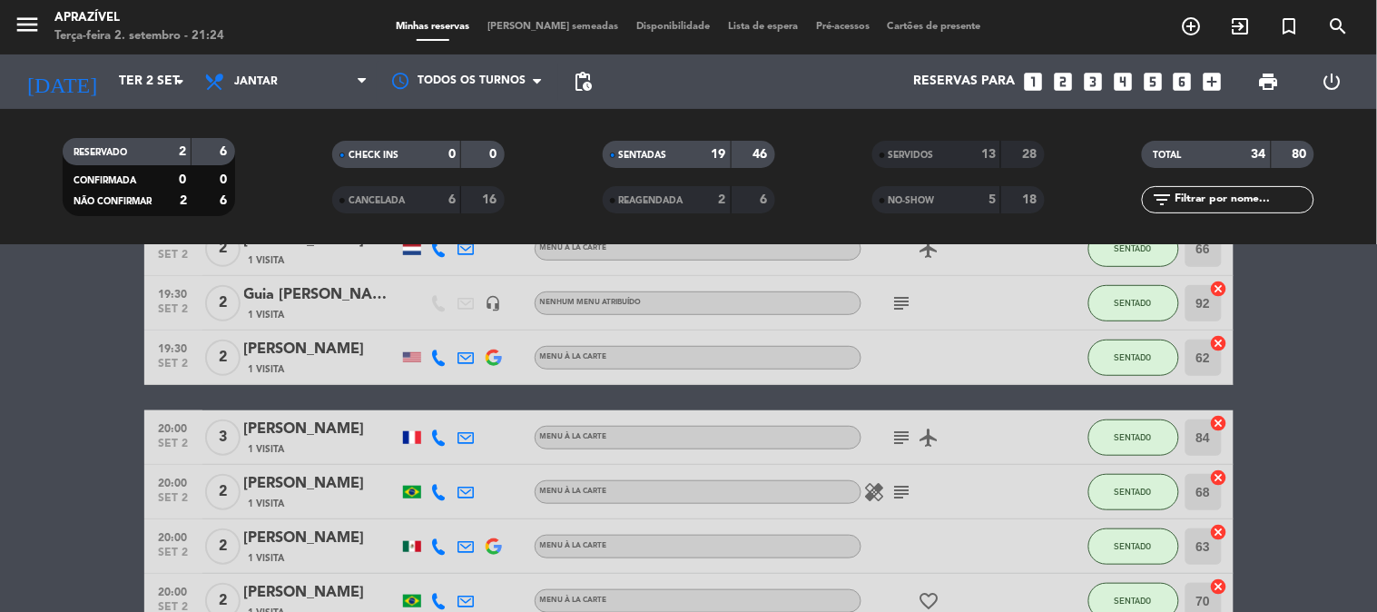
scroll to position [0, 0]
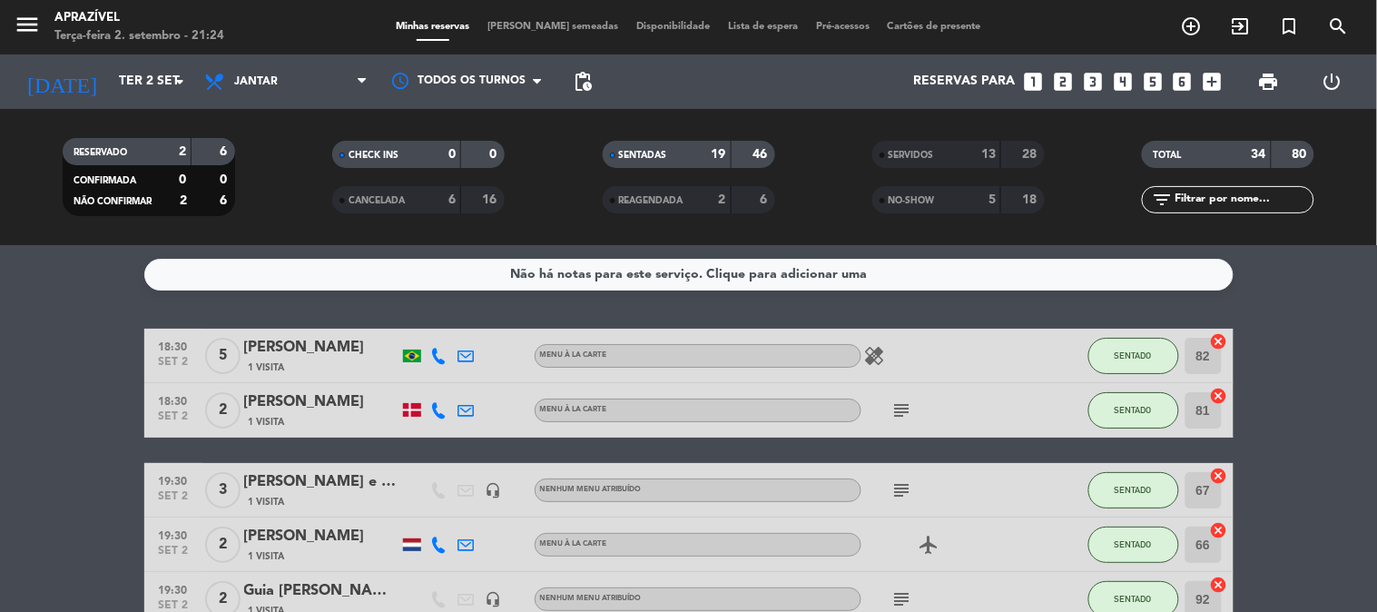
click at [898, 399] on icon "subject" at bounding box center [902, 410] width 22 height 22
click at [884, 483] on div "subject" at bounding box center [942, 490] width 163 height 54
click at [896, 492] on icon "subject" at bounding box center [902, 490] width 22 height 22
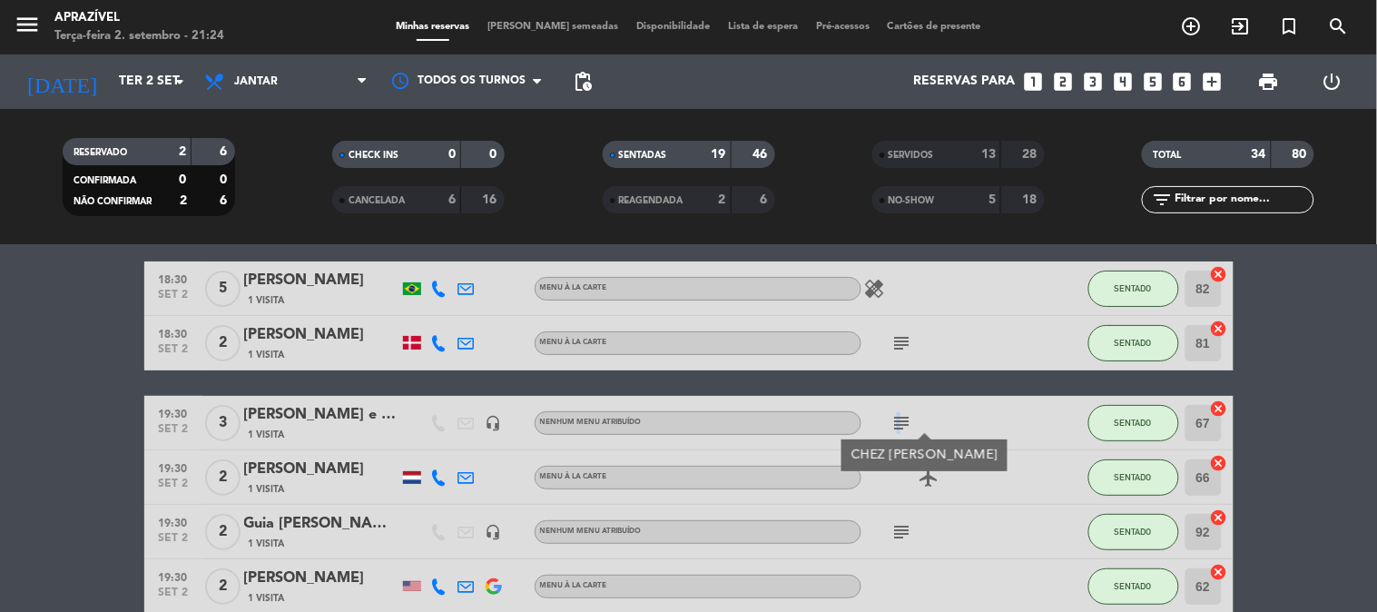
scroll to position [101, 0]
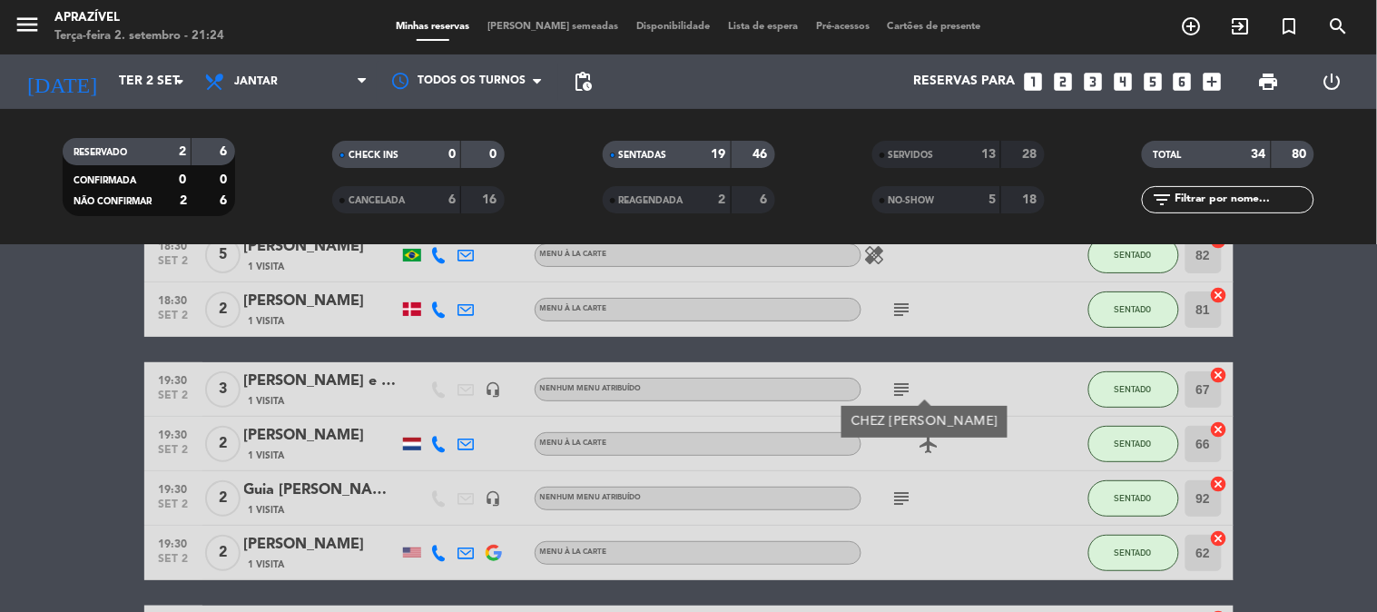
click at [903, 494] on icon "subject" at bounding box center [902, 498] width 22 height 22
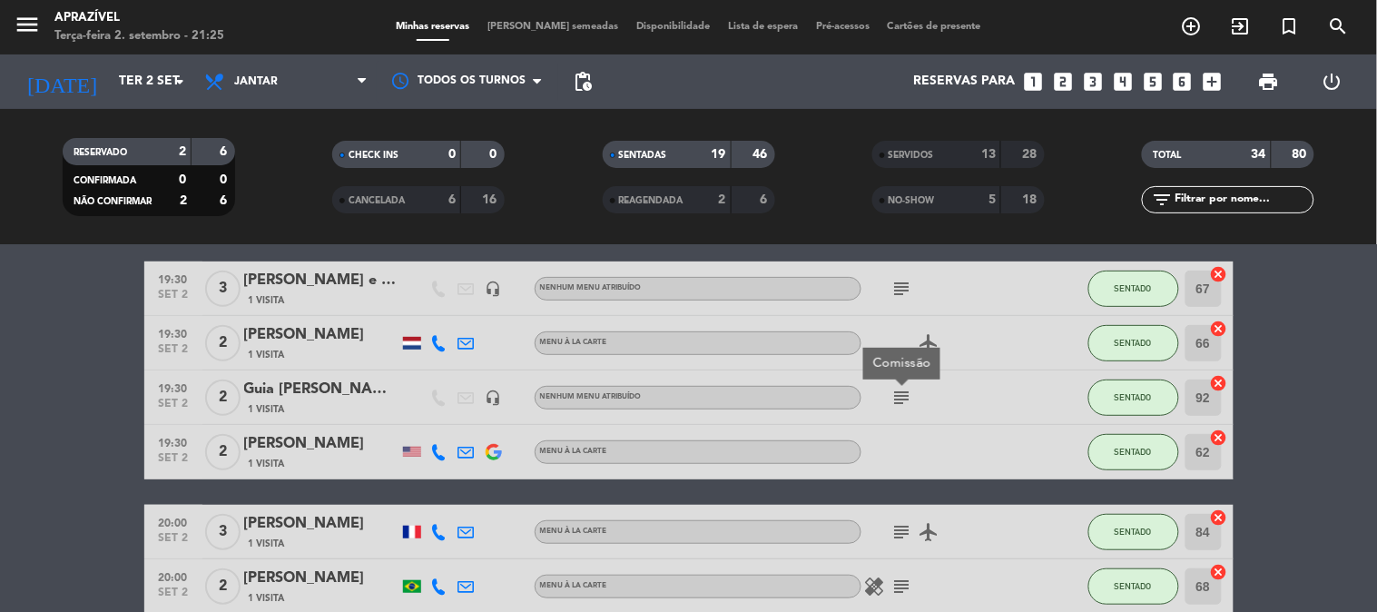
click at [905, 518] on div "subject airplanemode_active" at bounding box center [942, 532] width 163 height 54
click at [903, 523] on icon "subject" at bounding box center [902, 532] width 22 height 22
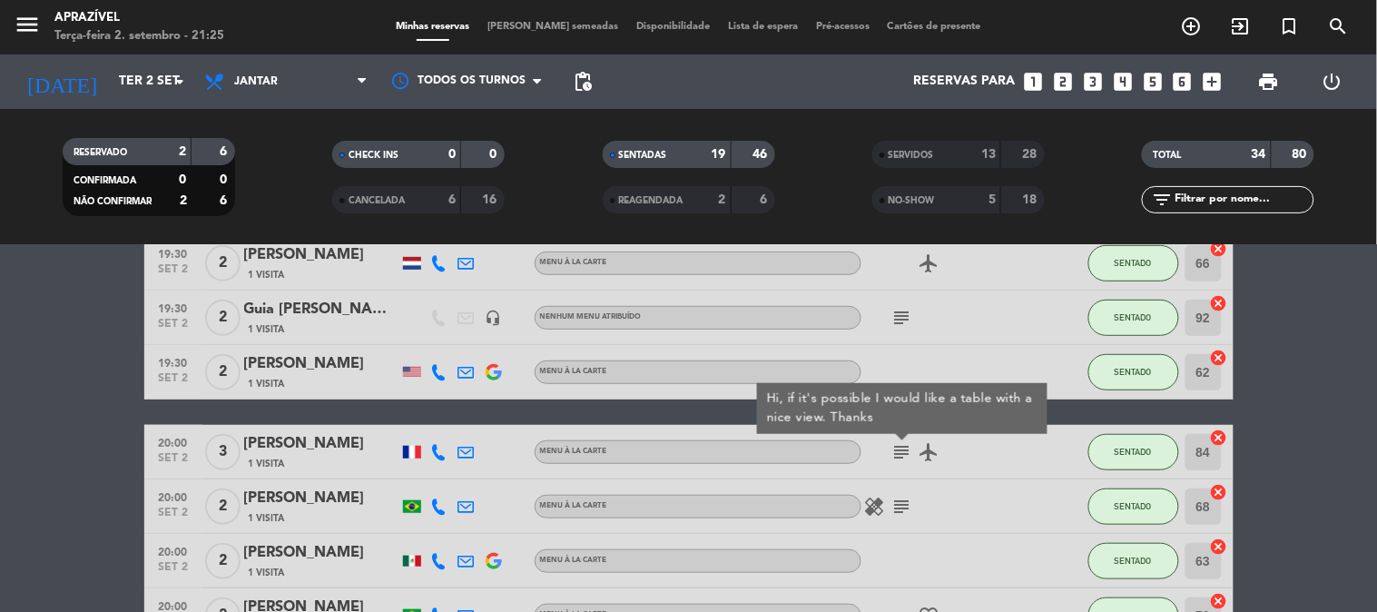
scroll to position [302, 0]
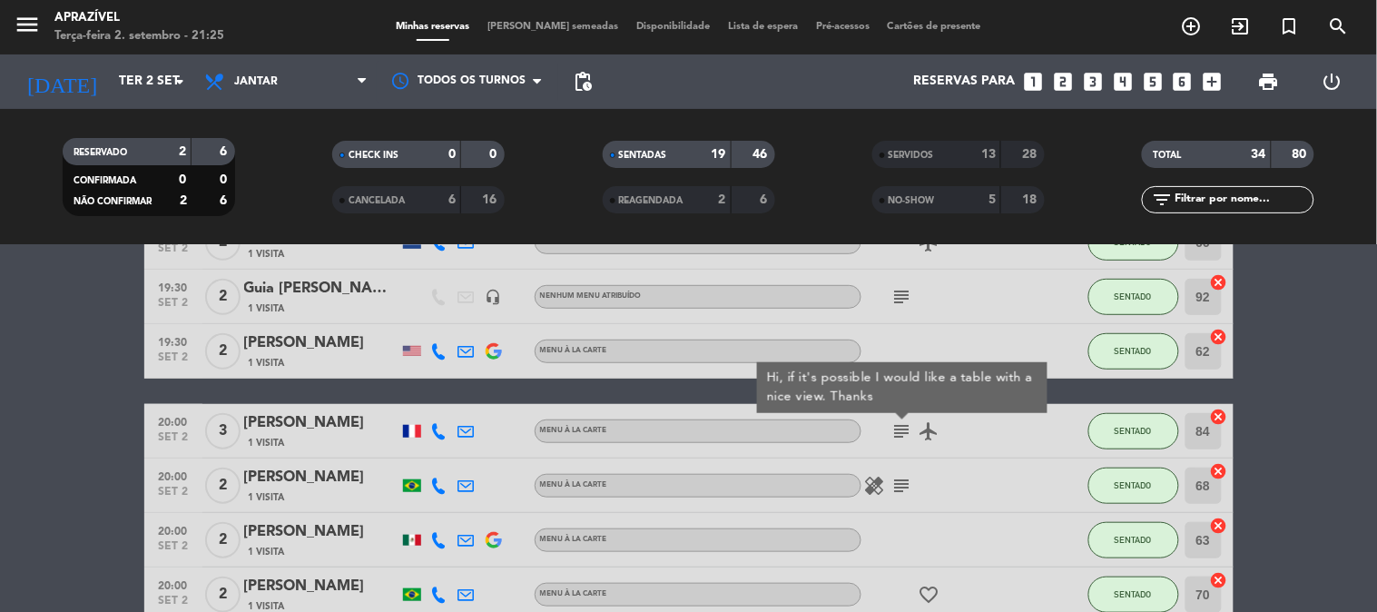
click at [906, 482] on icon "subject" at bounding box center [902, 486] width 22 height 22
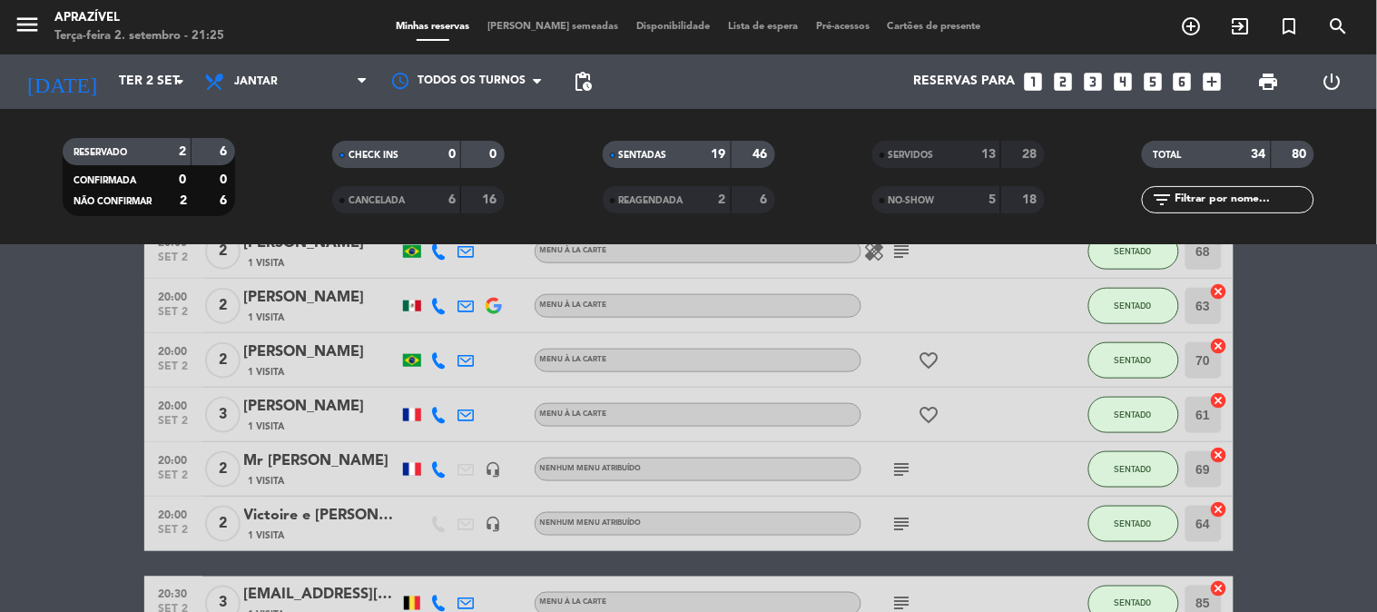
click at [906, 407] on div "18:30 [DATE] 5 [PERSON_NAME] 1 Visita Menu À La Carte healing SENTADO 82 cancel…" at bounding box center [688, 440] width 1089 height 1296
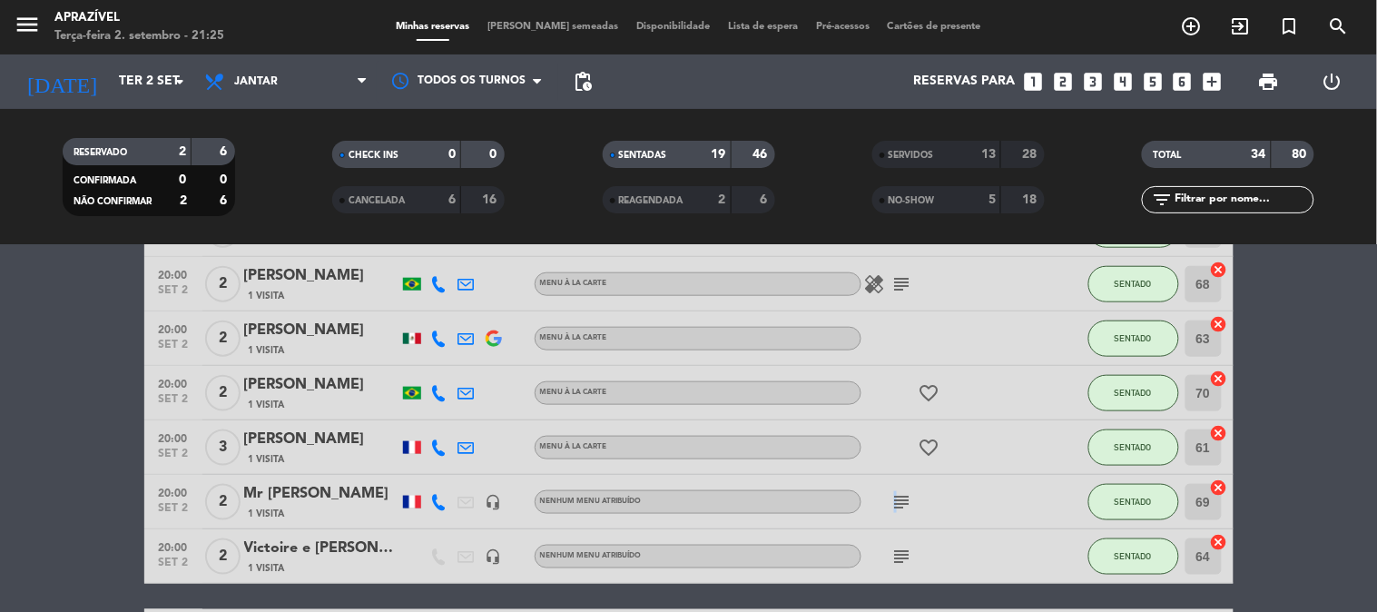
click at [894, 513] on div "subject" at bounding box center [942, 502] width 163 height 54
click at [898, 499] on icon "subject" at bounding box center [902, 502] width 22 height 22
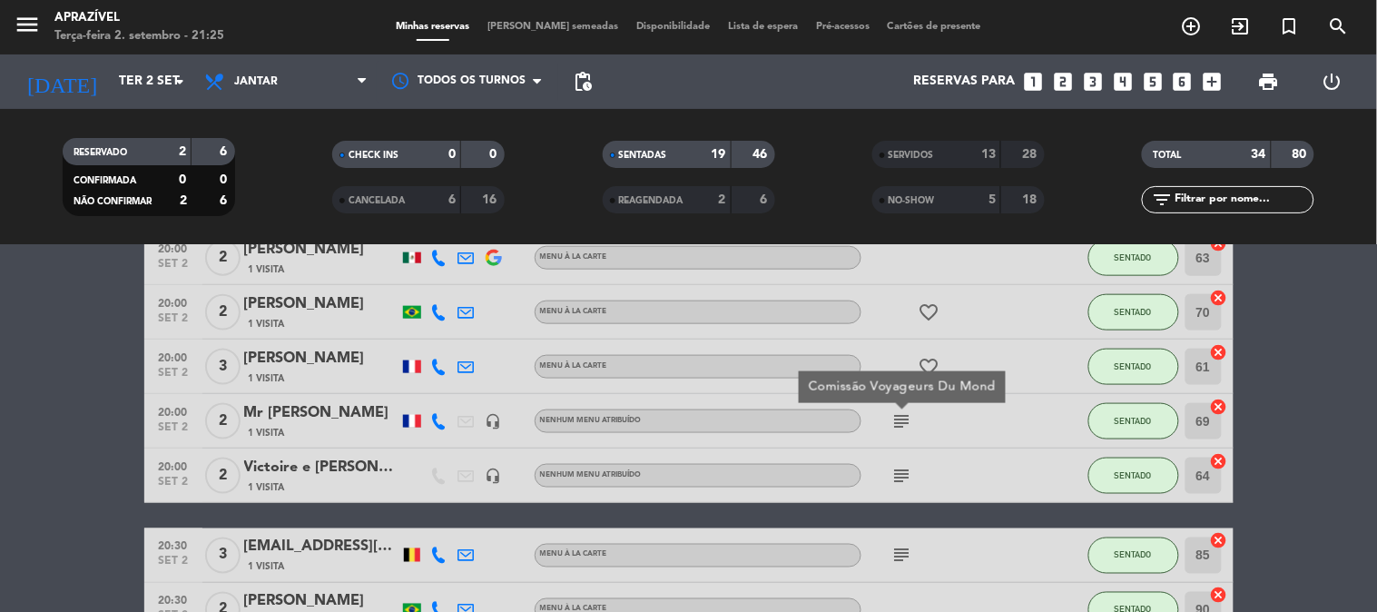
scroll to position [604, 0]
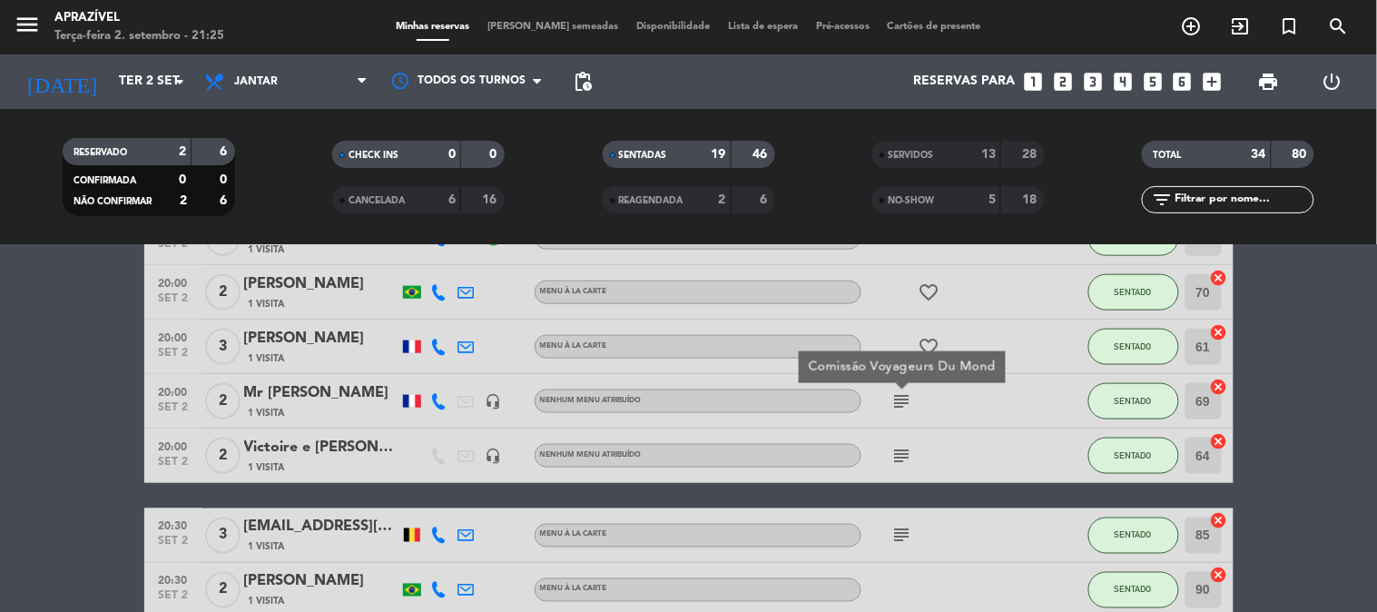
click at [908, 458] on icon "subject" at bounding box center [902, 456] width 22 height 22
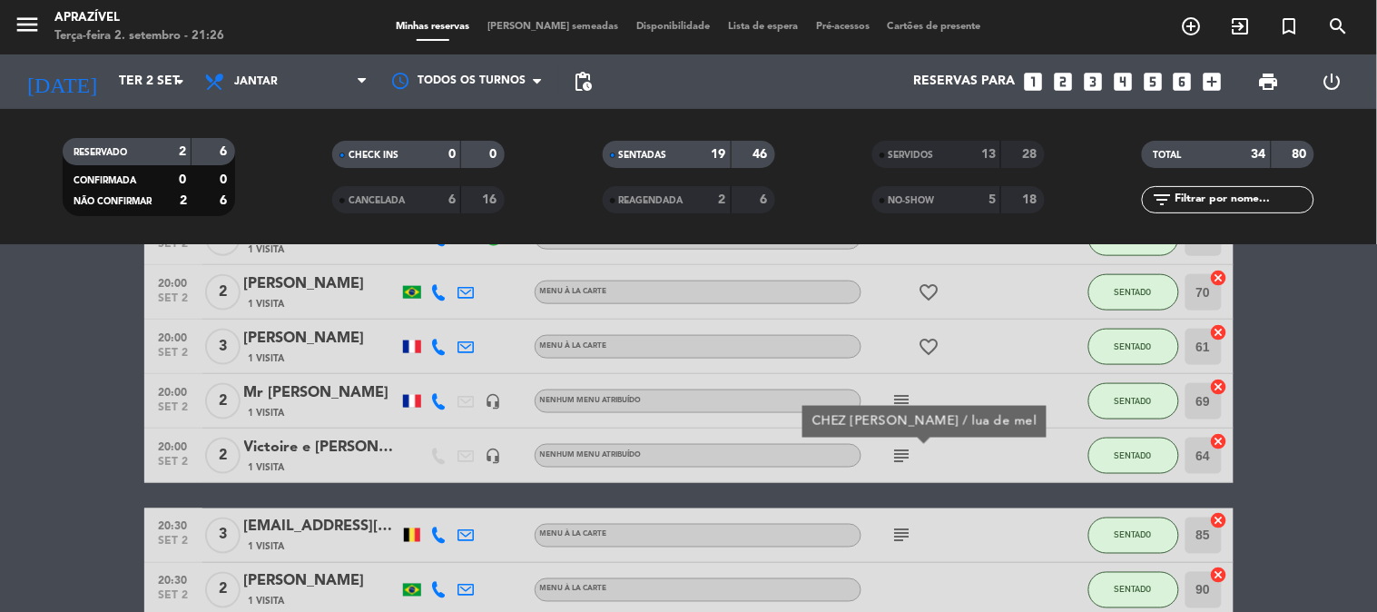
click at [910, 534] on icon "subject" at bounding box center [902, 536] width 22 height 22
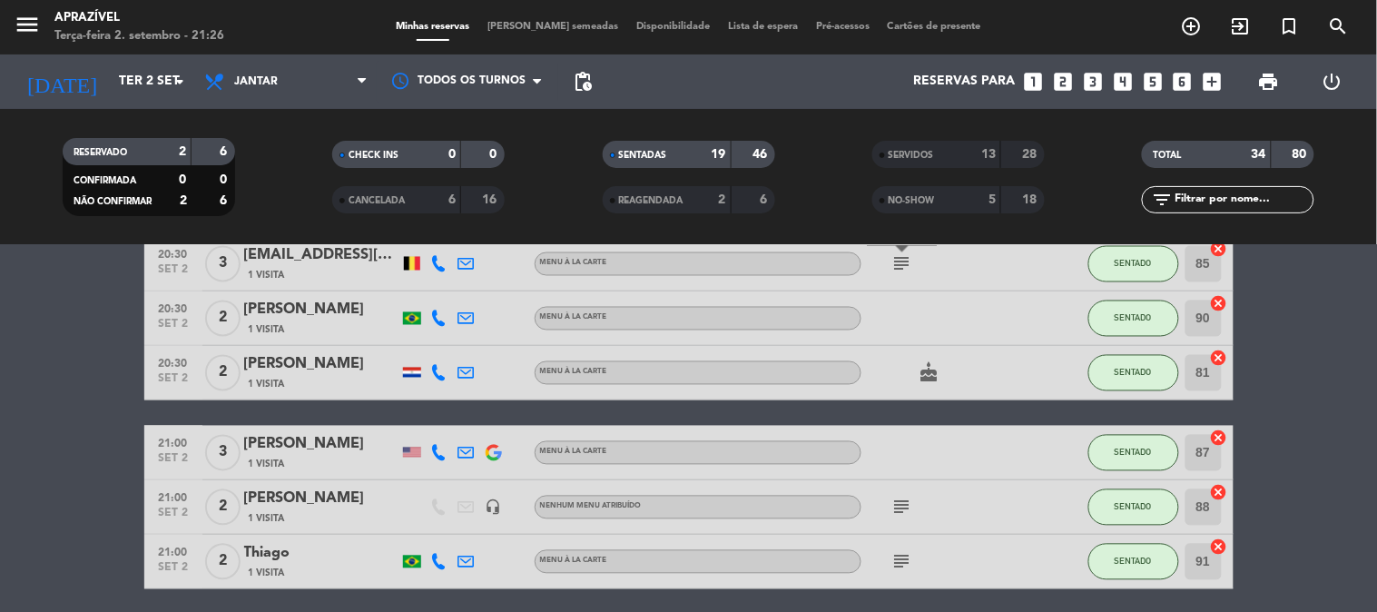
scroll to position [908, 0]
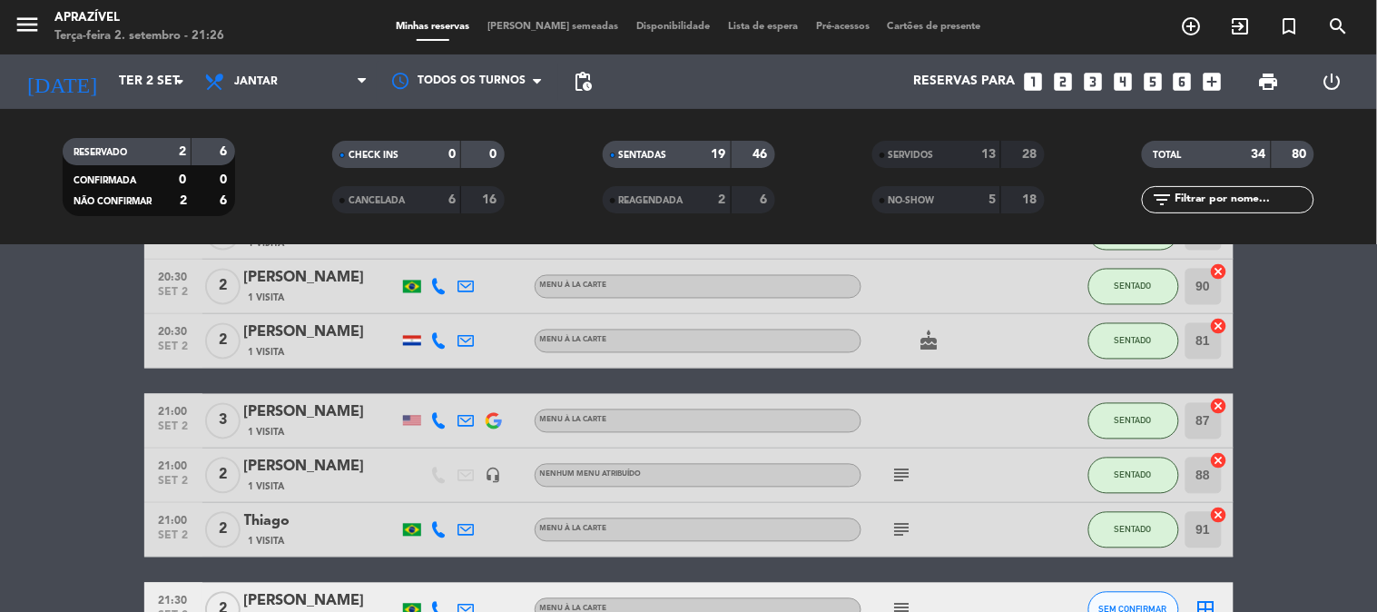
click at [906, 475] on icon "subject" at bounding box center [902, 476] width 22 height 22
click at [899, 524] on icon "subject" at bounding box center [902, 530] width 22 height 22
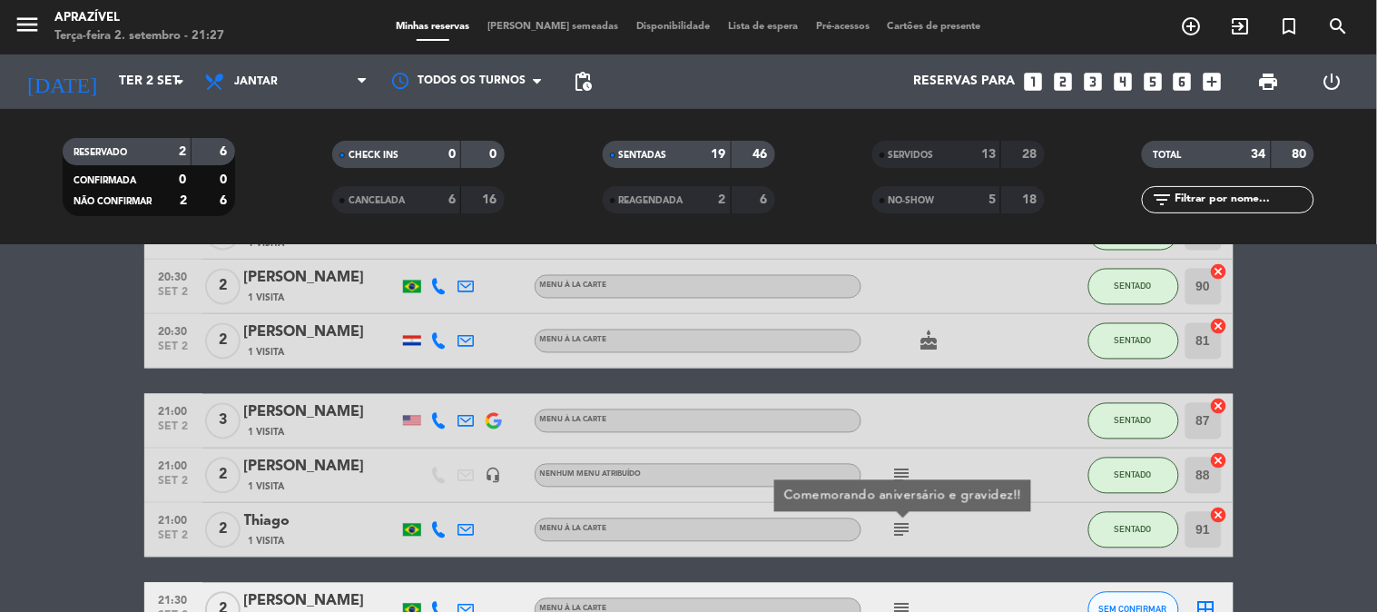
scroll to position [1008, 0]
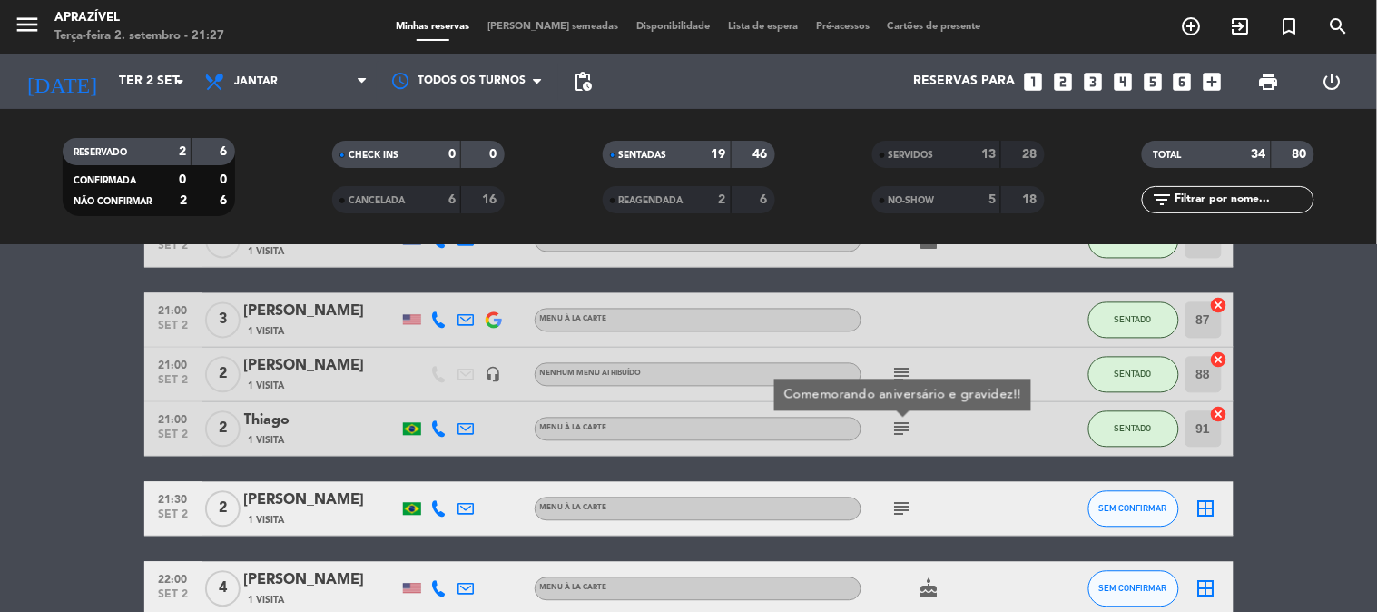
click at [900, 514] on icon "subject" at bounding box center [902, 509] width 22 height 22
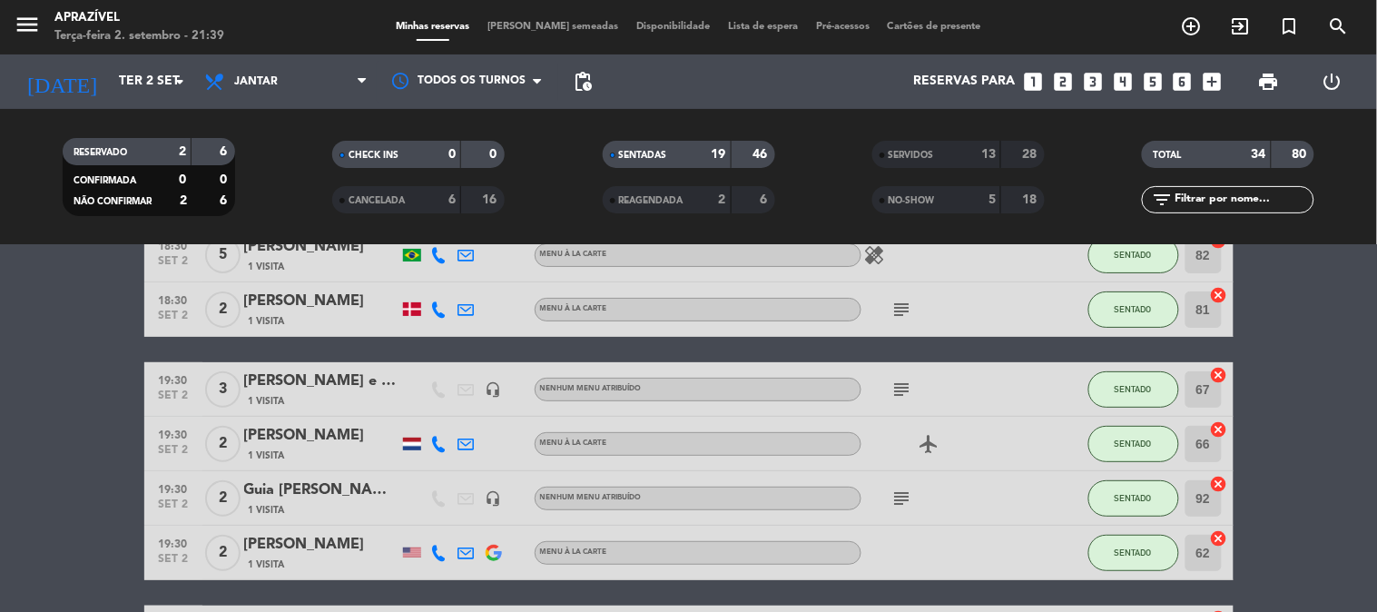
scroll to position [201, 0]
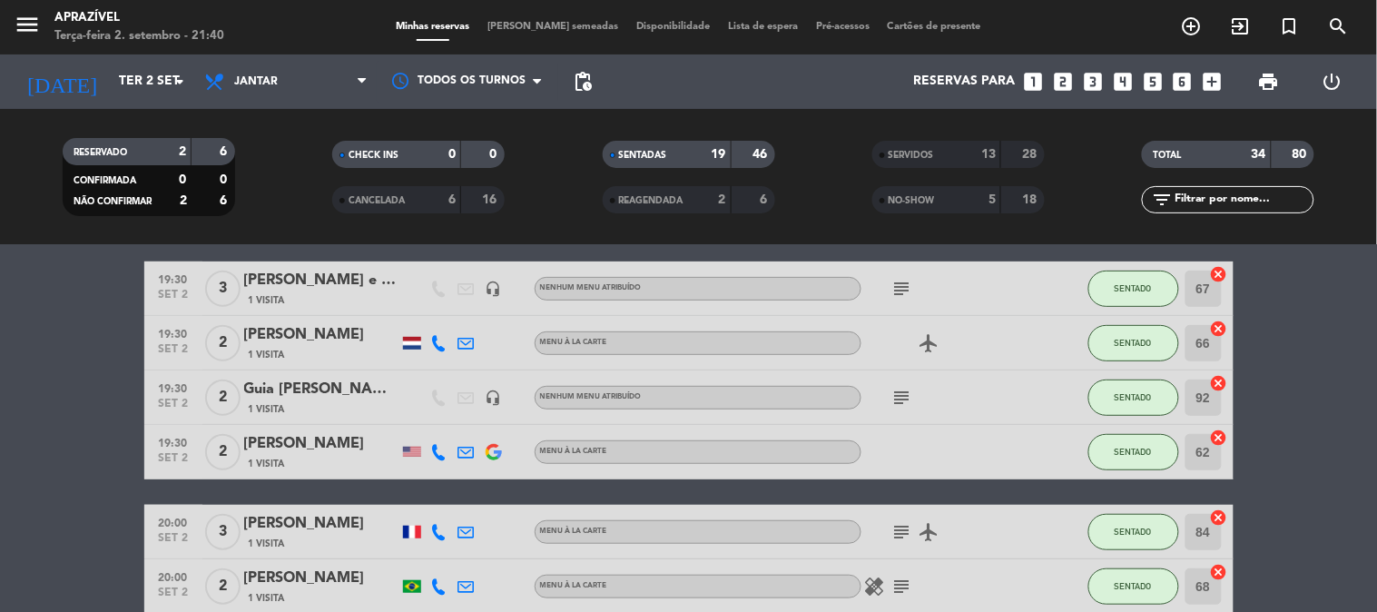
click at [276, 395] on div "Guia [PERSON_NAME]" at bounding box center [321, 390] width 154 height 24
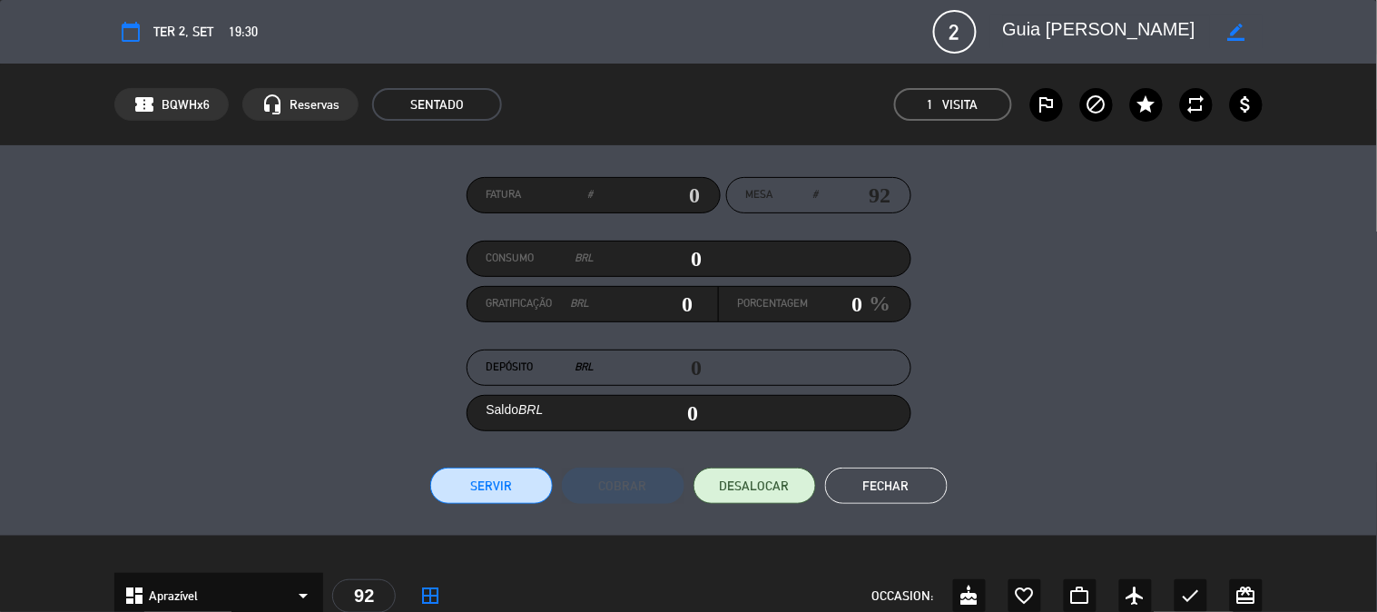
drag, startPoint x: 636, startPoint y: 268, endPoint x: 800, endPoint y: 275, distance: 163.5
click at [788, 272] on div "Consumo BRL 0" at bounding box center [688, 258] width 445 height 36
type input "1"
type input "01"
type input "12"
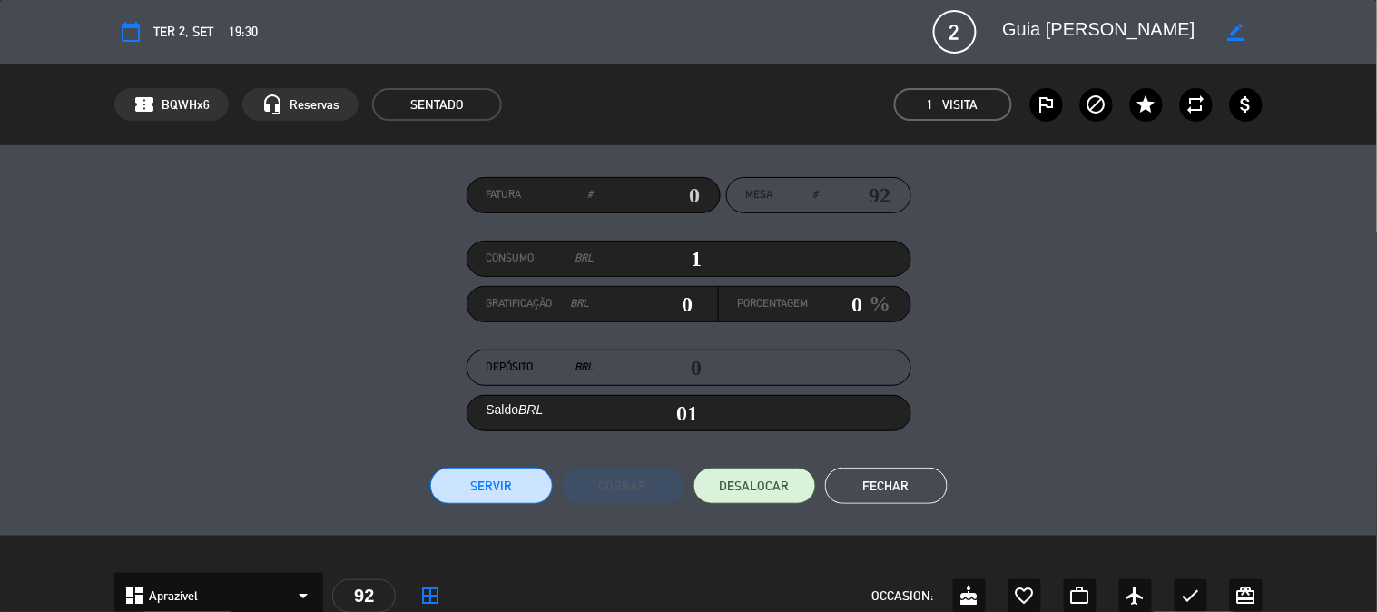
type input "12"
type input "128"
type input "1289"
type input "1,289"
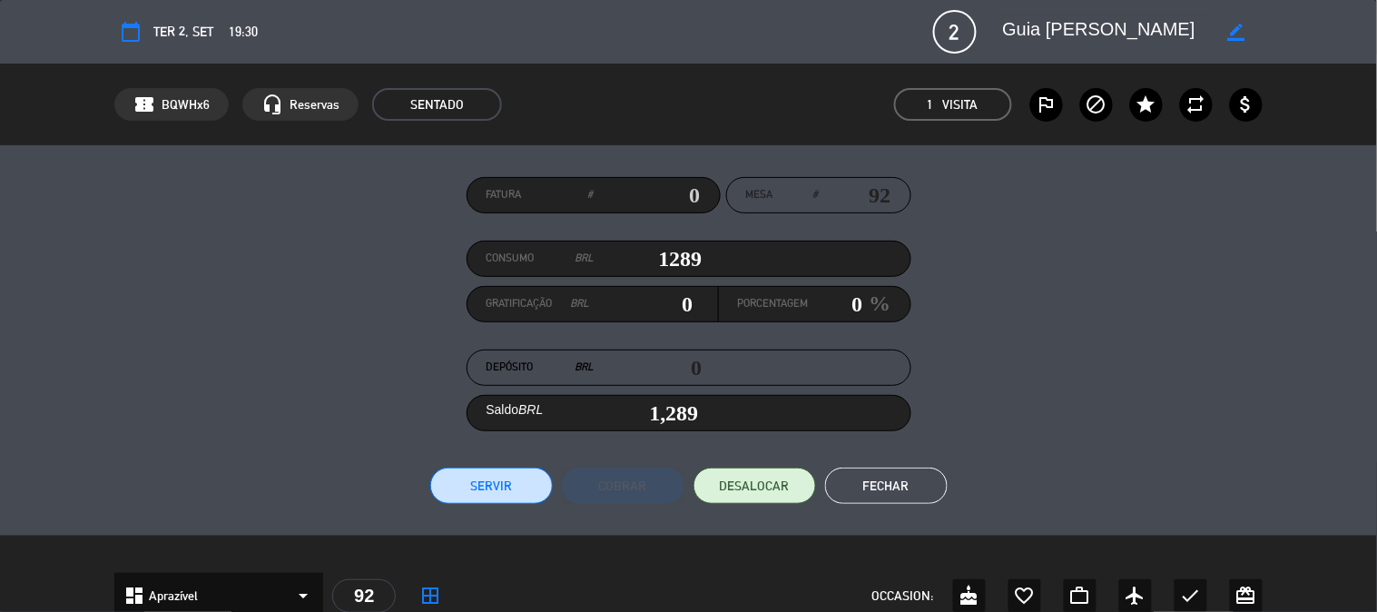
type input "1289"
click at [455, 474] on div "Fatura # Mesa # 92 Consumo BRL 1289 Gratificação BRL 0 Porcentagem 0 % Depósito…" at bounding box center [687, 340] width 1147 height 327
click at [455, 475] on button "Servir" at bounding box center [491, 485] width 123 height 36
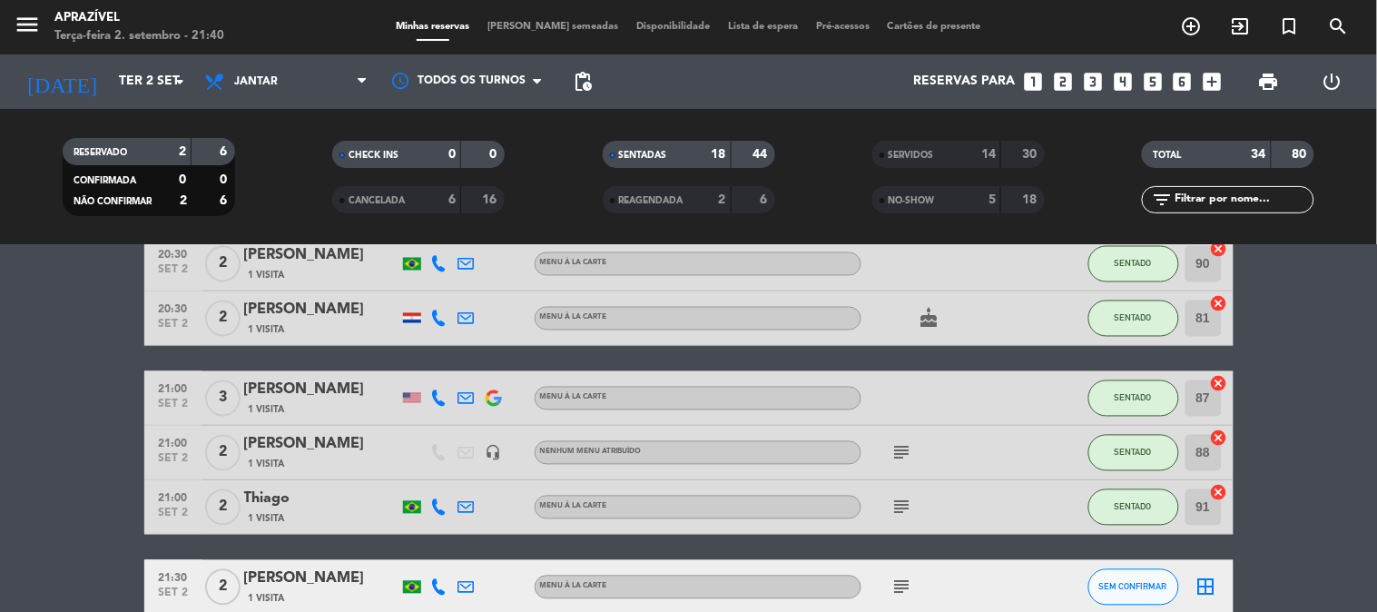
scroll to position [908, 0]
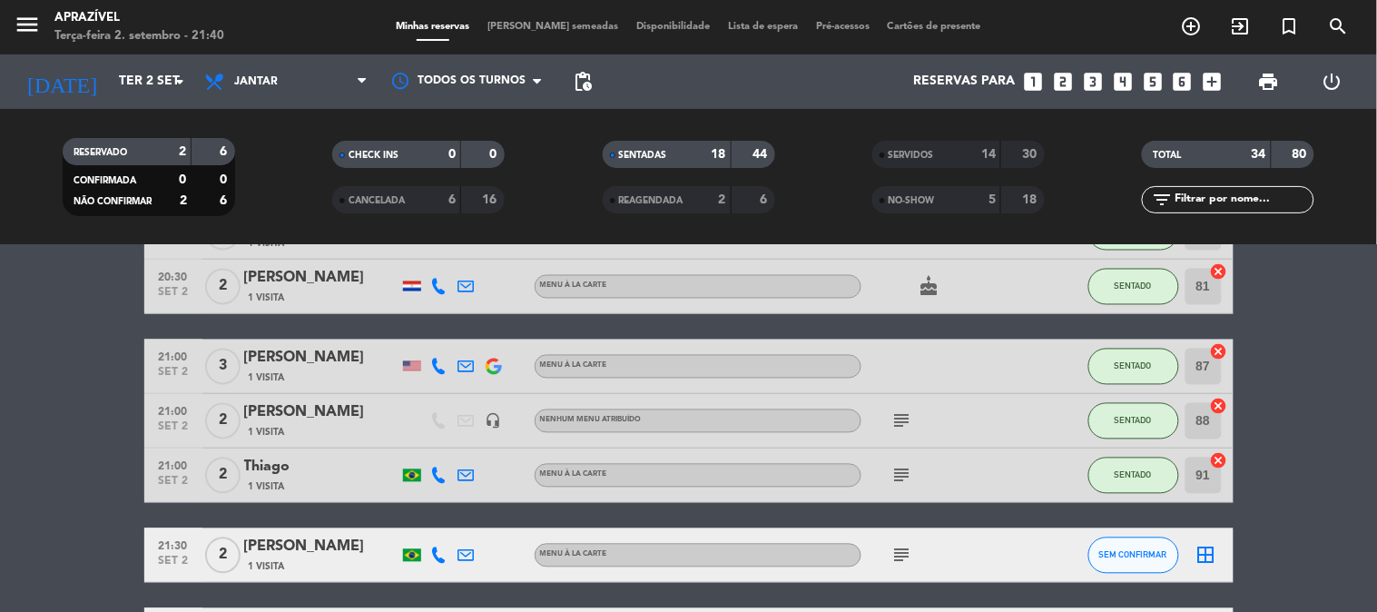
click at [316, 474] on div "Thiago" at bounding box center [321, 468] width 154 height 24
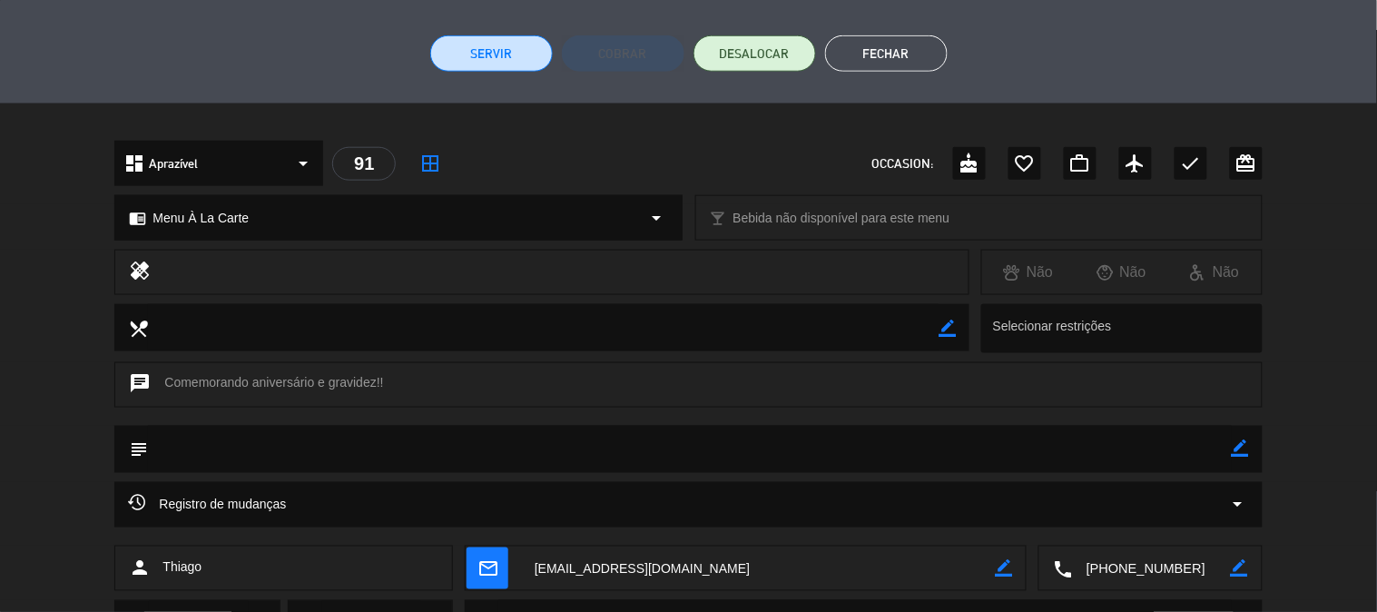
scroll to position [319, 0]
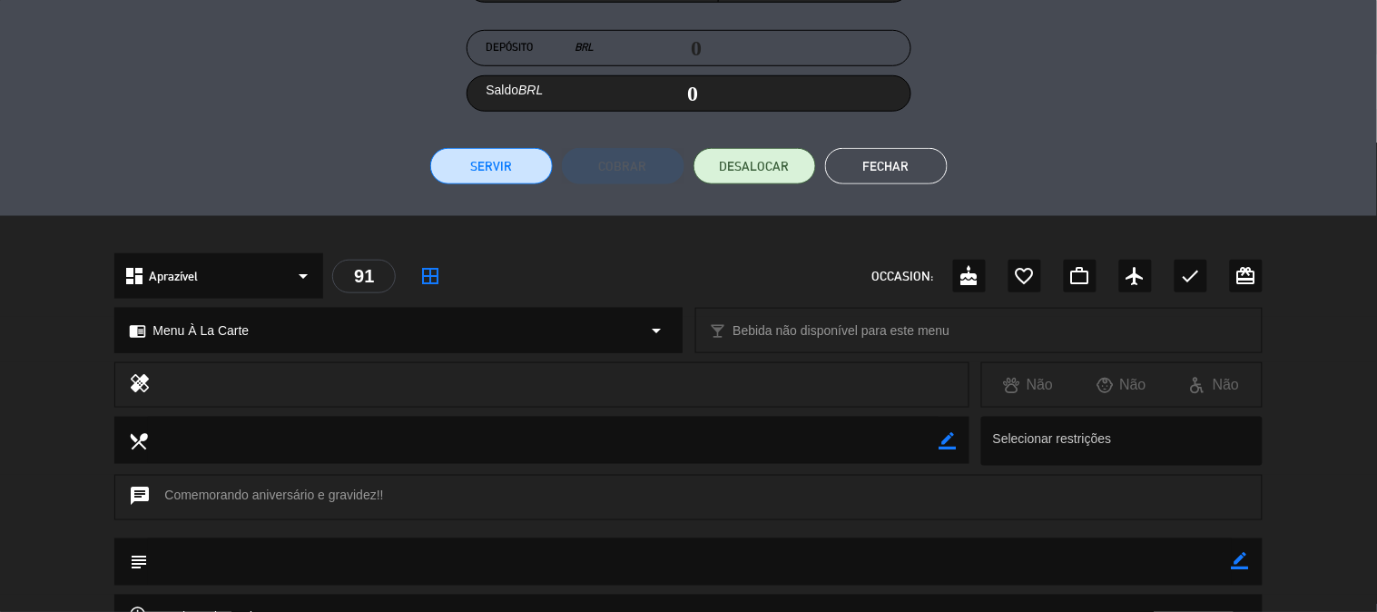
click at [473, 168] on button "Servir" at bounding box center [491, 166] width 123 height 36
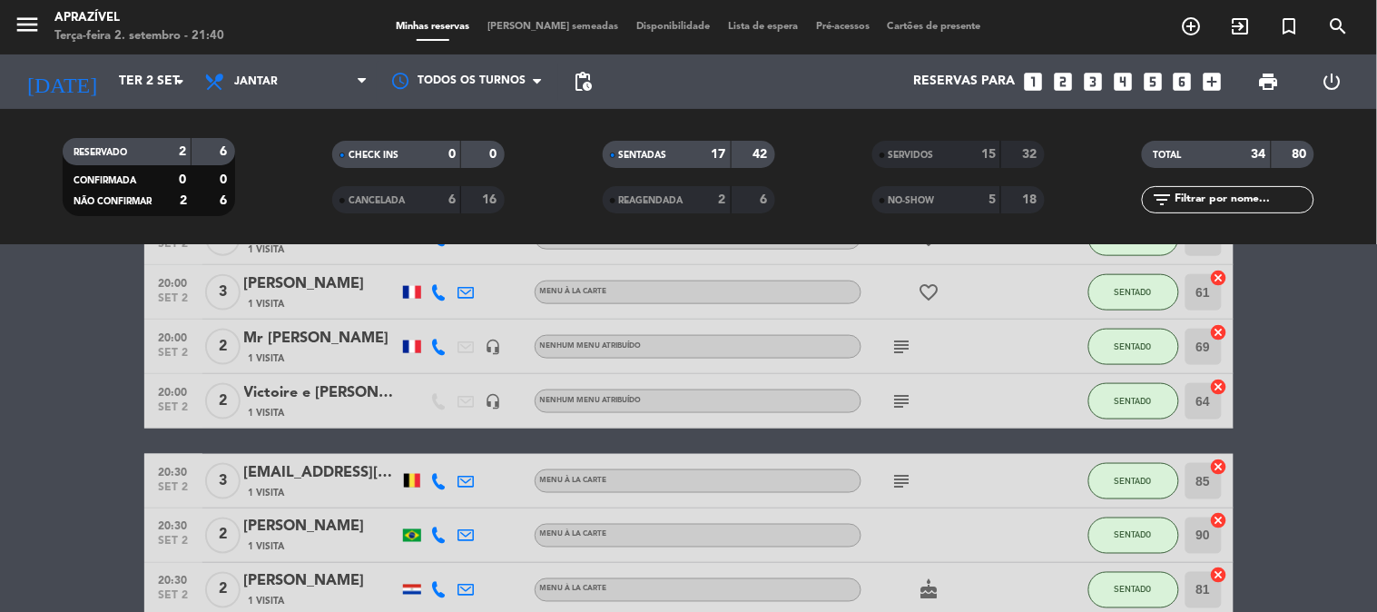
scroll to position [705, 0]
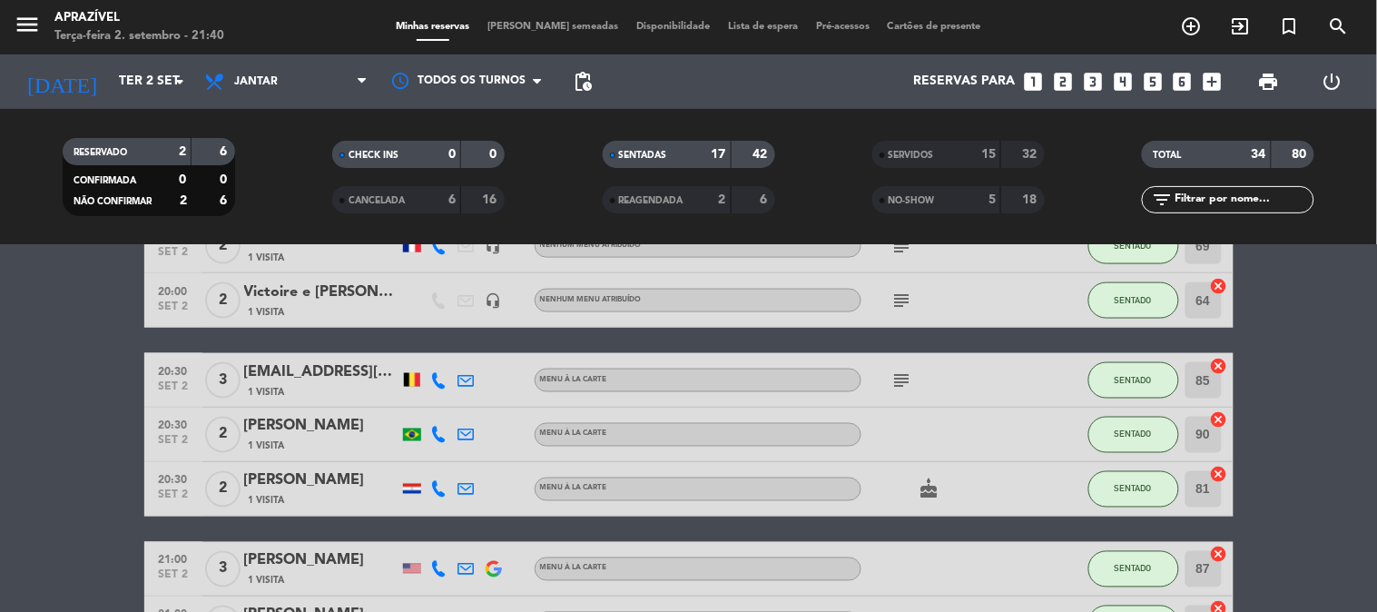
click at [342, 446] on div "1 Visita" at bounding box center [321, 445] width 154 height 15
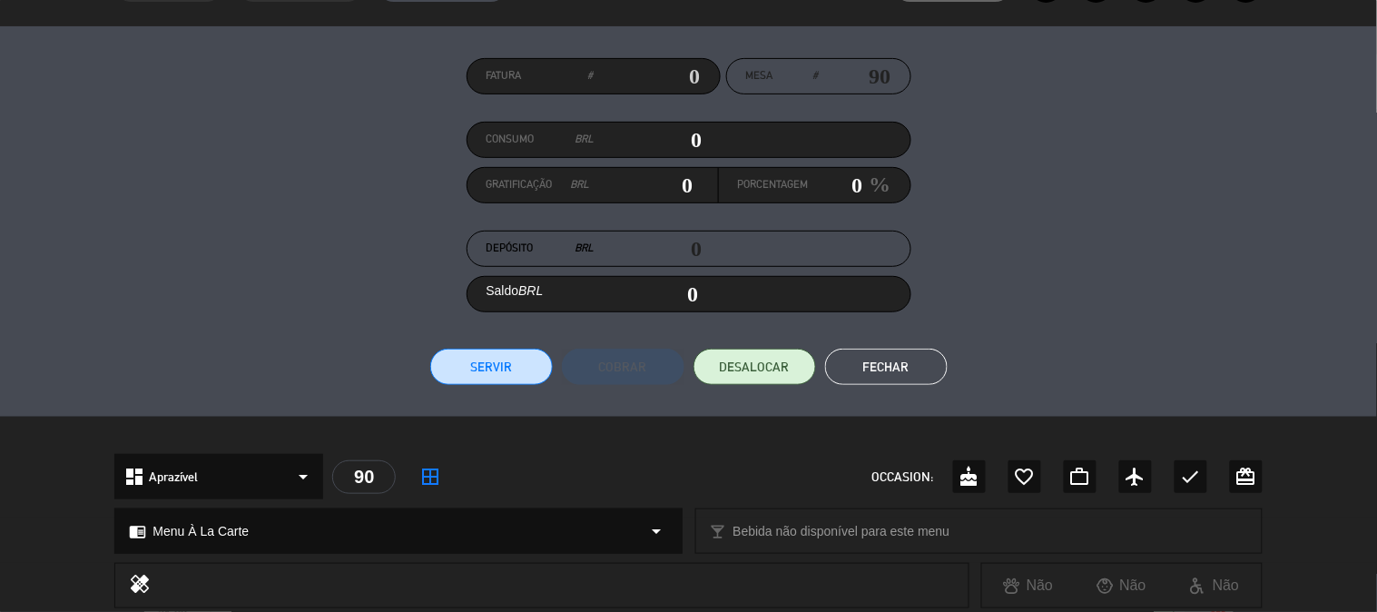
scroll to position [118, 0]
drag, startPoint x: 509, startPoint y: 359, endPoint x: 504, endPoint y: 368, distance: 10.6
click at [504, 368] on button "Servir" at bounding box center [491, 367] width 123 height 36
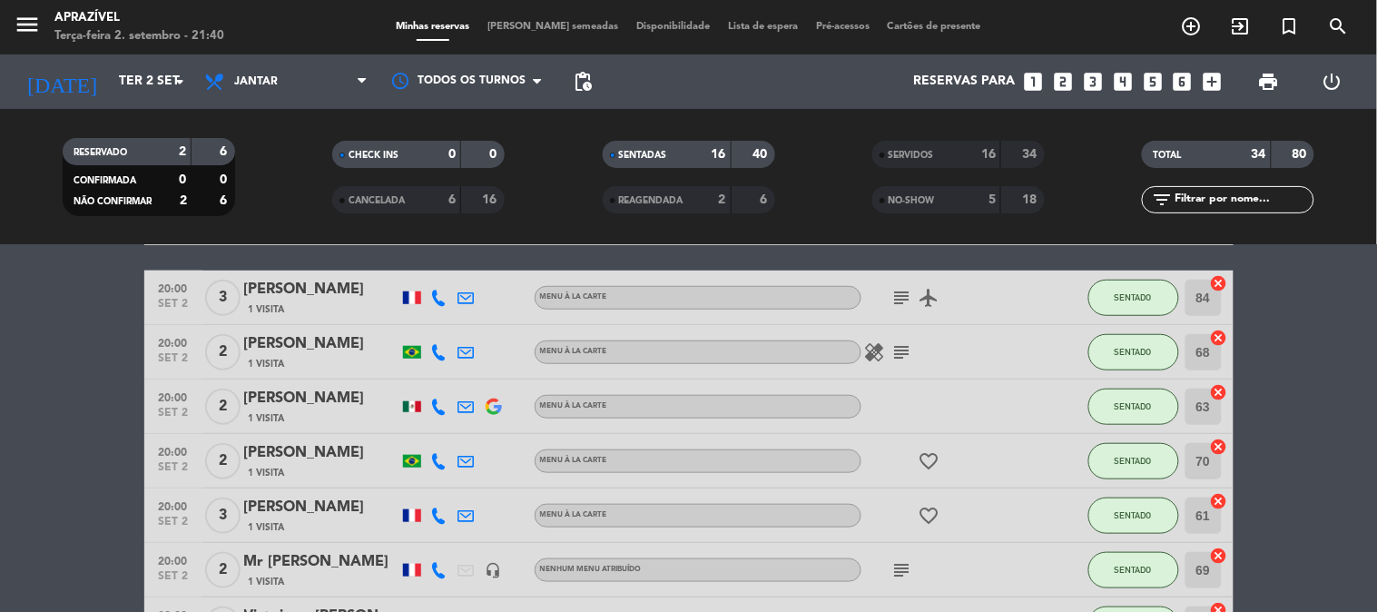
scroll to position [403, 0]
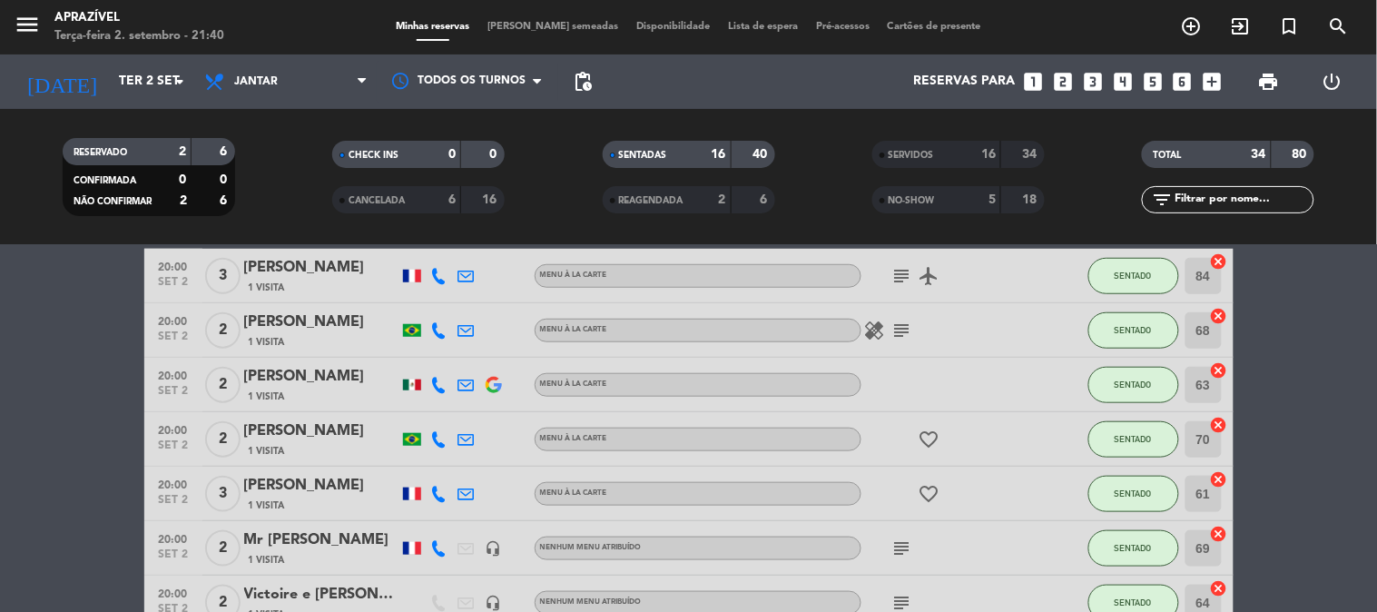
click at [319, 374] on div "[PERSON_NAME]" at bounding box center [321, 377] width 154 height 24
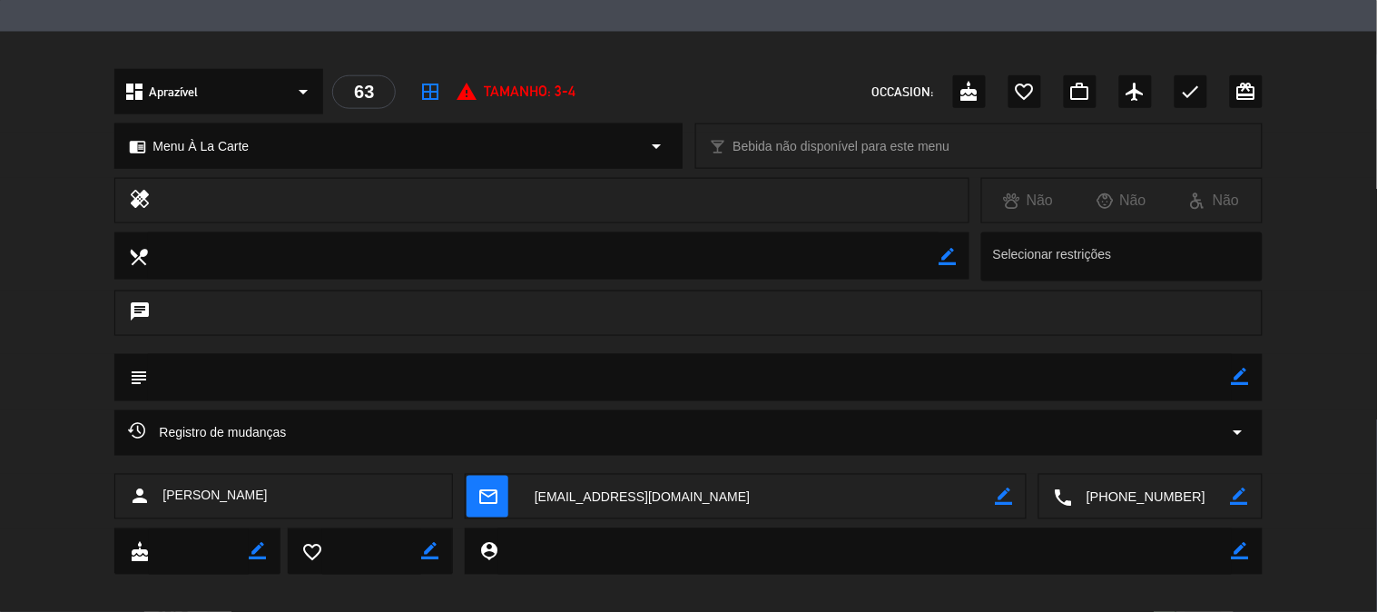
scroll to position [302, 0]
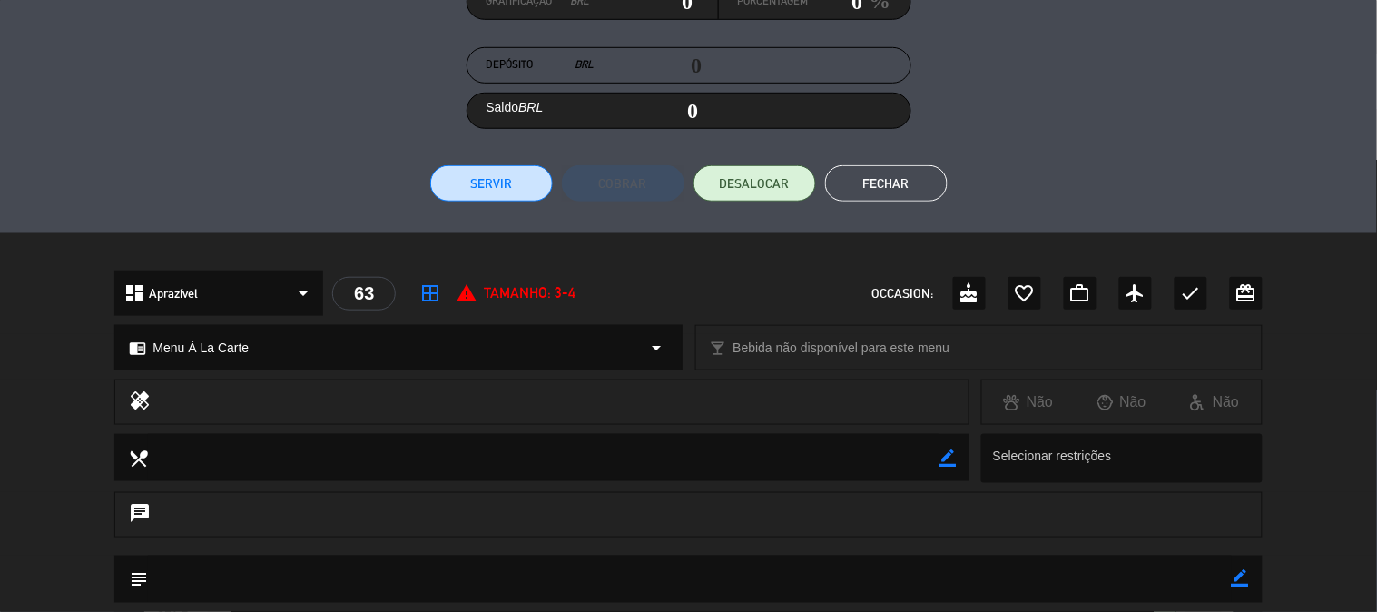
click at [466, 189] on button "Servir" at bounding box center [491, 183] width 123 height 36
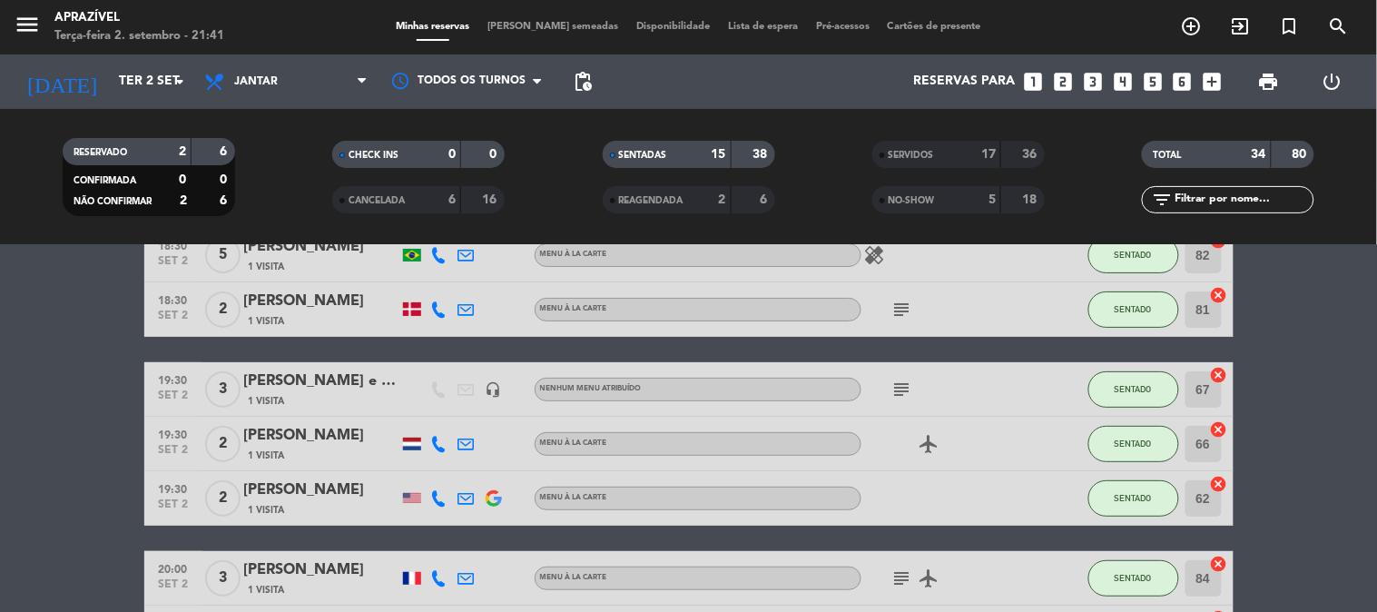
scroll to position [201, 0]
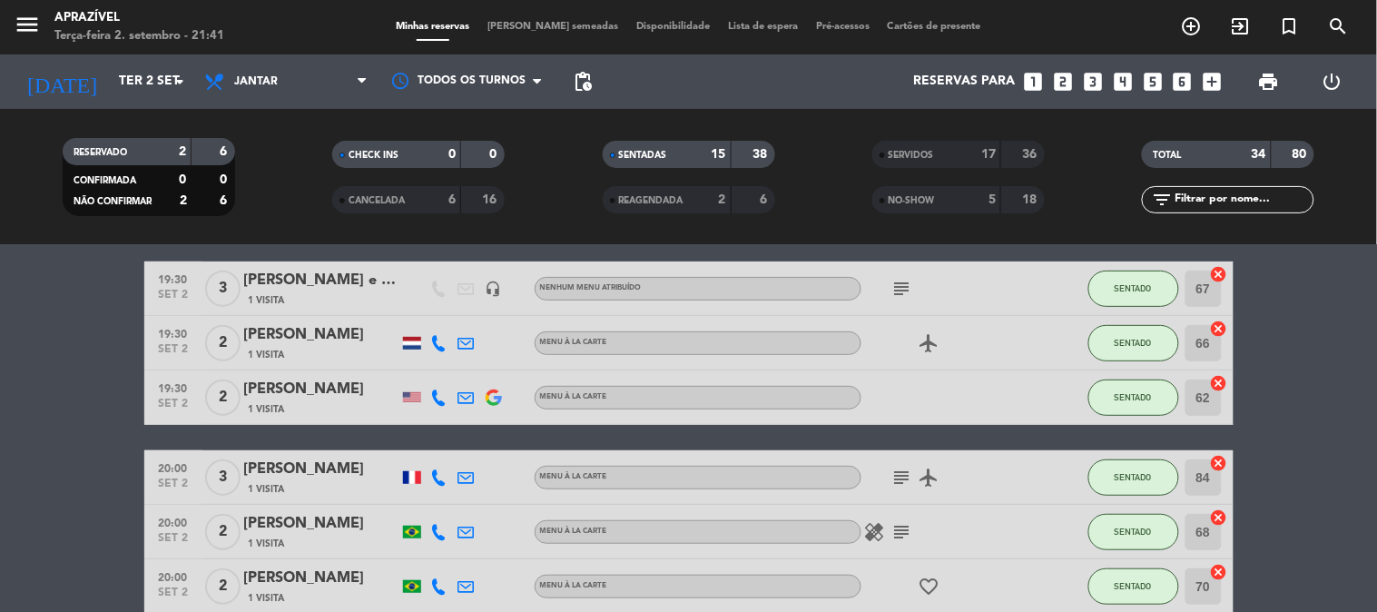
click at [332, 342] on div "[PERSON_NAME]" at bounding box center [321, 335] width 154 height 24
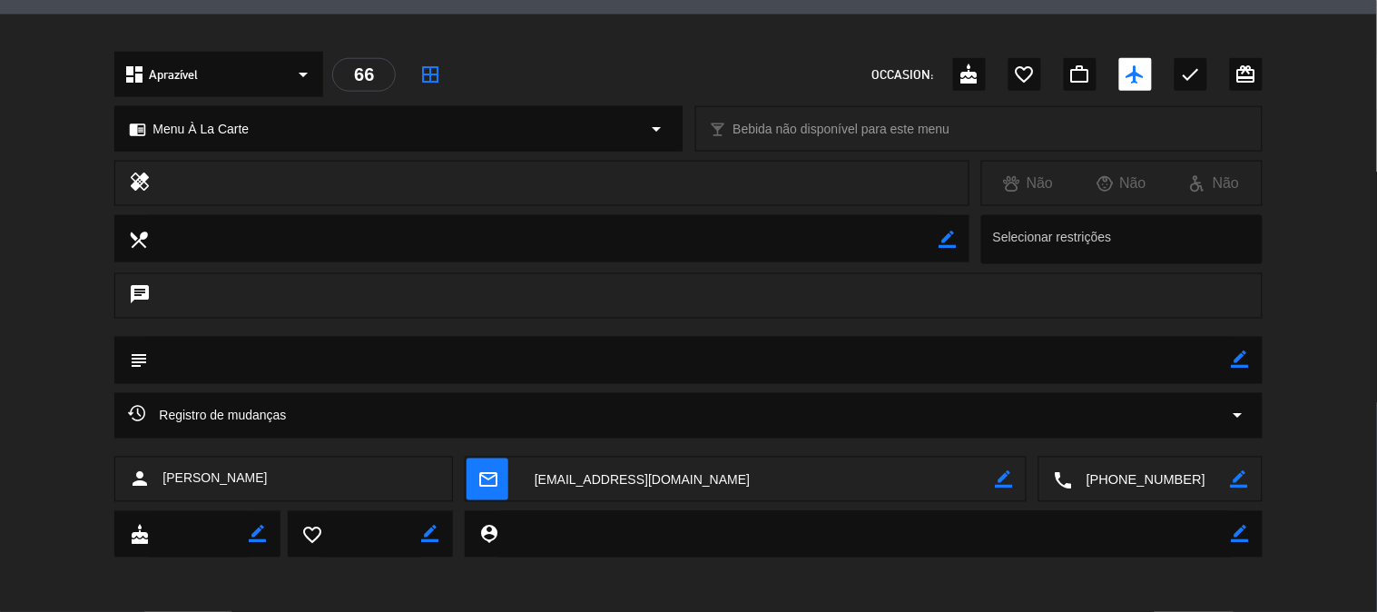
scroll to position [219, 0]
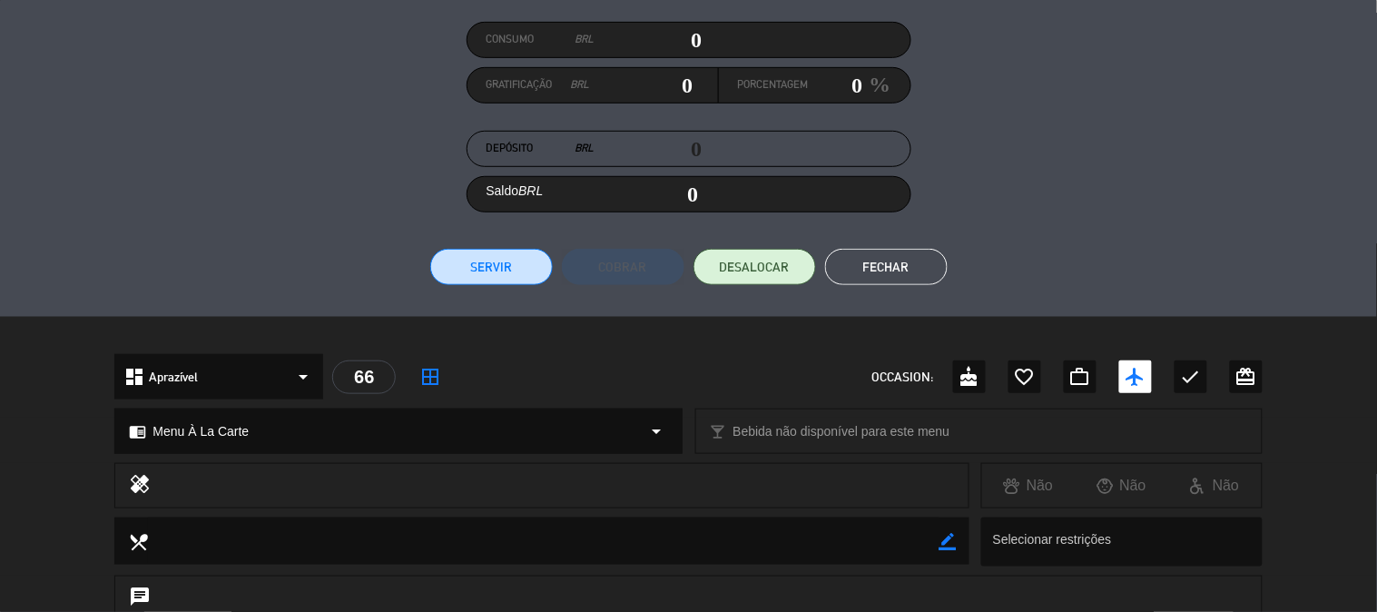
click at [465, 269] on button "Servir" at bounding box center [491, 267] width 123 height 36
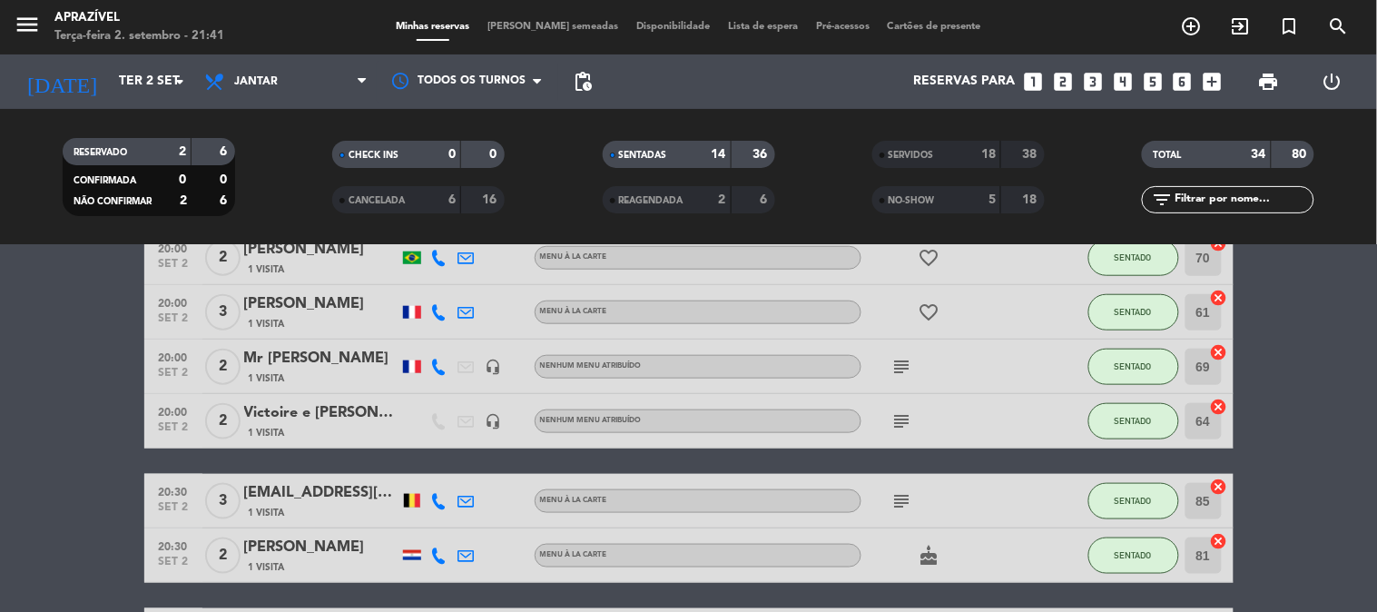
scroll to position [504, 0]
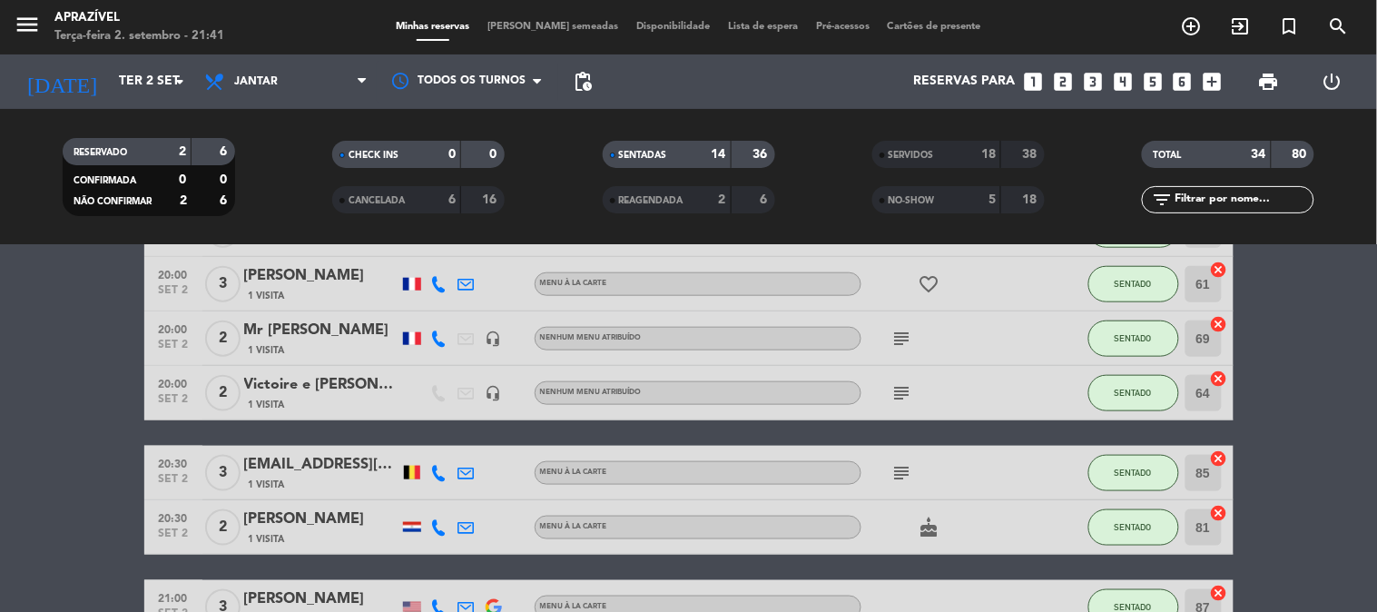
click at [360, 339] on div "Mr [PERSON_NAME]" at bounding box center [321, 331] width 154 height 24
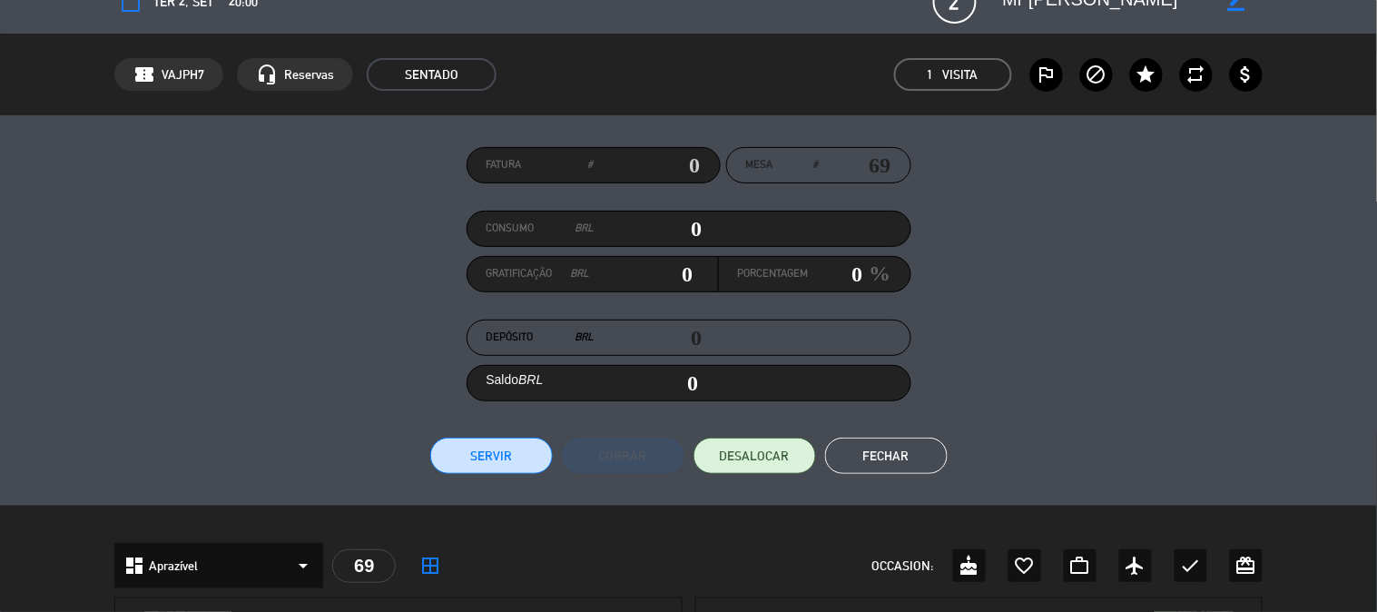
scroll to position [16, 0]
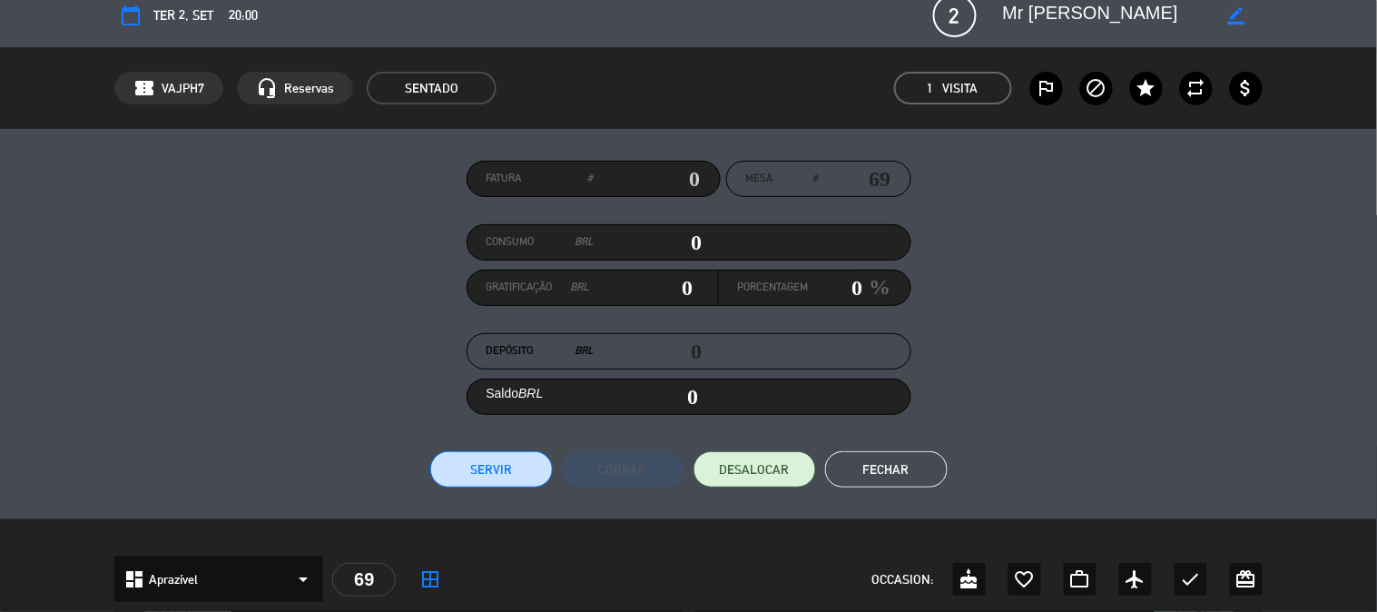
drag, startPoint x: 653, startPoint y: 242, endPoint x: 869, endPoint y: 265, distance: 217.2
click at [864, 265] on div "Fatura # Mesa # 69 Consumo BRL 0 Gratificação BRL 0 Porcentagem 0 % Depósito BR…" at bounding box center [687, 324] width 1147 height 327
type input "5"
type input "05"
type input "52"
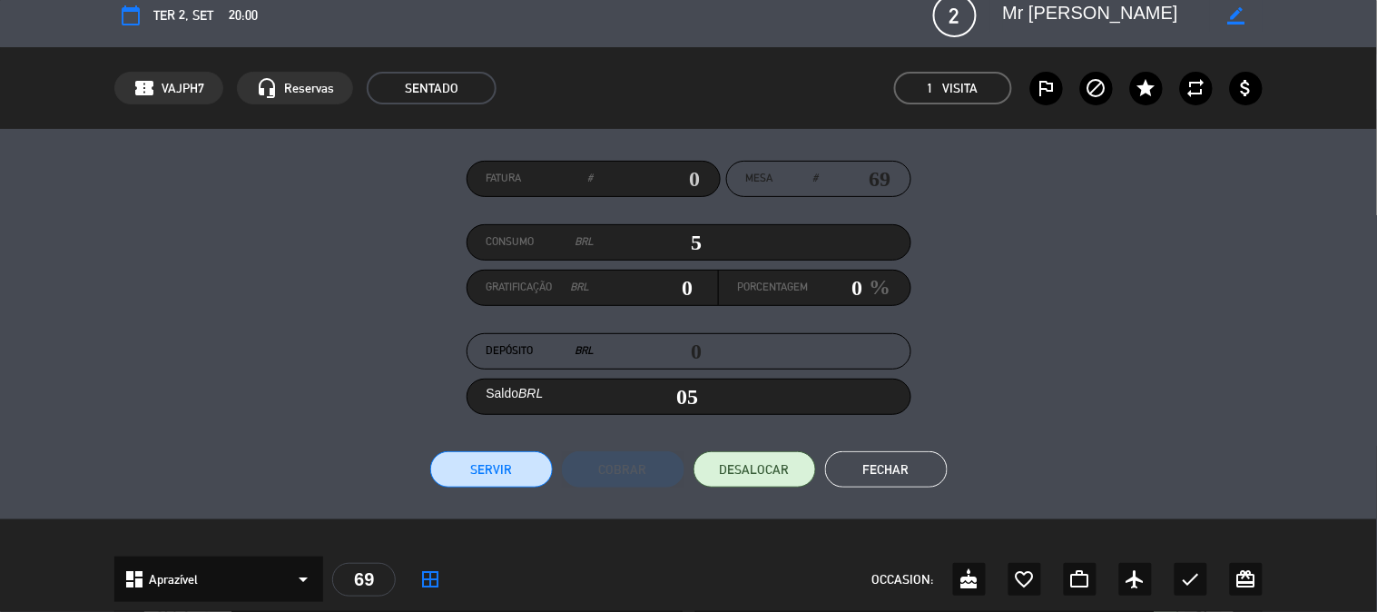
type input "52"
type input "529"
click at [496, 463] on button "Servir" at bounding box center [491, 469] width 123 height 36
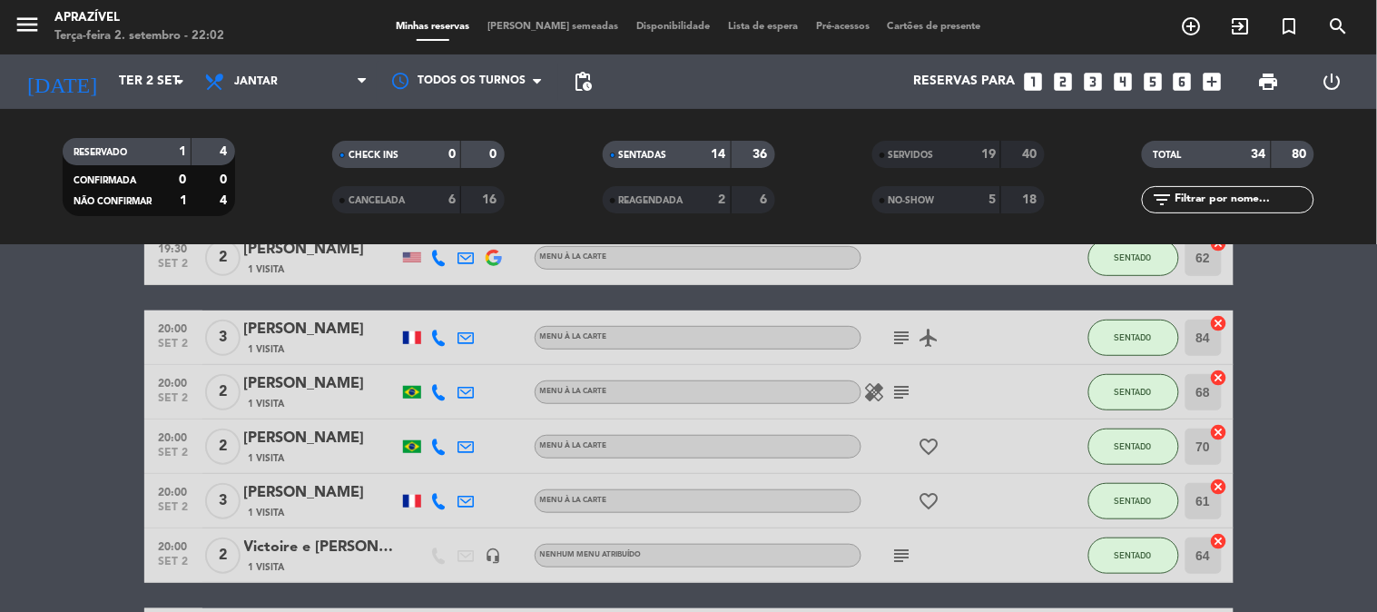
scroll to position [403, 0]
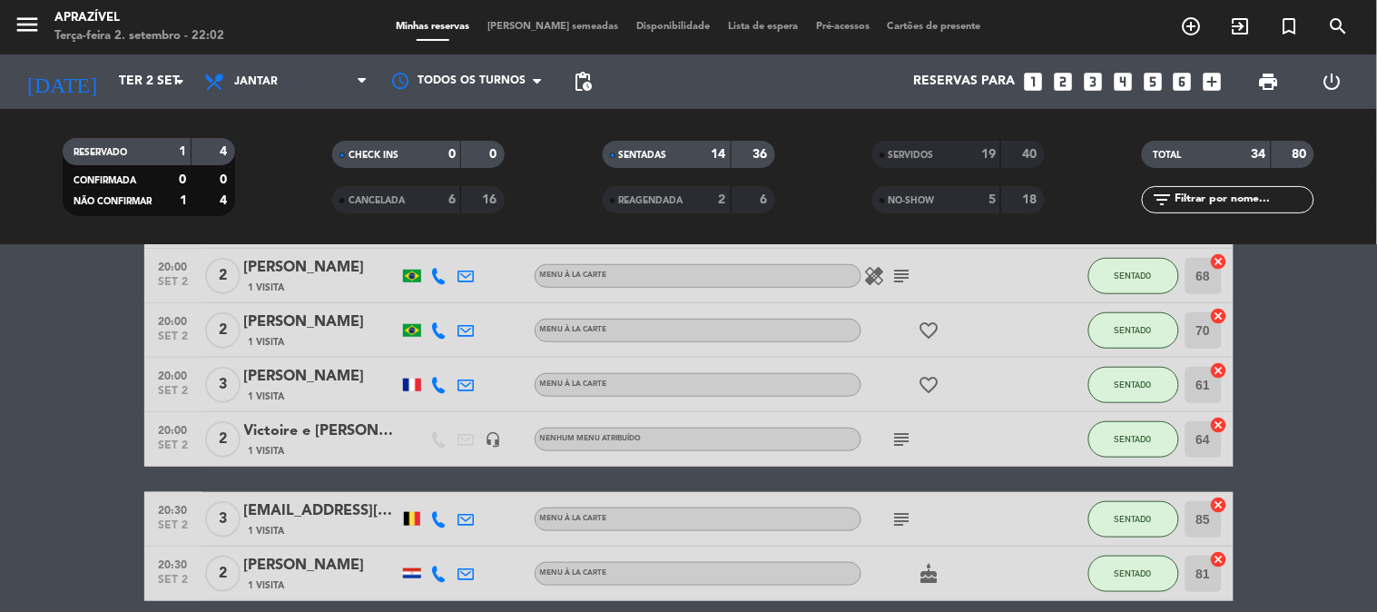
click at [282, 337] on span "1 Visita" at bounding box center [267, 342] width 36 height 15
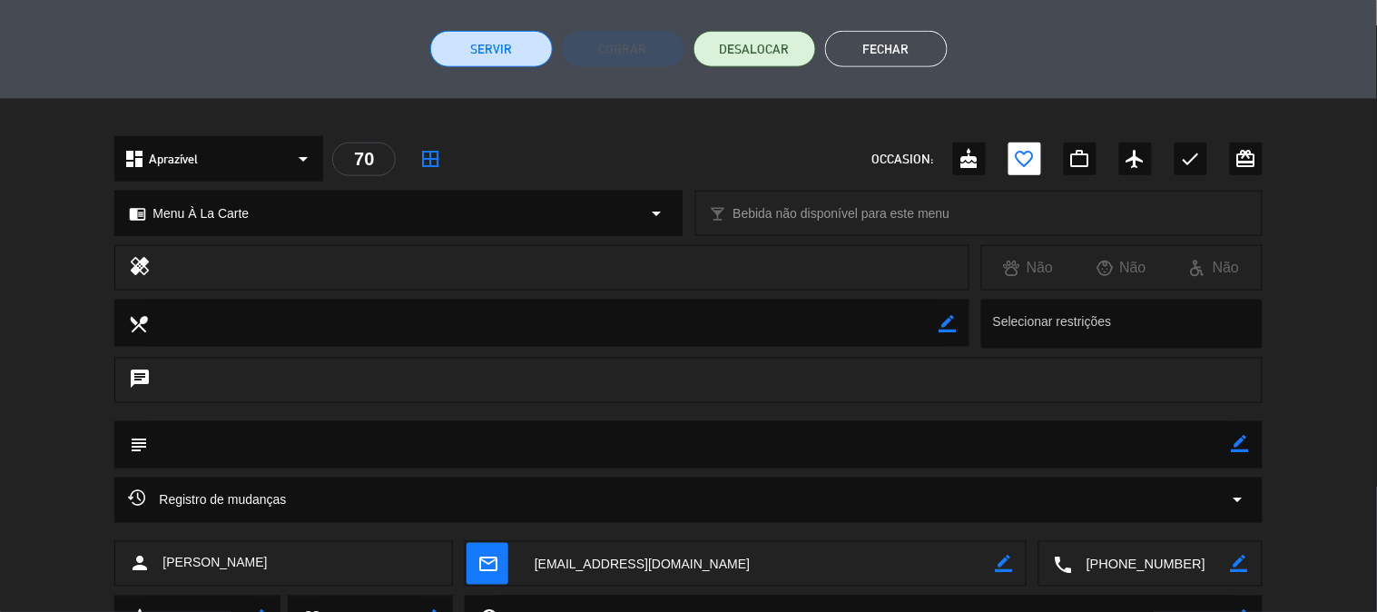
scroll to position [319, 0]
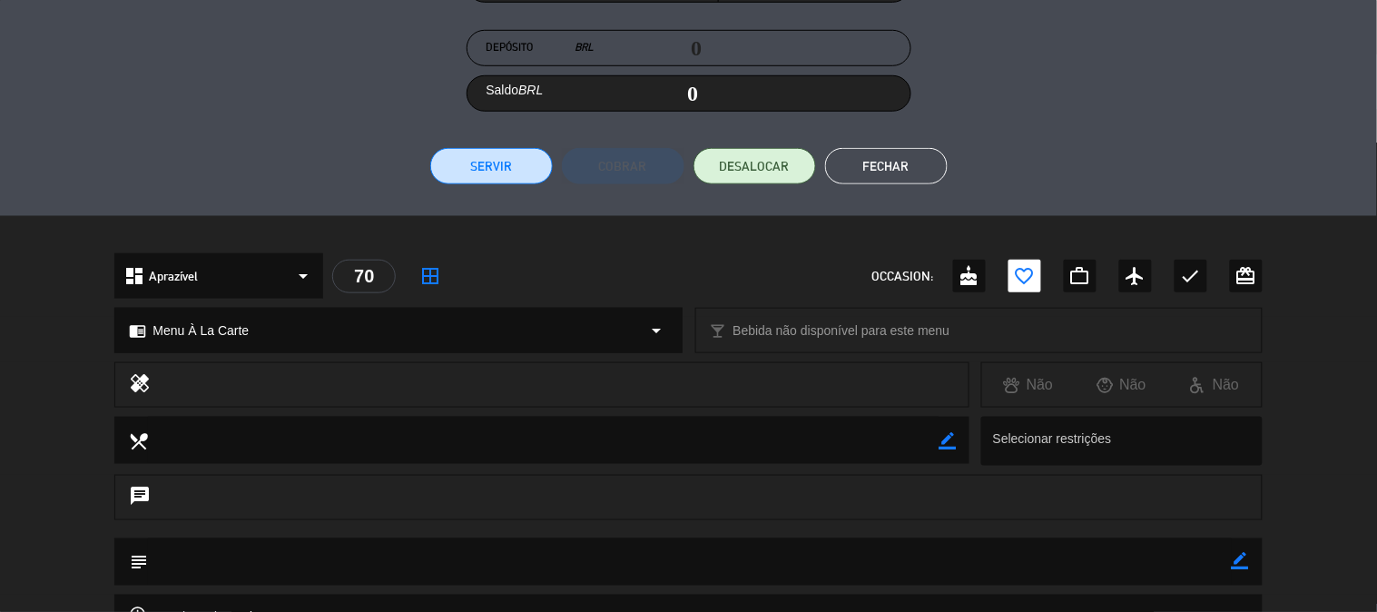
click at [469, 168] on button "Servir" at bounding box center [491, 166] width 123 height 36
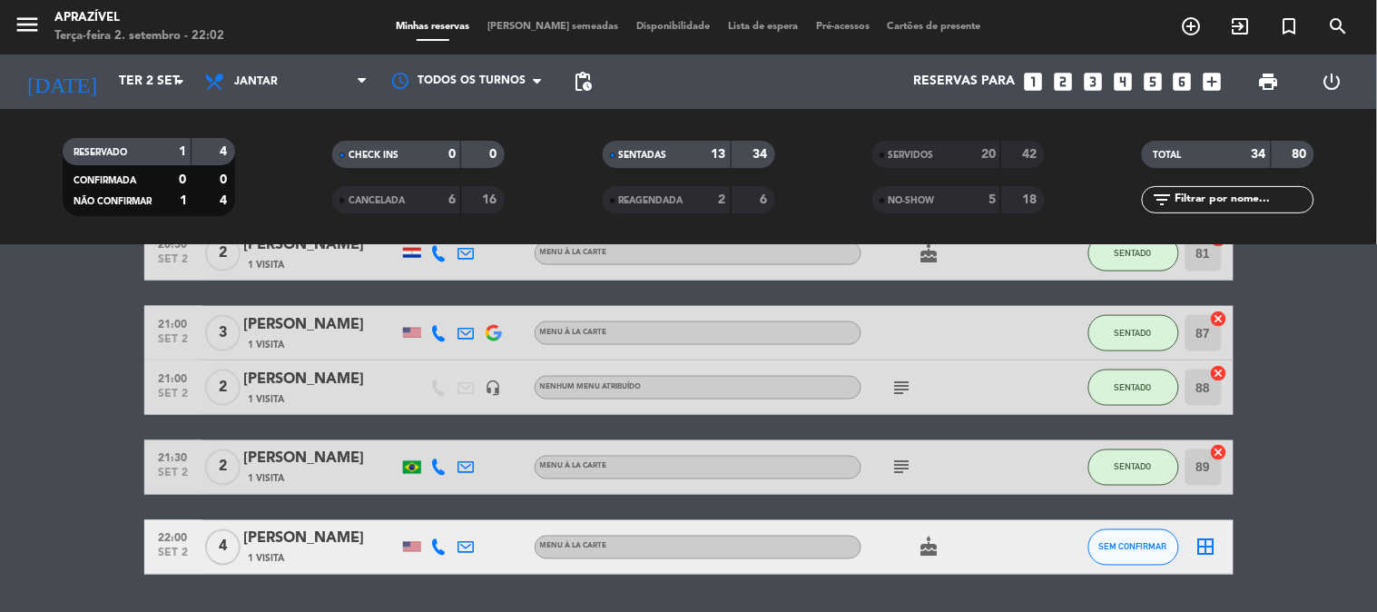
scroll to position [721, 0]
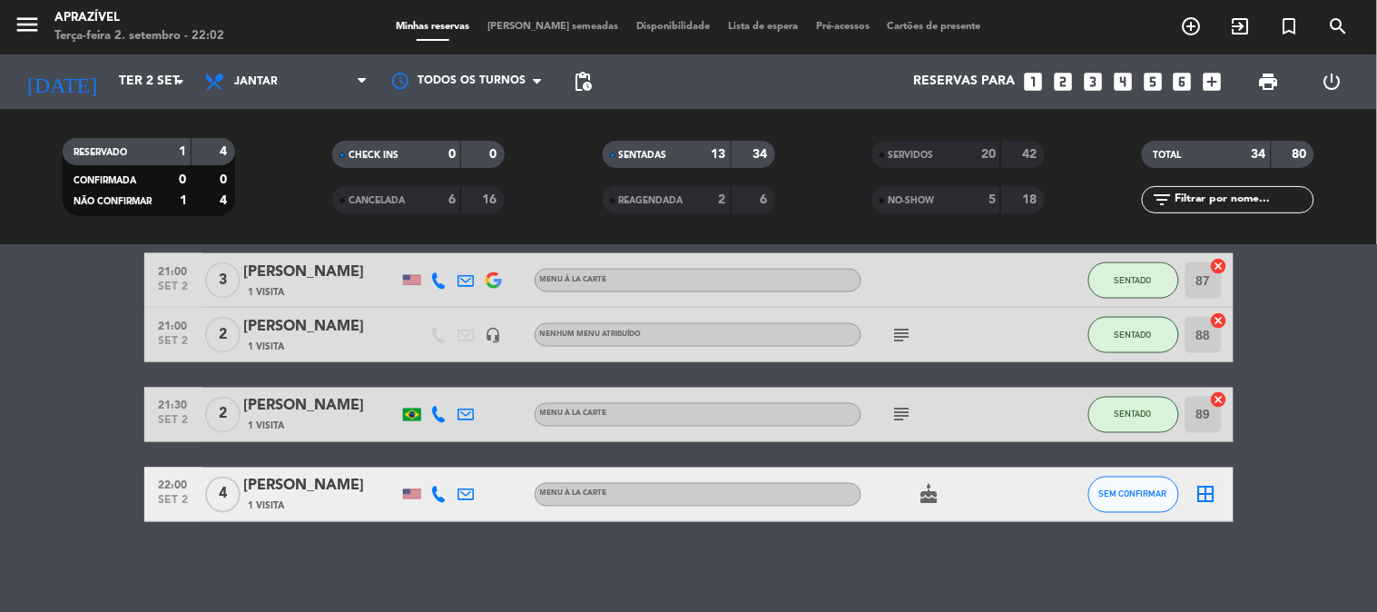
click at [345, 410] on div "[PERSON_NAME]" at bounding box center [321, 407] width 154 height 24
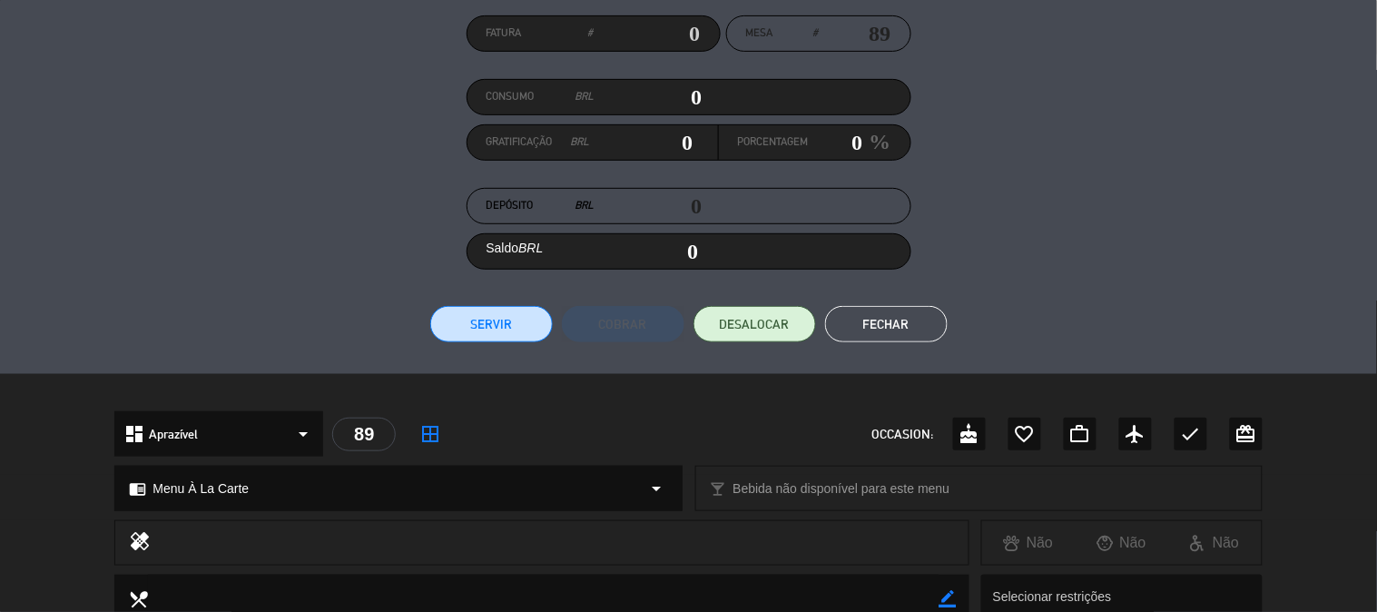
scroll to position [118, 0]
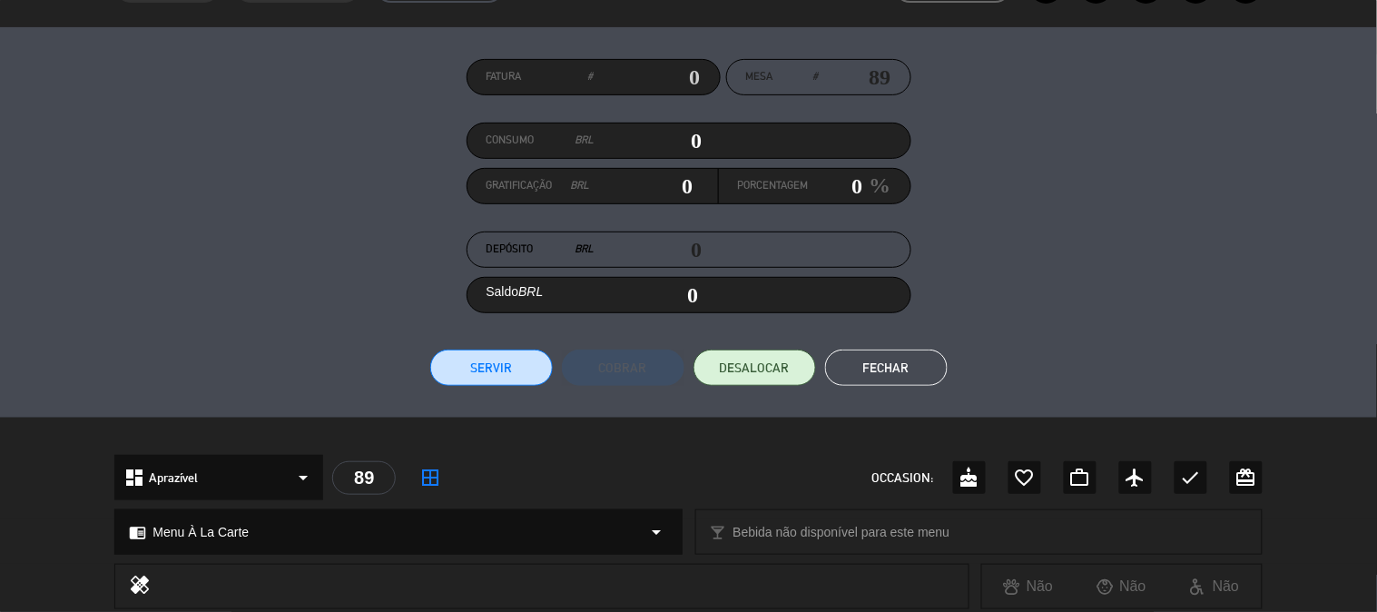
click at [481, 367] on button "Servir" at bounding box center [491, 367] width 123 height 36
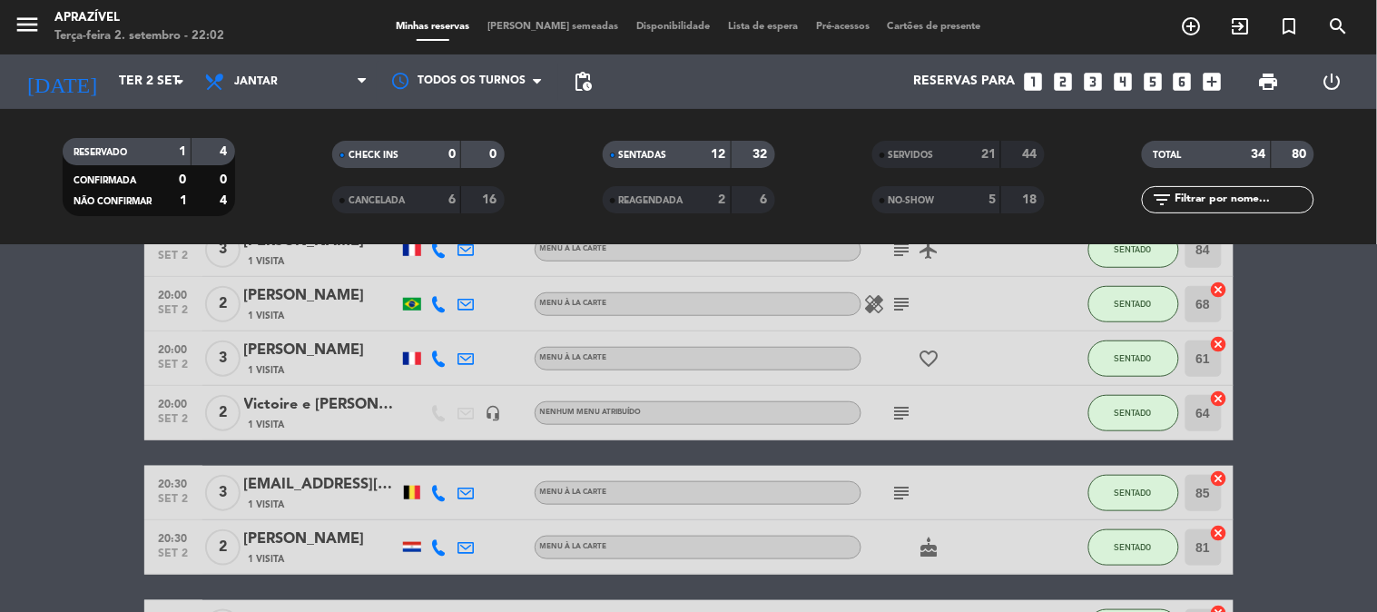
scroll to position [403, 0]
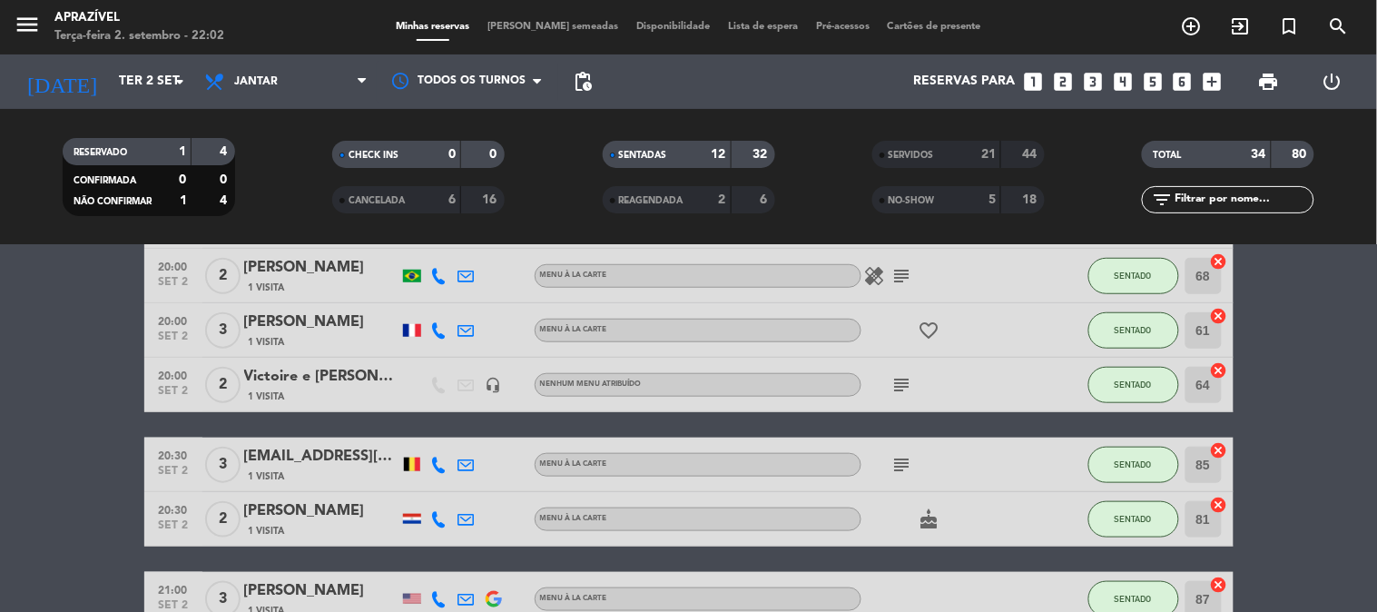
click at [313, 329] on div "[PERSON_NAME]" at bounding box center [321, 322] width 154 height 24
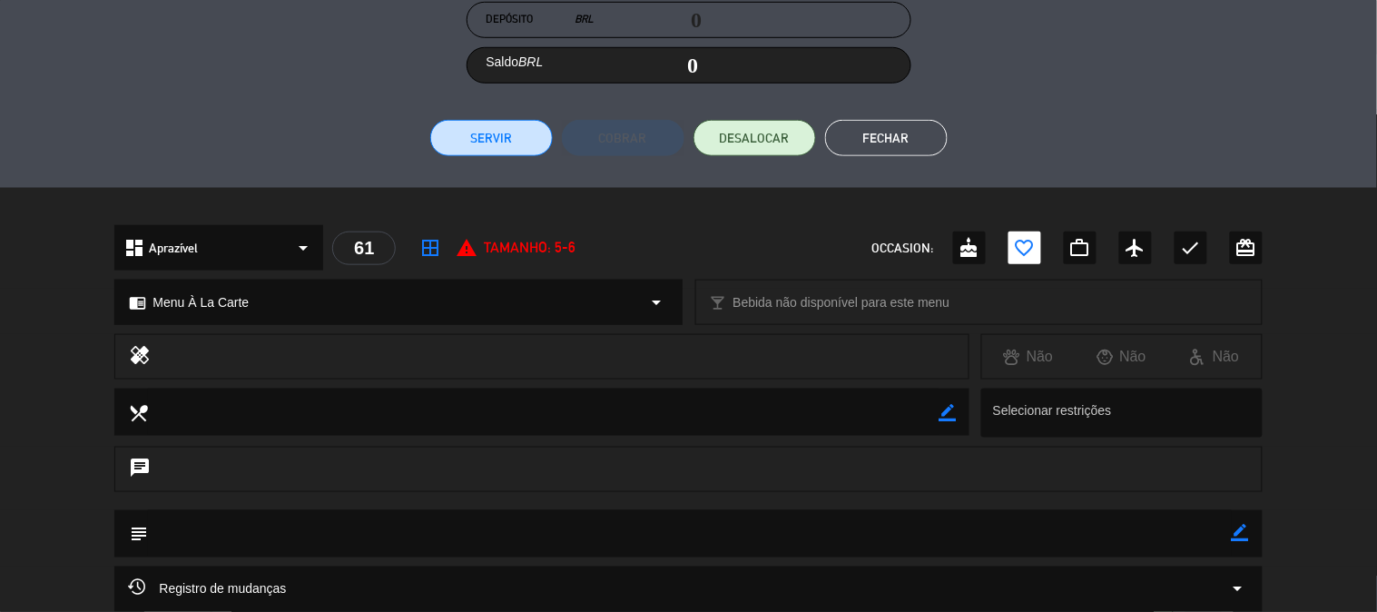
scroll to position [319, 0]
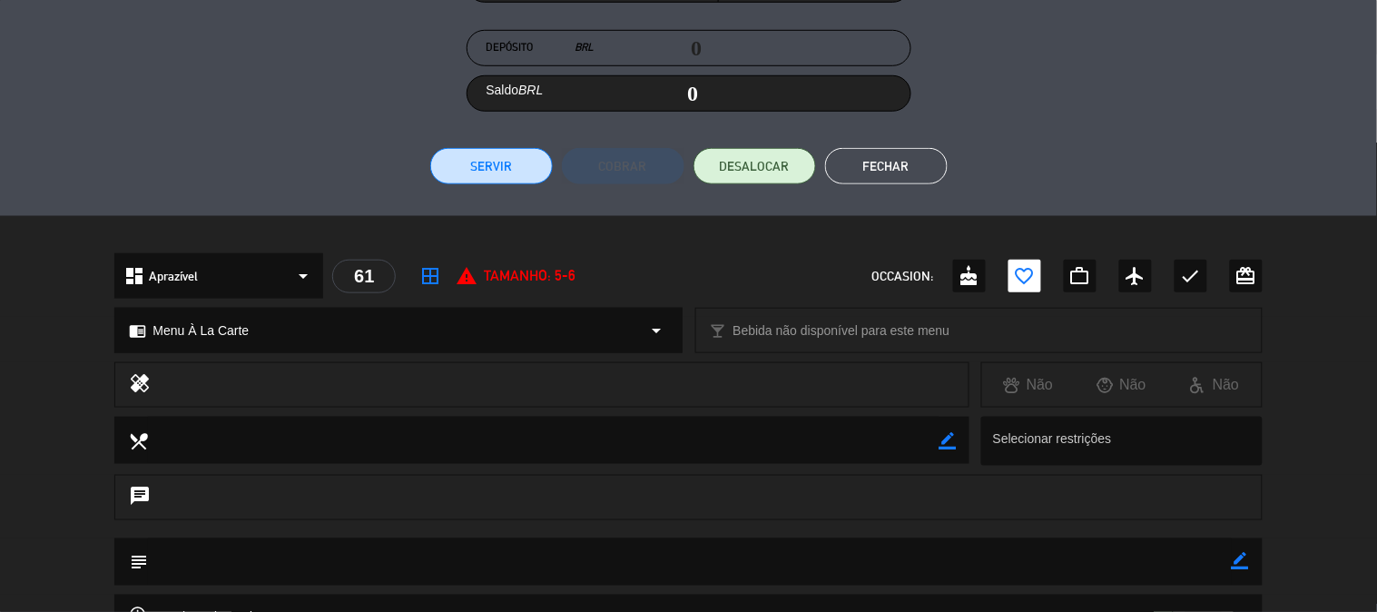
click at [521, 158] on button "Servir" at bounding box center [491, 166] width 123 height 36
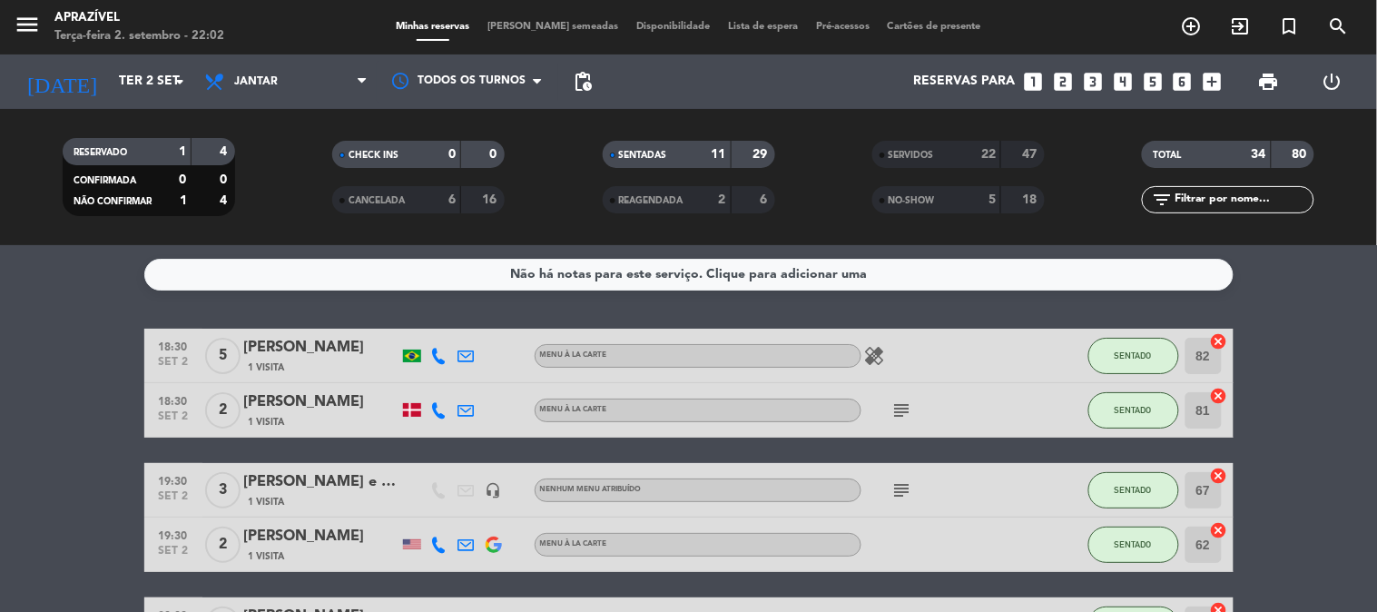
scroll to position [101, 0]
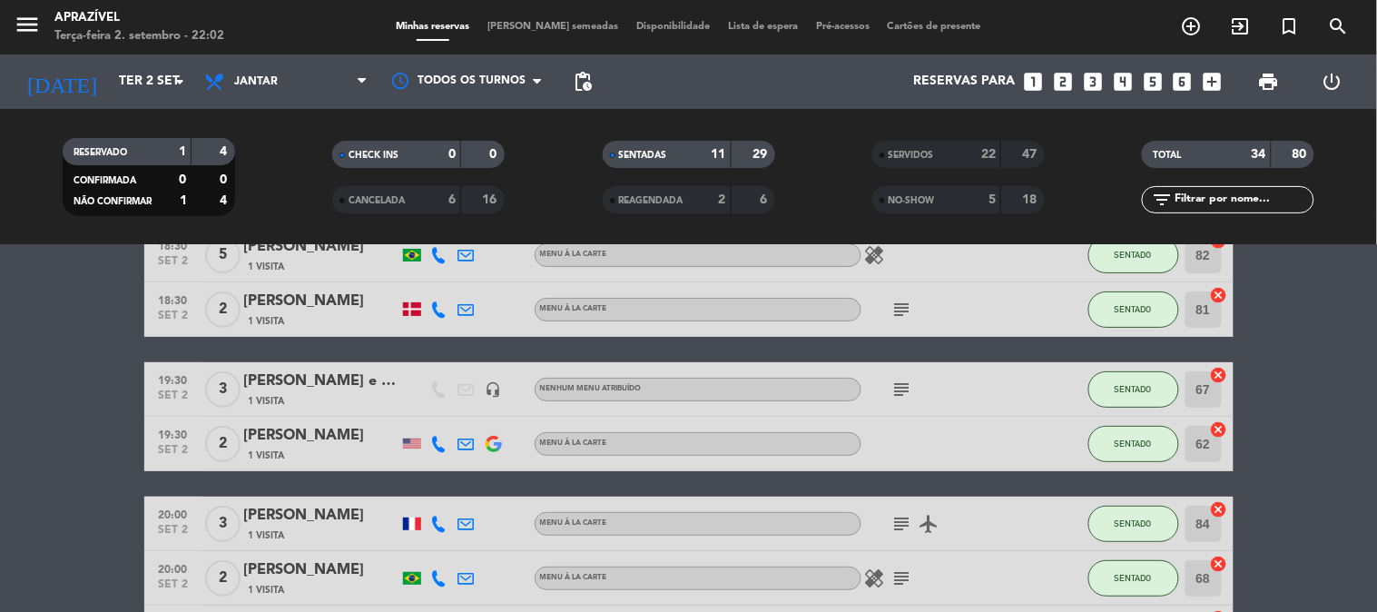
click at [368, 437] on div "[PERSON_NAME]" at bounding box center [321, 436] width 154 height 24
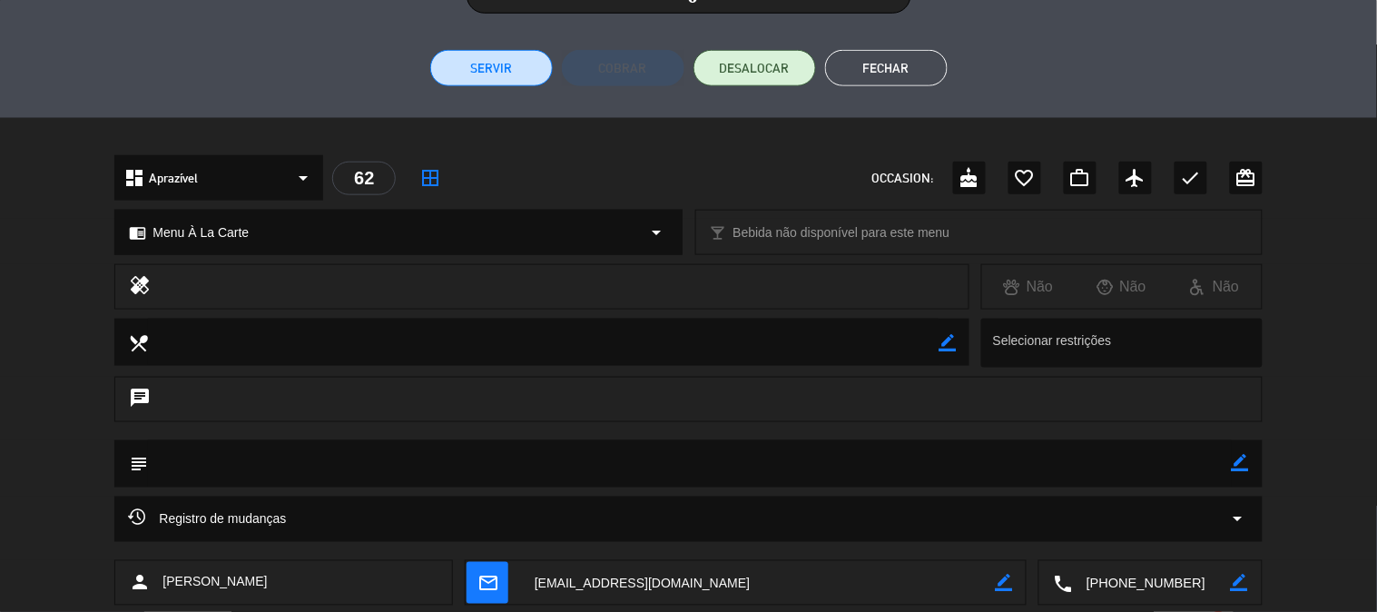
scroll to position [319, 0]
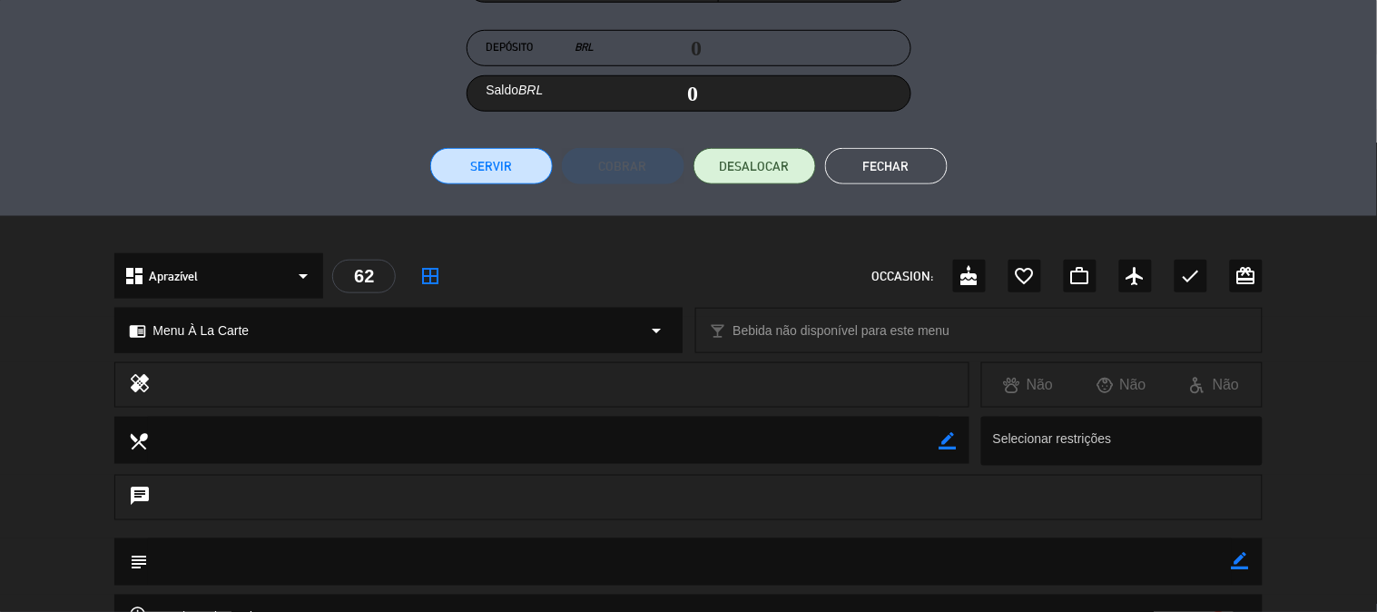
click at [476, 200] on div "Fatura # Mesa # 62 Consumo BRL 0 Gratificação BRL 0 Porcentagem 0 % Depósito BR…" at bounding box center [688, 21] width 1377 height 390
click at [501, 175] on button "Servir" at bounding box center [491, 166] width 123 height 36
